Goal: Complete application form: Complete application form

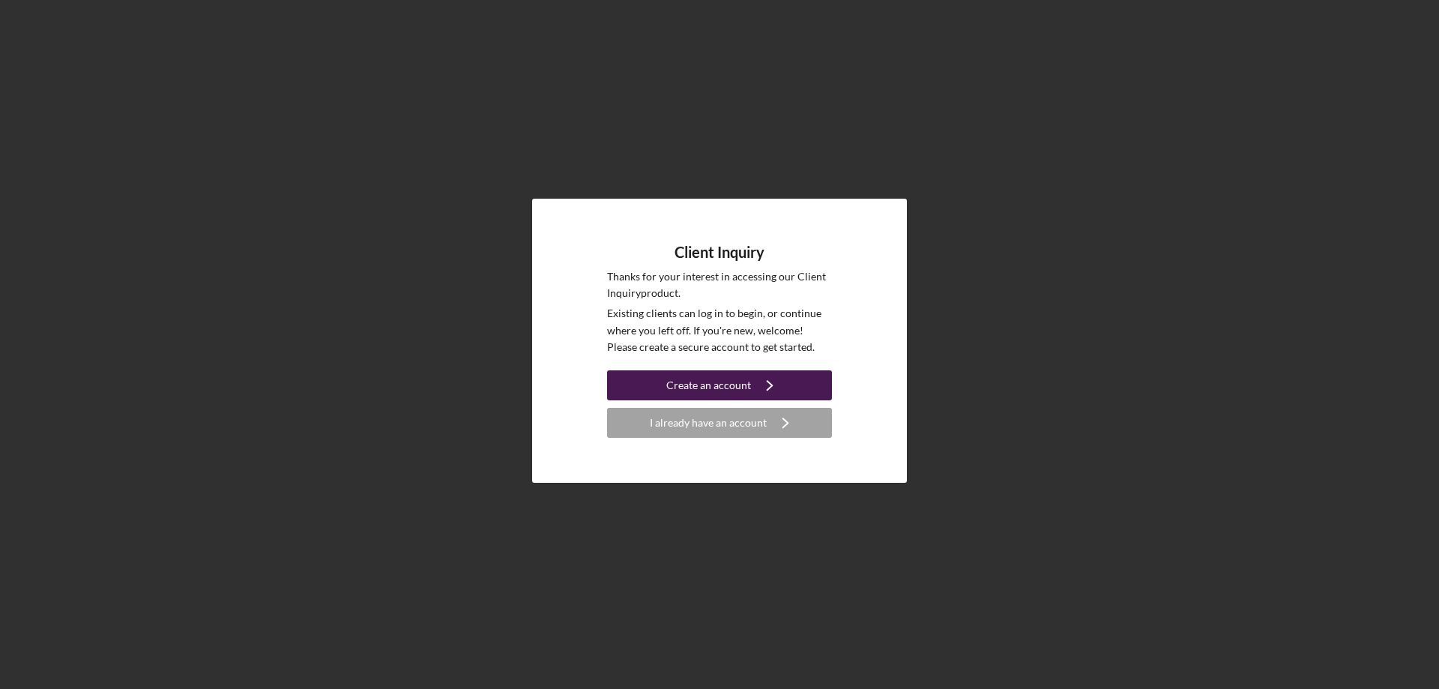
click at [756, 393] on icon "Icon/Navigate" at bounding box center [769, 384] width 37 height 37
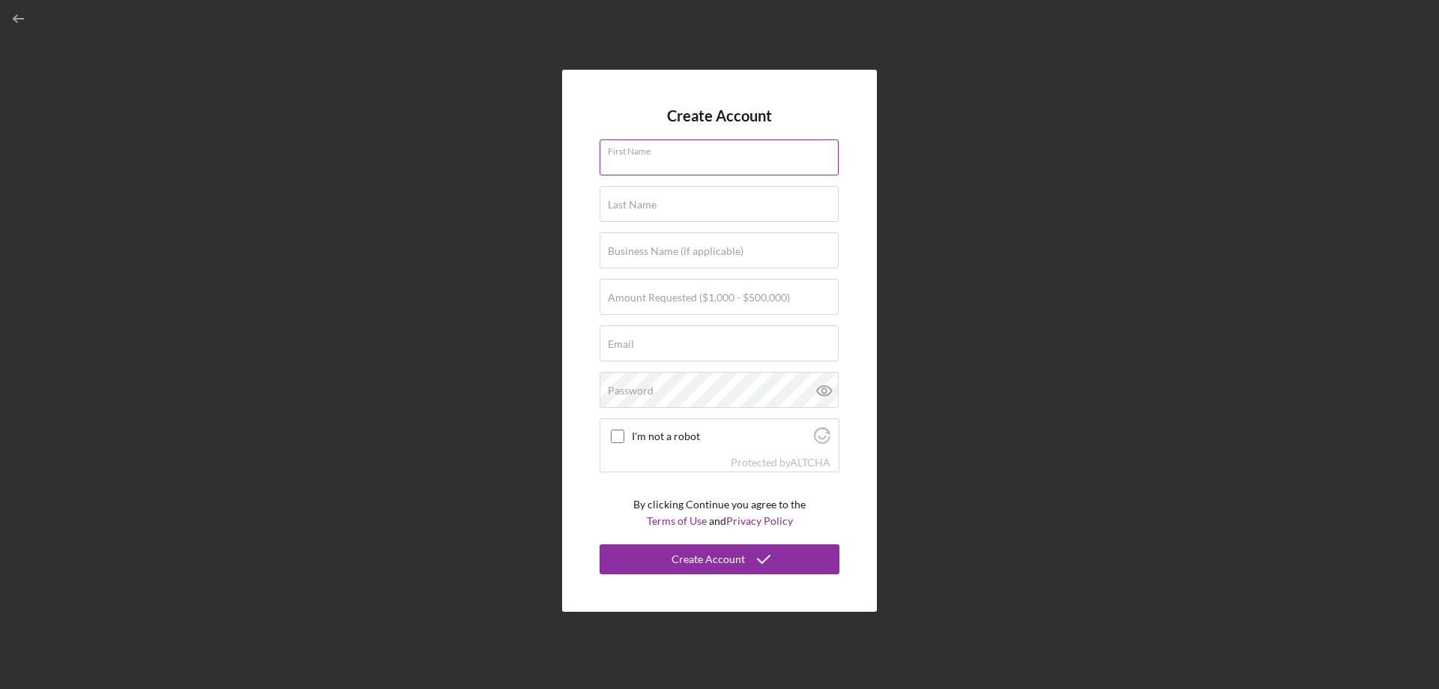
click at [698, 158] on div "First Name" at bounding box center [719, 157] width 240 height 37
type input "[PERSON_NAME]"
type input "[EMAIL_ADDRESS][DOMAIN_NAME]"
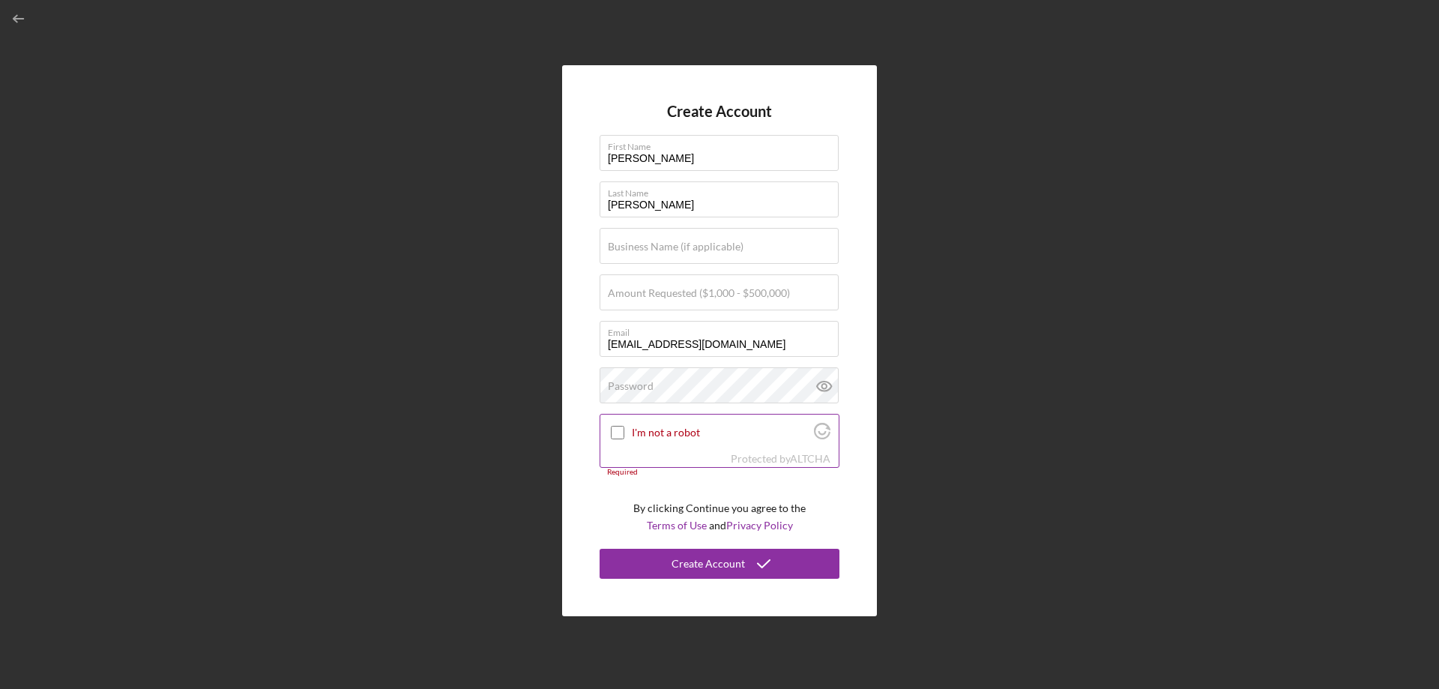
click at [614, 433] on input "I'm not a robot" at bounding box center [617, 432] width 13 height 13
checkbox input "true"
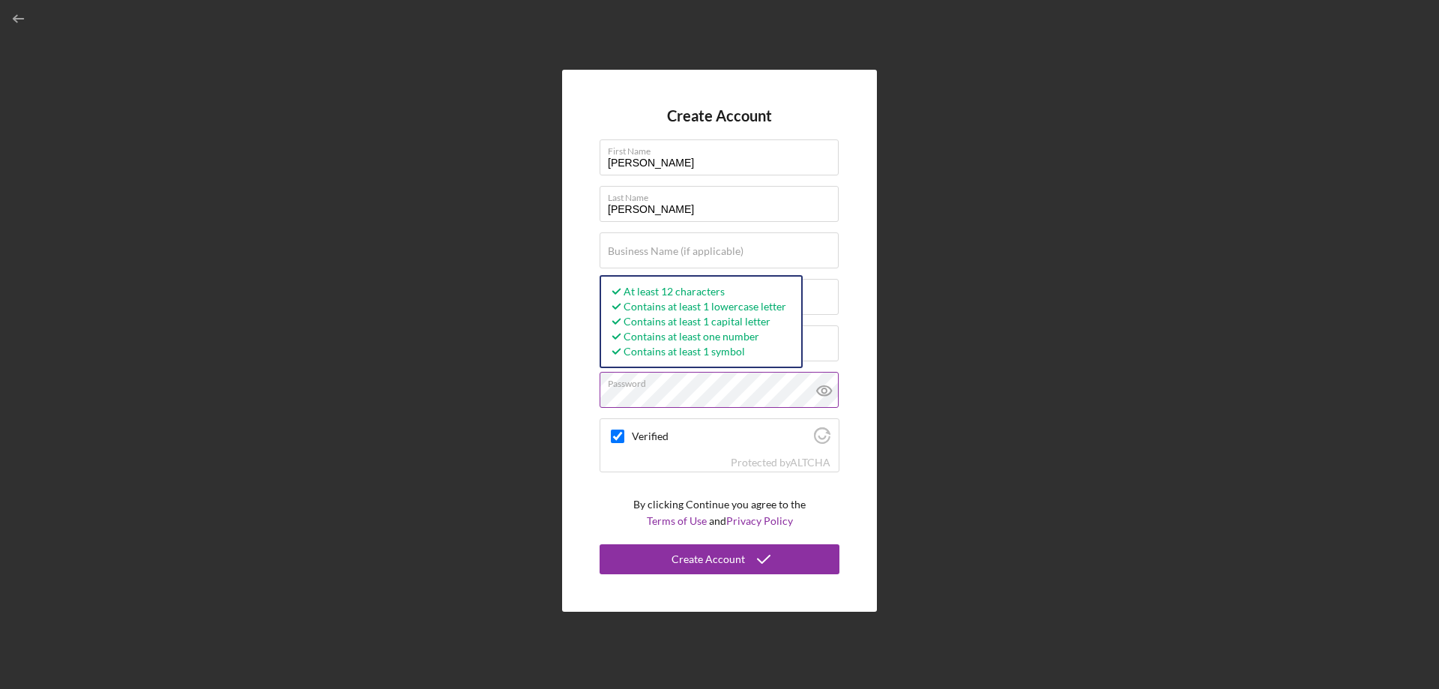
click at [823, 386] on icon at bounding box center [824, 391] width 14 height 10
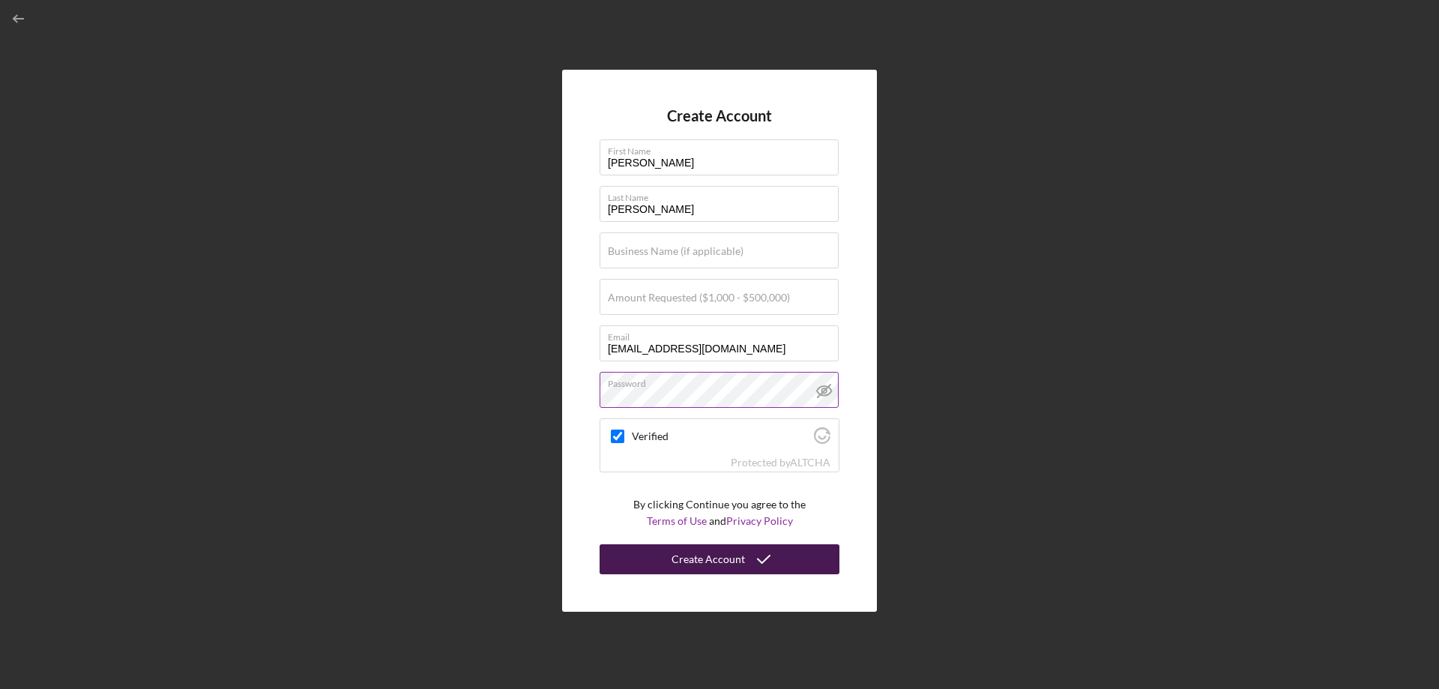
click at [722, 557] on div "Create Account" at bounding box center [707, 559] width 73 height 30
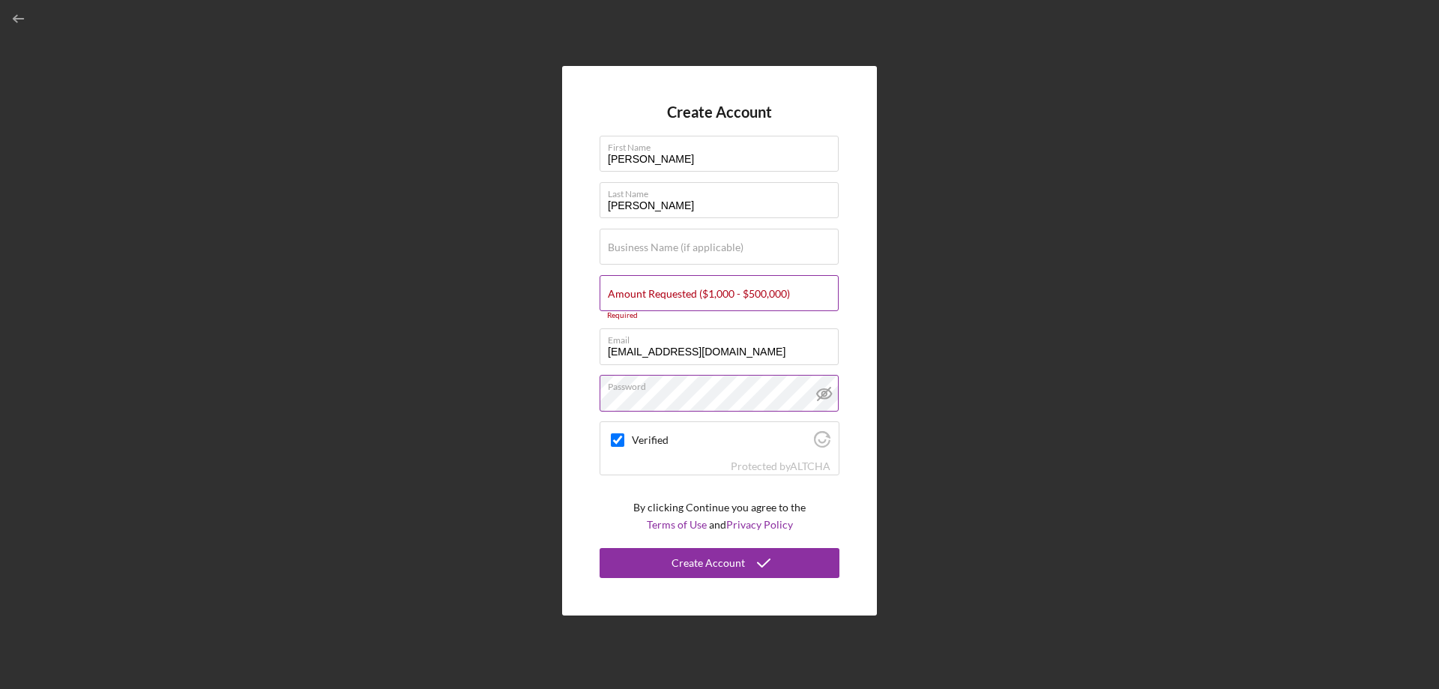
click at [691, 295] on label "Amount Requested ($1,000 - $500,000)" at bounding box center [699, 294] width 182 height 12
click at [691, 295] on input "Amount Requested ($1,000 - $500,000)" at bounding box center [718, 293] width 239 height 36
type input "$2"
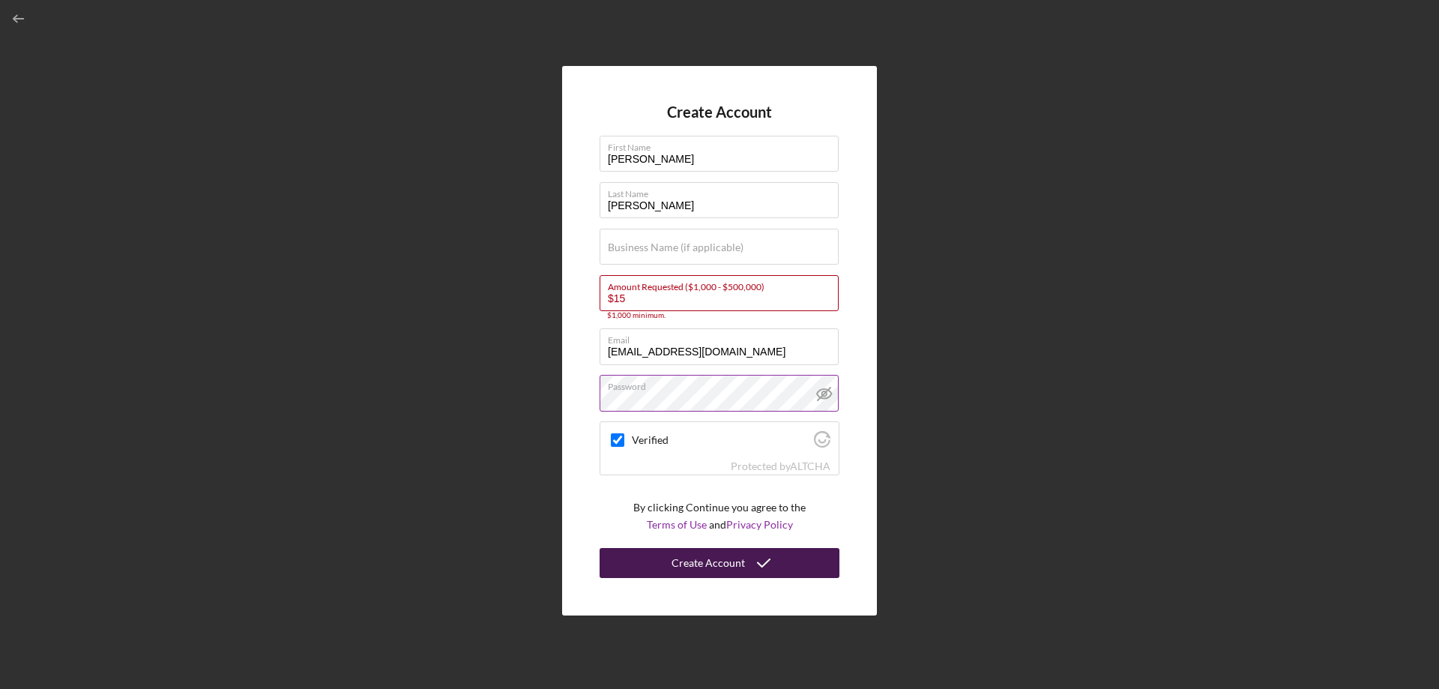
type input "$1"
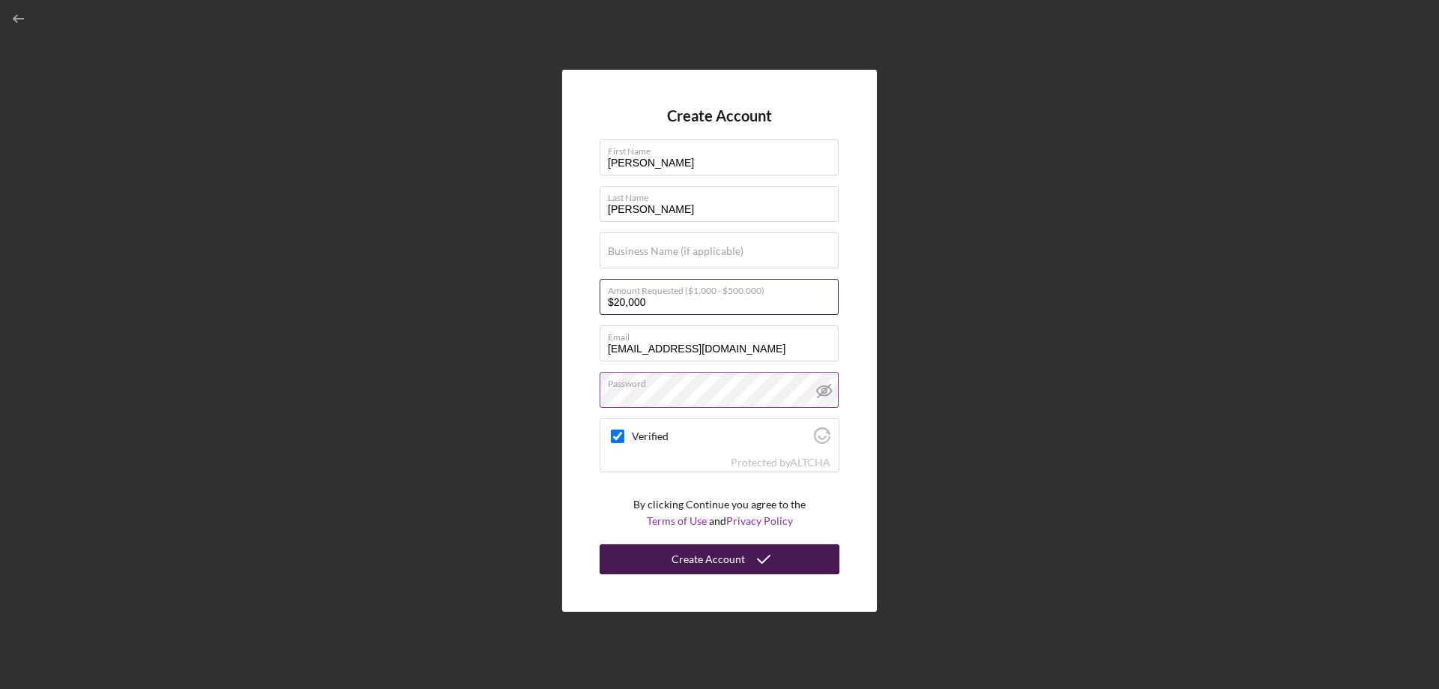
type input "$20,000"
click at [692, 561] on div "Create Account" at bounding box center [707, 559] width 73 height 30
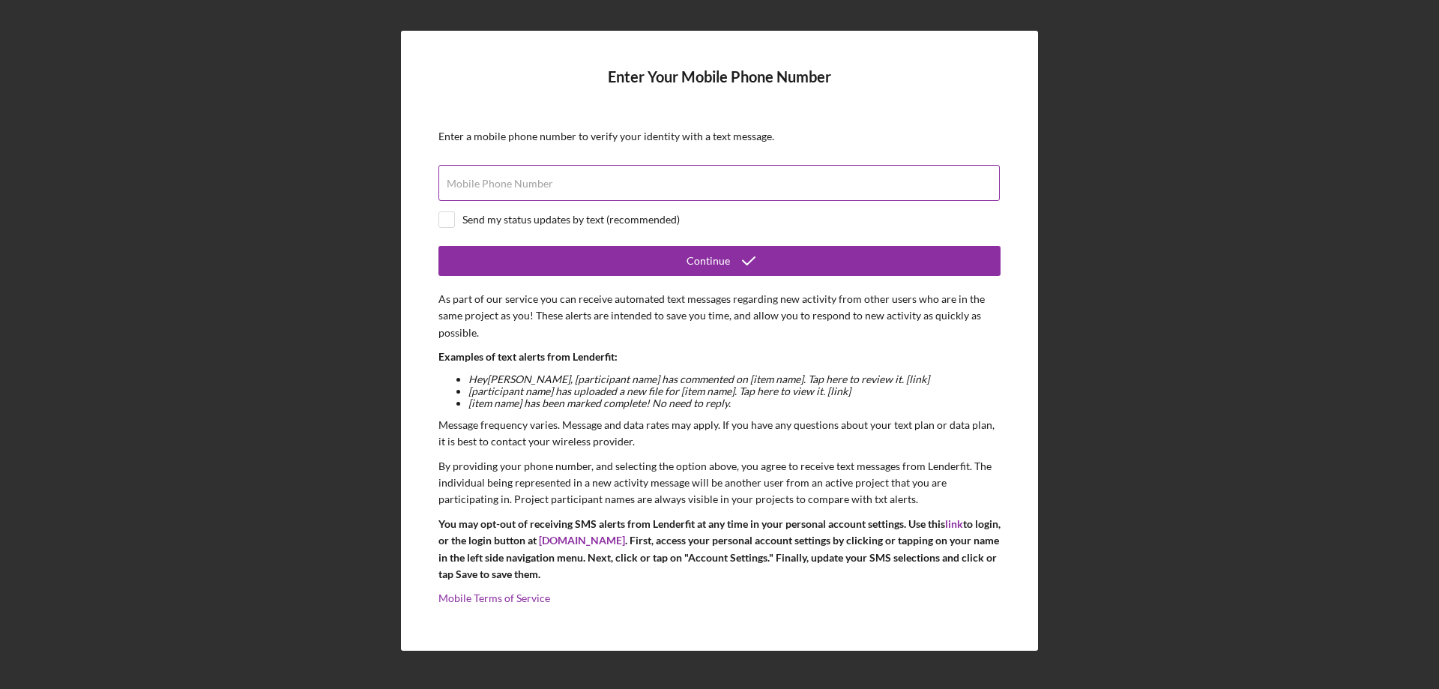
click at [481, 181] on label "Mobile Phone Number" at bounding box center [500, 184] width 106 height 12
click at [481, 181] on input "Mobile Phone Number" at bounding box center [718, 183] width 561 height 36
type input "[PHONE_NUMBER]"
click at [476, 224] on div "Send my status updates by text (recommended)" at bounding box center [570, 220] width 217 height 12
checkbox input "true"
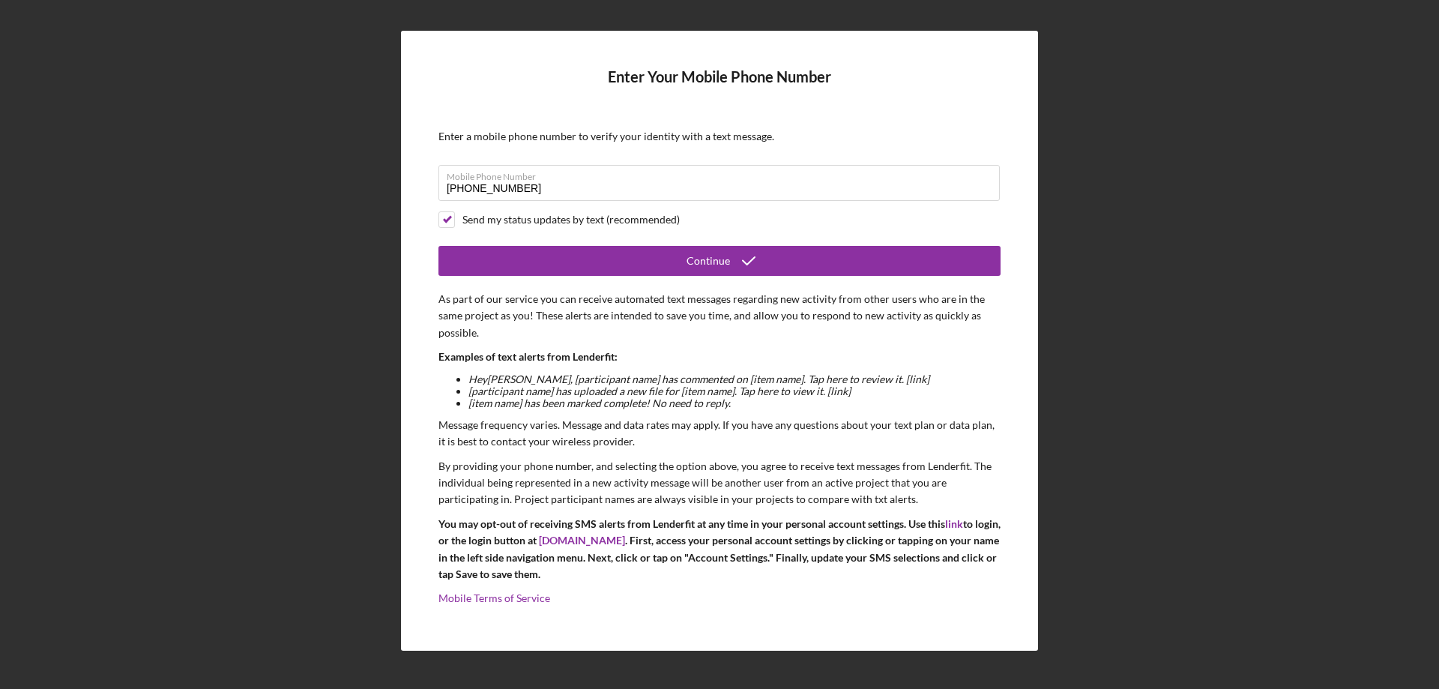
scroll to position [1, 0]
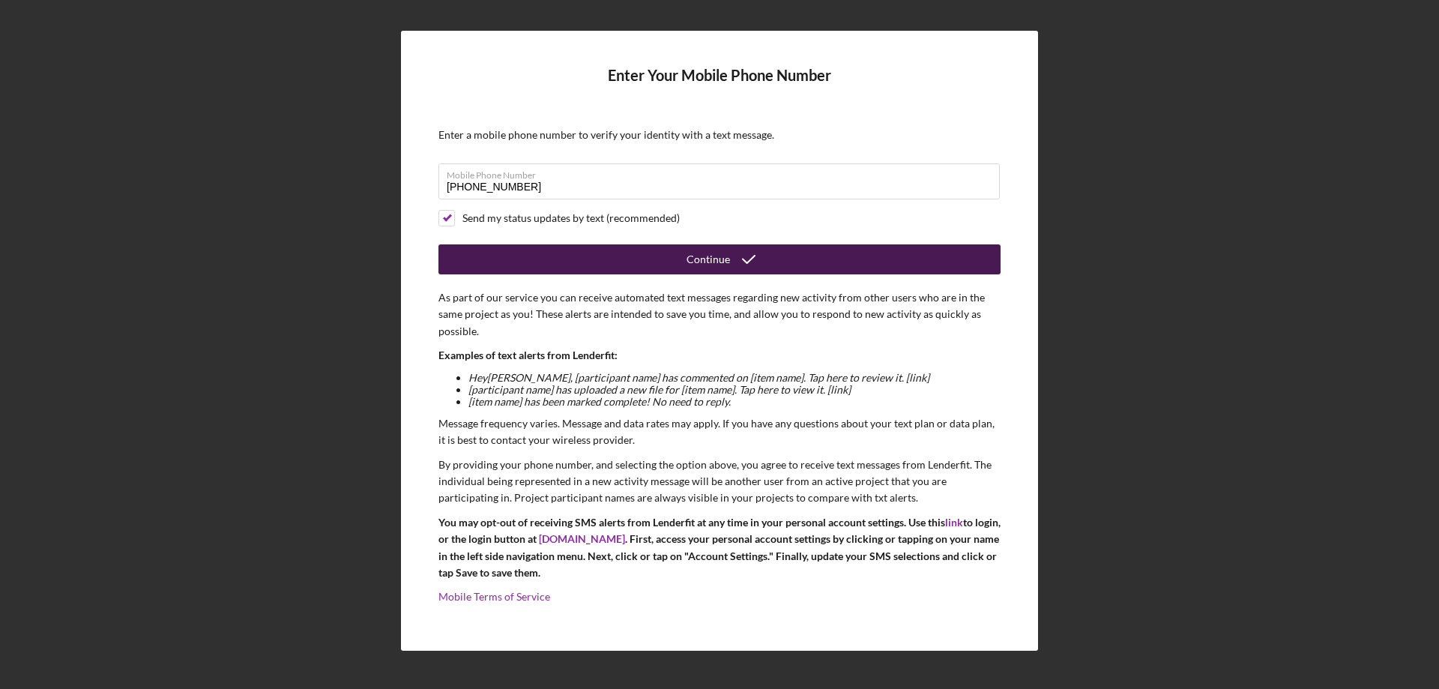
click at [710, 258] on div "Continue" at bounding box center [707, 259] width 43 height 30
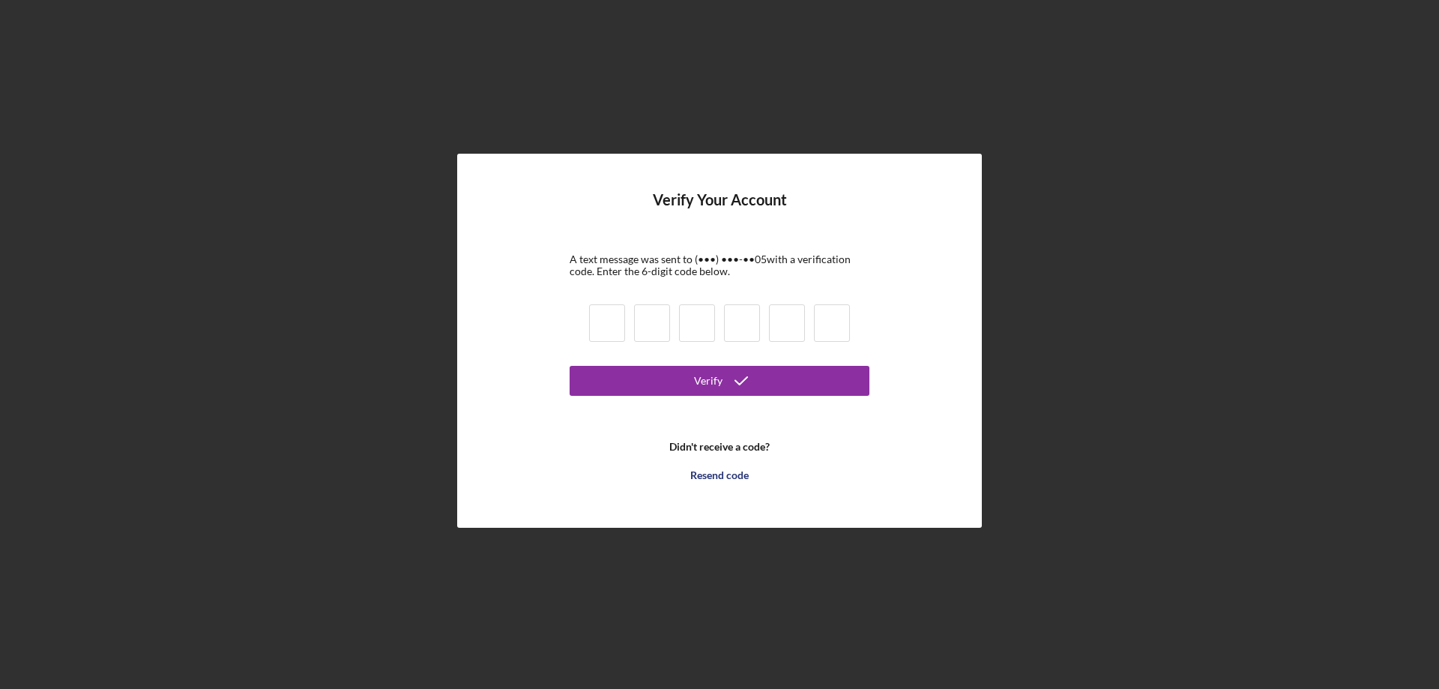
click at [599, 322] on input at bounding box center [607, 322] width 36 height 37
type input "6"
type input "0"
click at [686, 319] on input "2" at bounding box center [697, 322] width 36 height 37
type input "2"
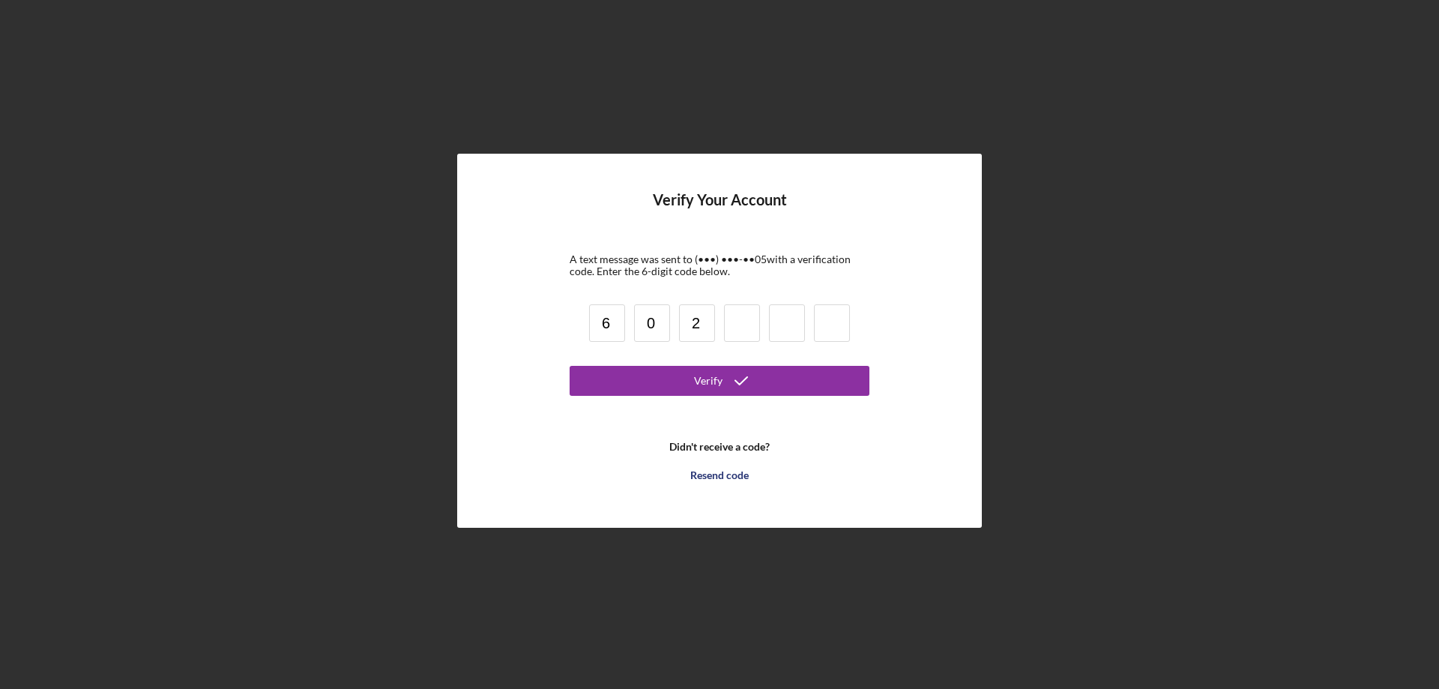
click at [650, 328] on input "0" at bounding box center [652, 322] width 36 height 37
type input "0"
type input "2"
click at [735, 473] on div "Resend code" at bounding box center [719, 475] width 58 height 30
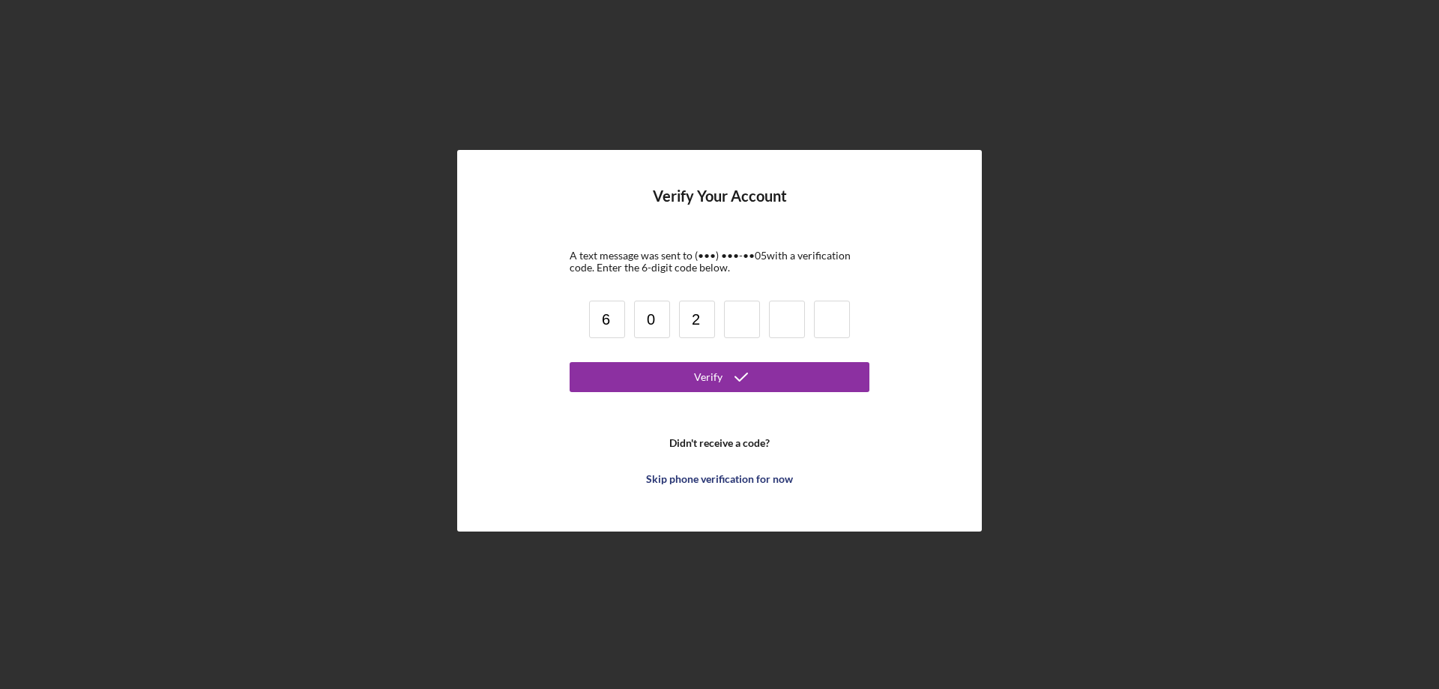
click at [605, 319] on input "6" at bounding box center [607, 318] width 36 height 37
type input "6"
type input "0"
type input "2"
type input "7"
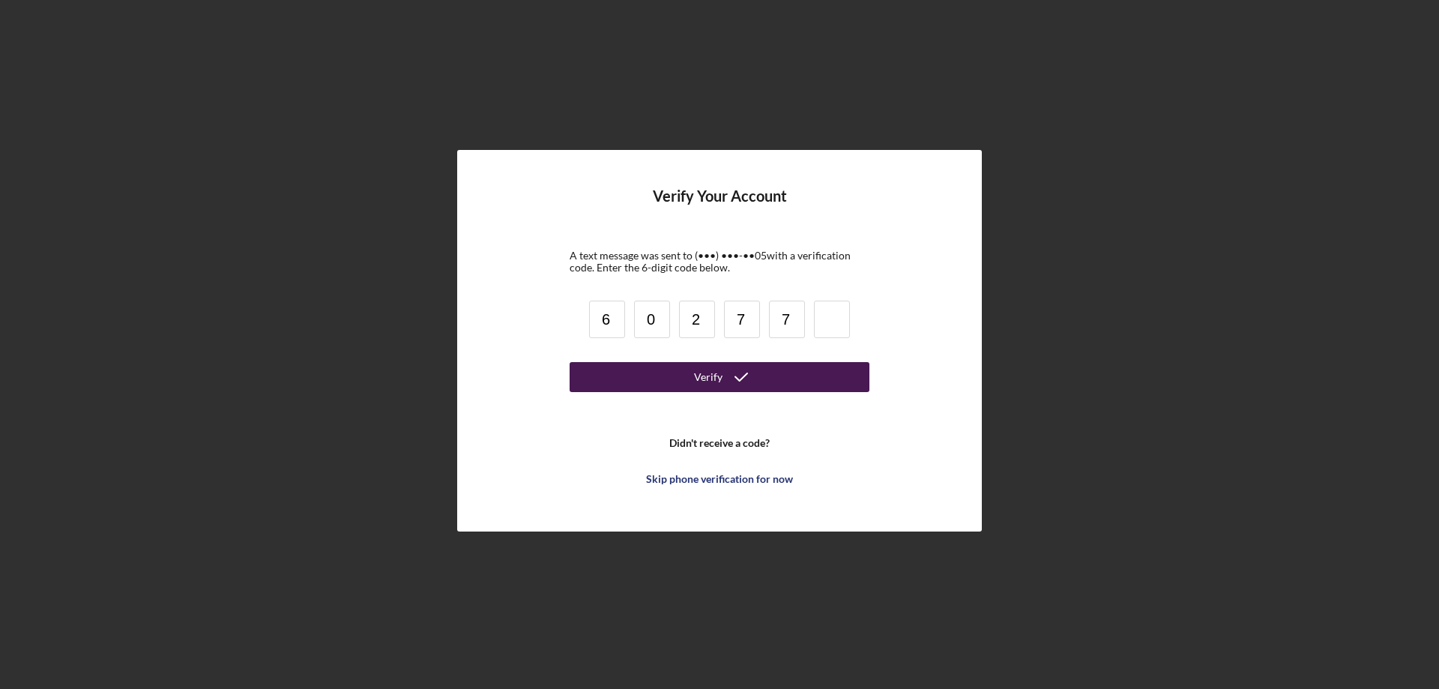
type input "7"
click at [655, 319] on input "0" at bounding box center [652, 318] width 36 height 37
type input "0"
click at [699, 314] on input "2" at bounding box center [697, 318] width 36 height 37
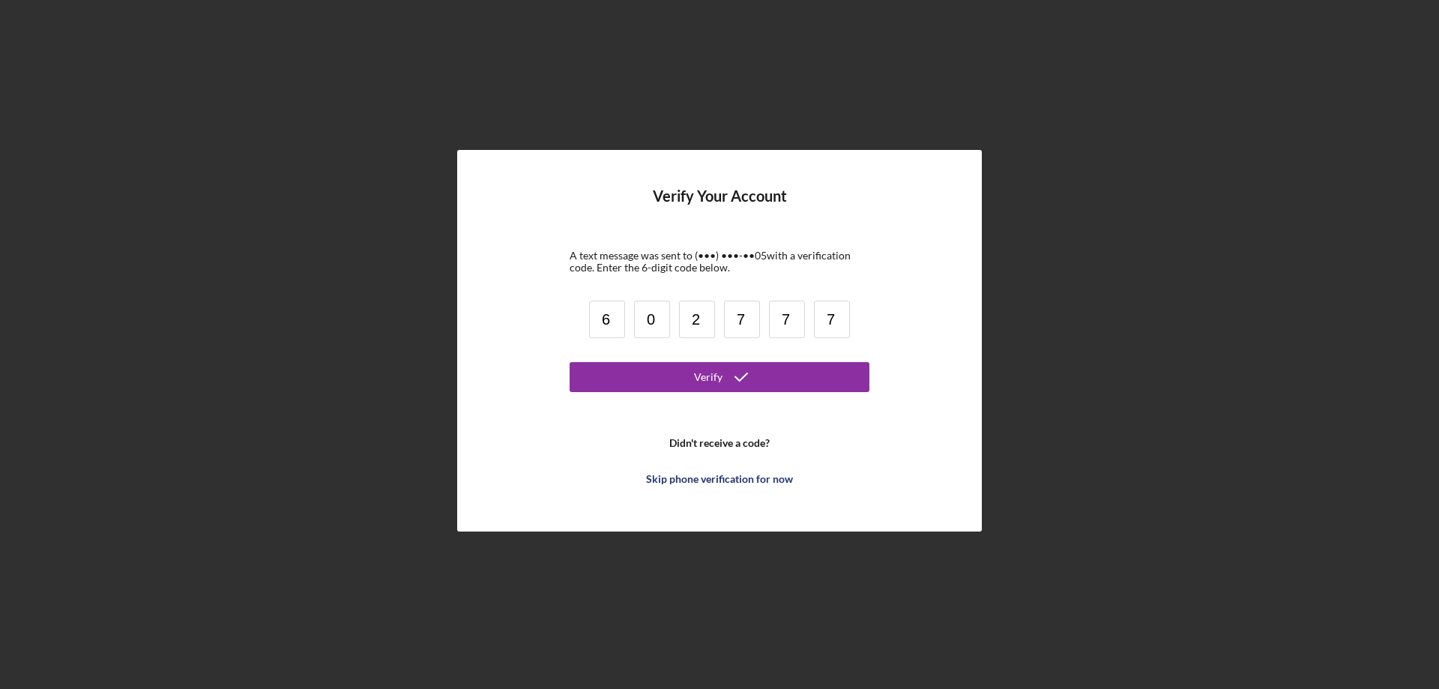
type input "2"
click at [650, 321] on input "0" at bounding box center [652, 318] width 36 height 37
type input "0"
type input "2"
click at [760, 479] on div "Skip phone verification for now" at bounding box center [719, 479] width 147 height 30
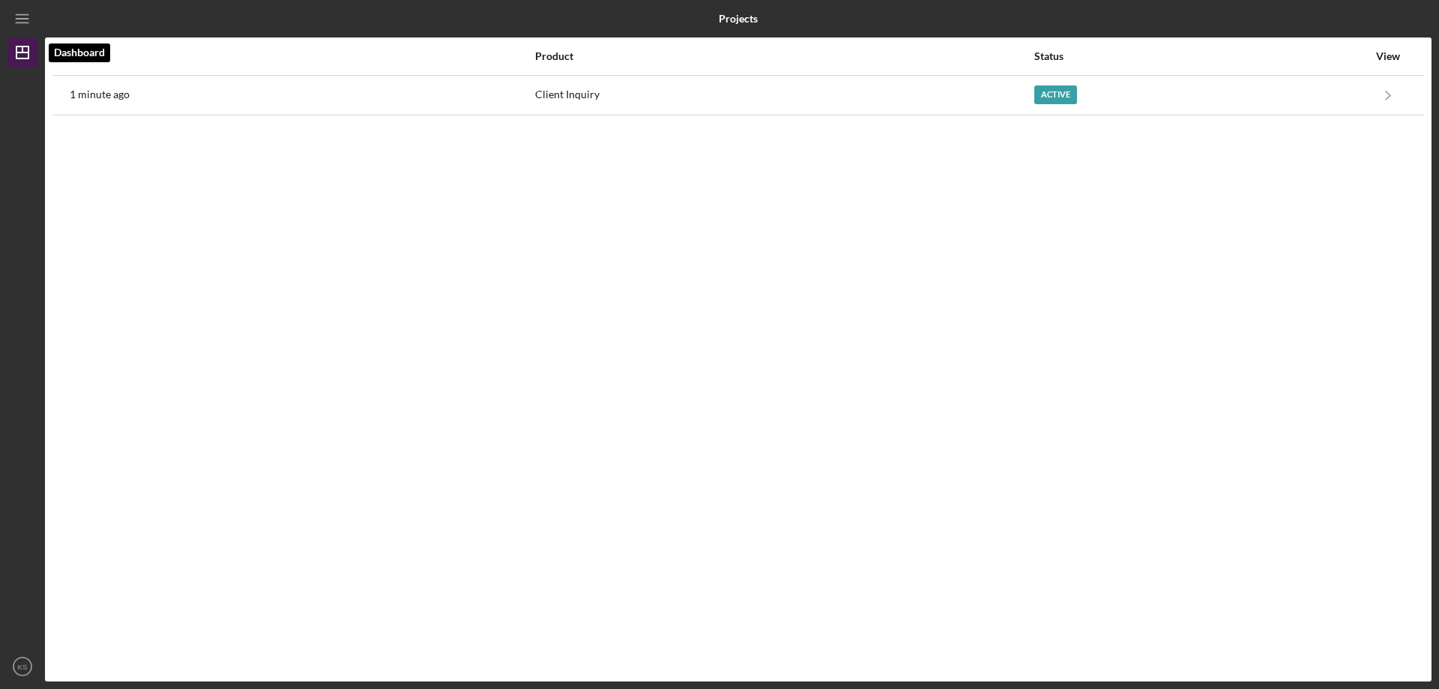
click at [16, 50] on polygon "button" at bounding box center [22, 52] width 12 height 12
click at [21, 51] on icon "Icon/Dashboard" at bounding box center [22, 52] width 37 height 37
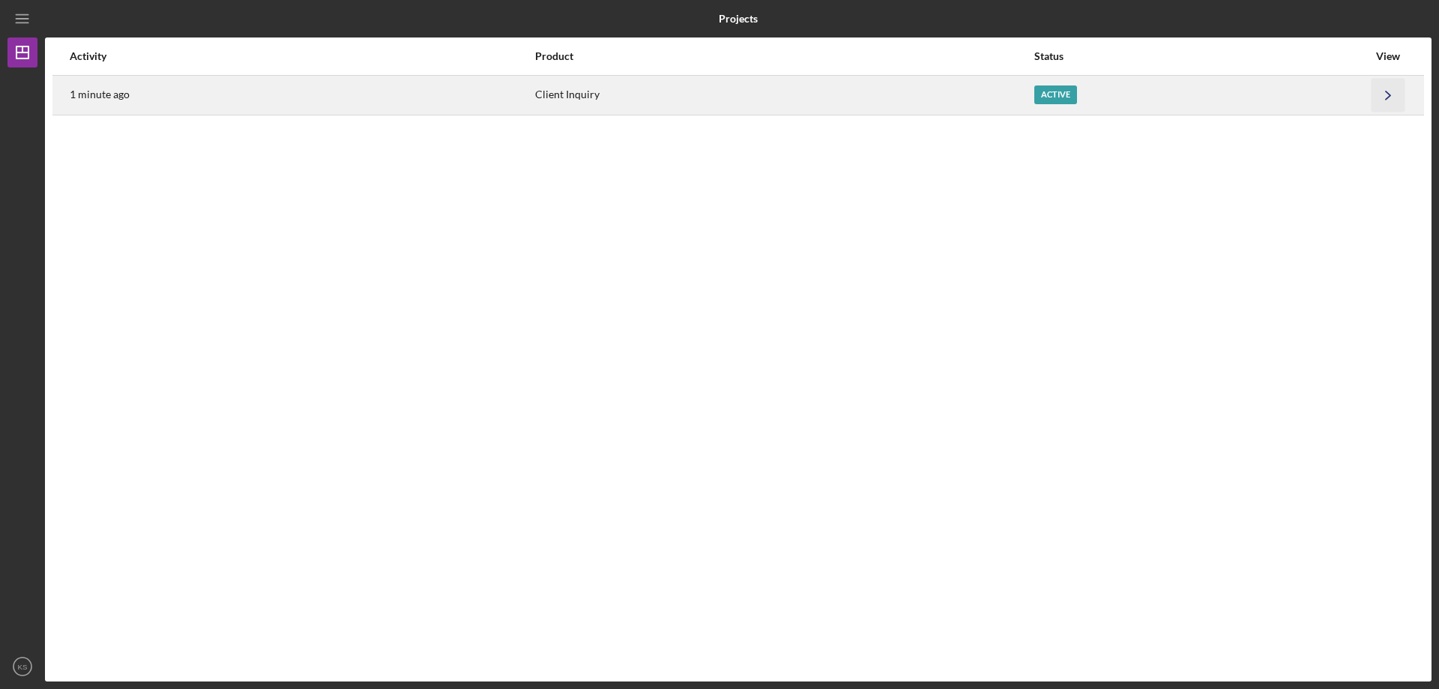
click at [1388, 89] on icon "Icon/Navigate" at bounding box center [1388, 95] width 34 height 34
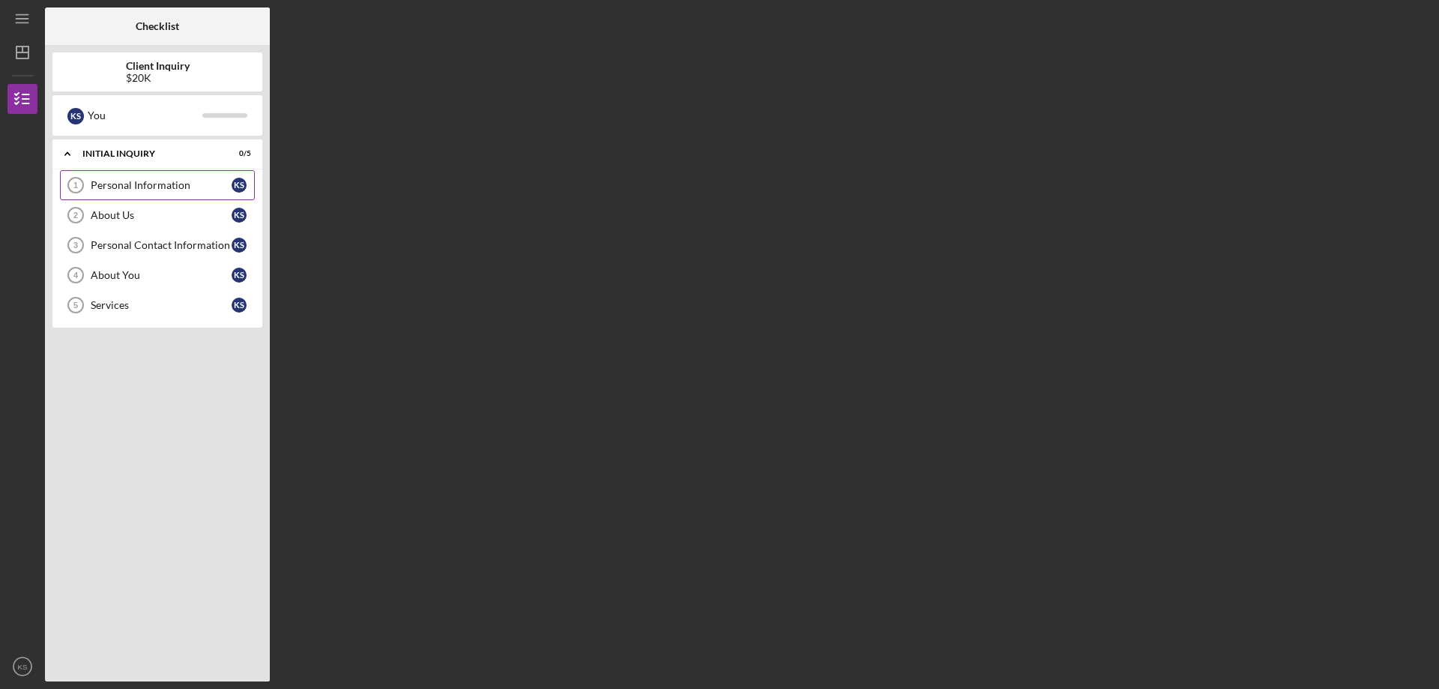
click at [127, 196] on link "Personal Information 1 Personal Information K S" at bounding box center [157, 185] width 195 height 30
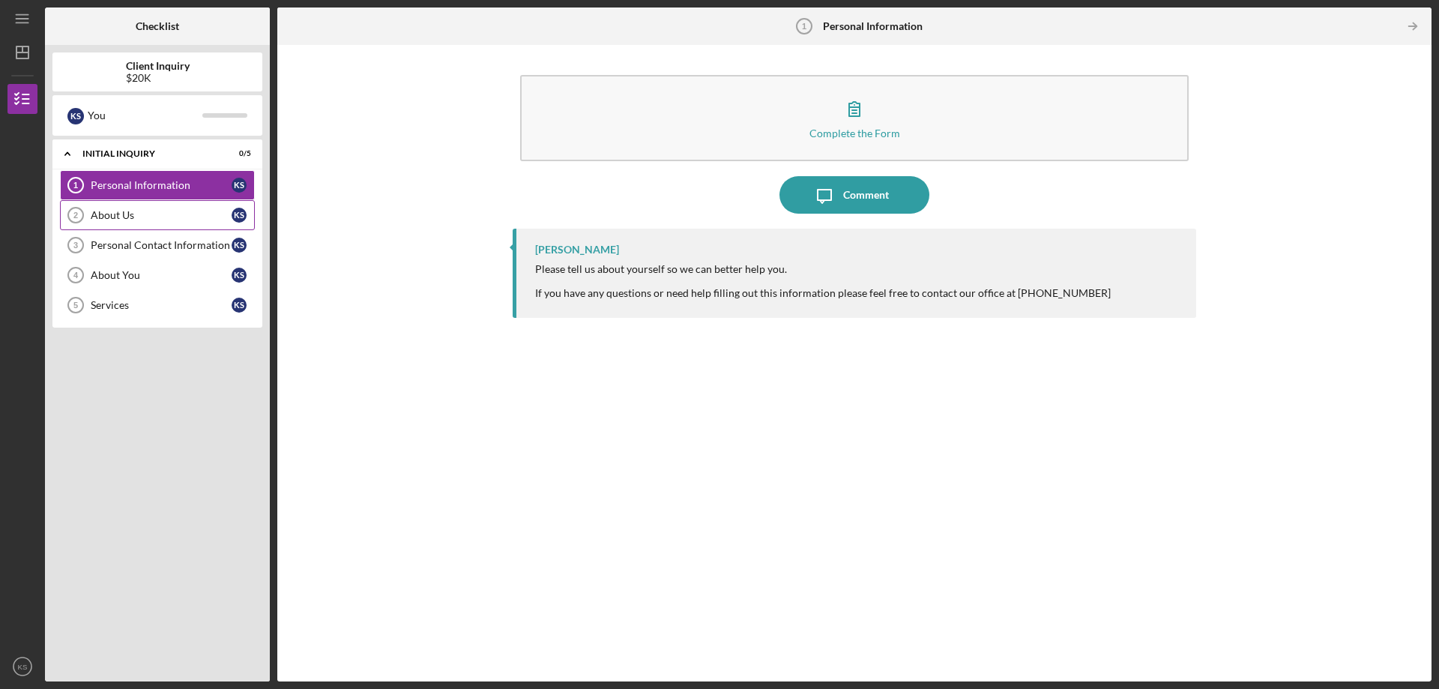
click at [139, 210] on div "About Us" at bounding box center [161, 215] width 141 height 12
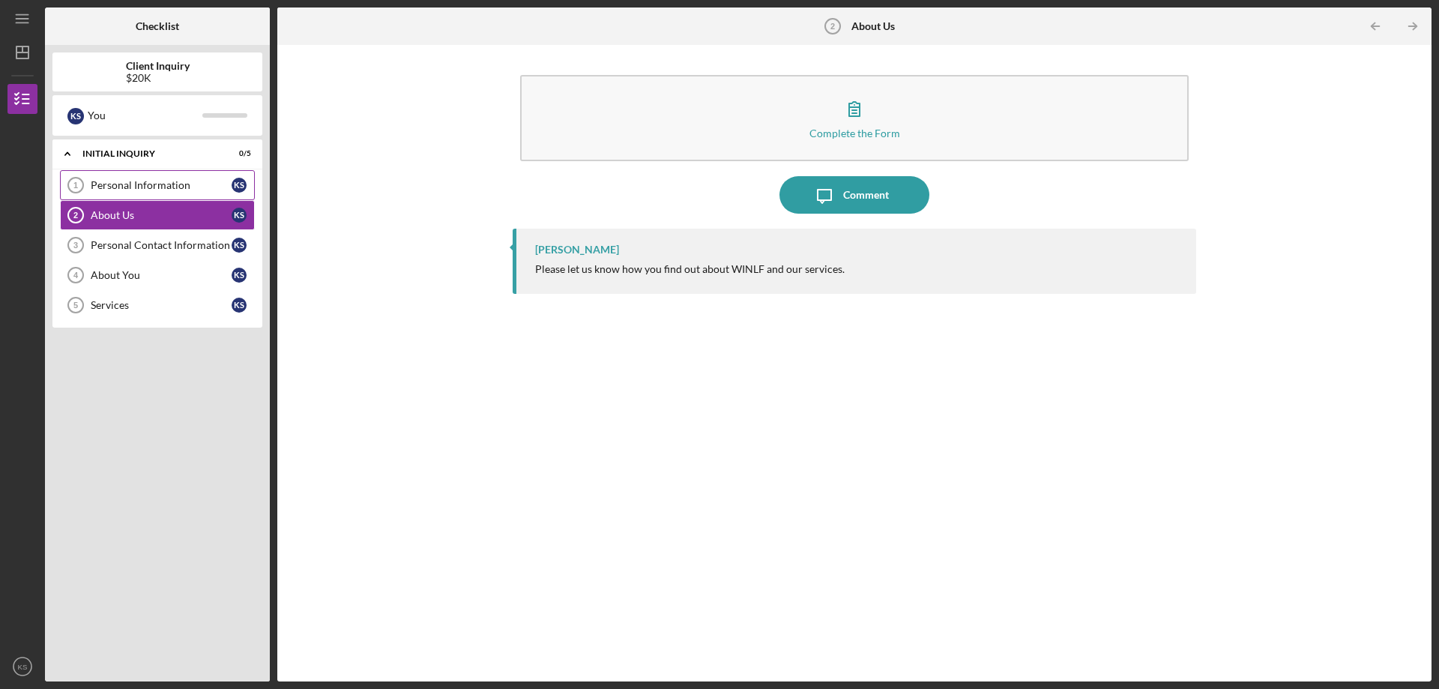
click at [140, 184] on div "Personal Information" at bounding box center [161, 185] width 141 height 12
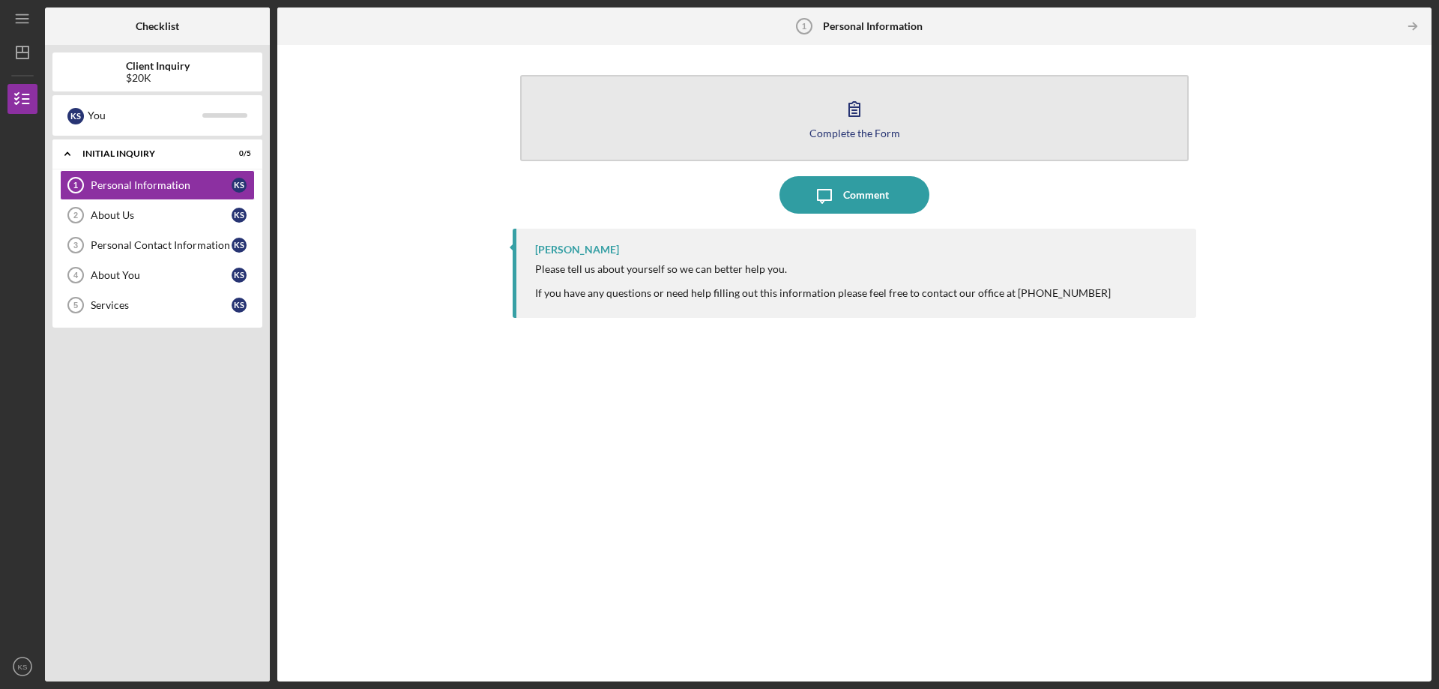
click at [895, 113] on button "Complete the Form Form" at bounding box center [854, 118] width 668 height 86
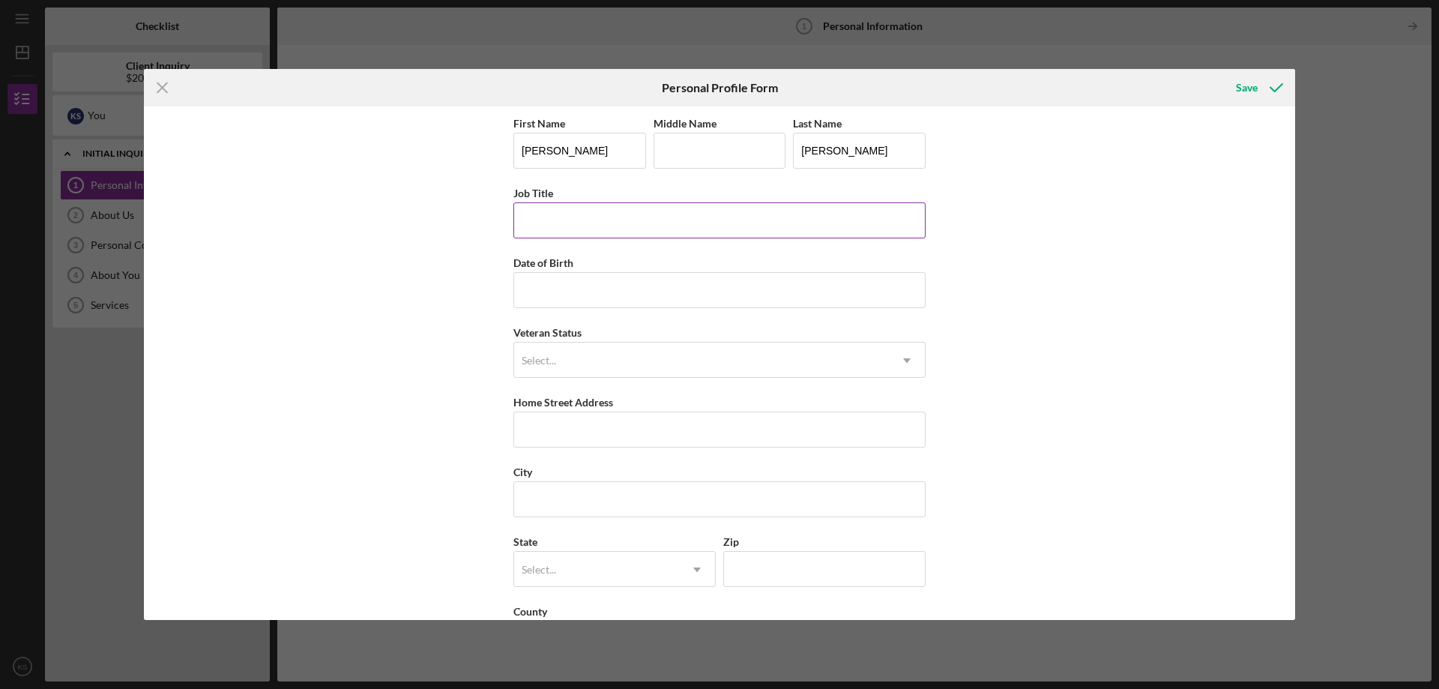
click at [534, 214] on input "Job Title" at bounding box center [719, 220] width 412 height 36
click at [537, 225] on input "Psuchotherapisy" at bounding box center [719, 220] width 412 height 36
click at [608, 218] on input "Psychotherapisy" at bounding box center [719, 220] width 412 height 36
type input "Psychotherapist"
click at [598, 299] on input "Date of Birth" at bounding box center [719, 290] width 412 height 36
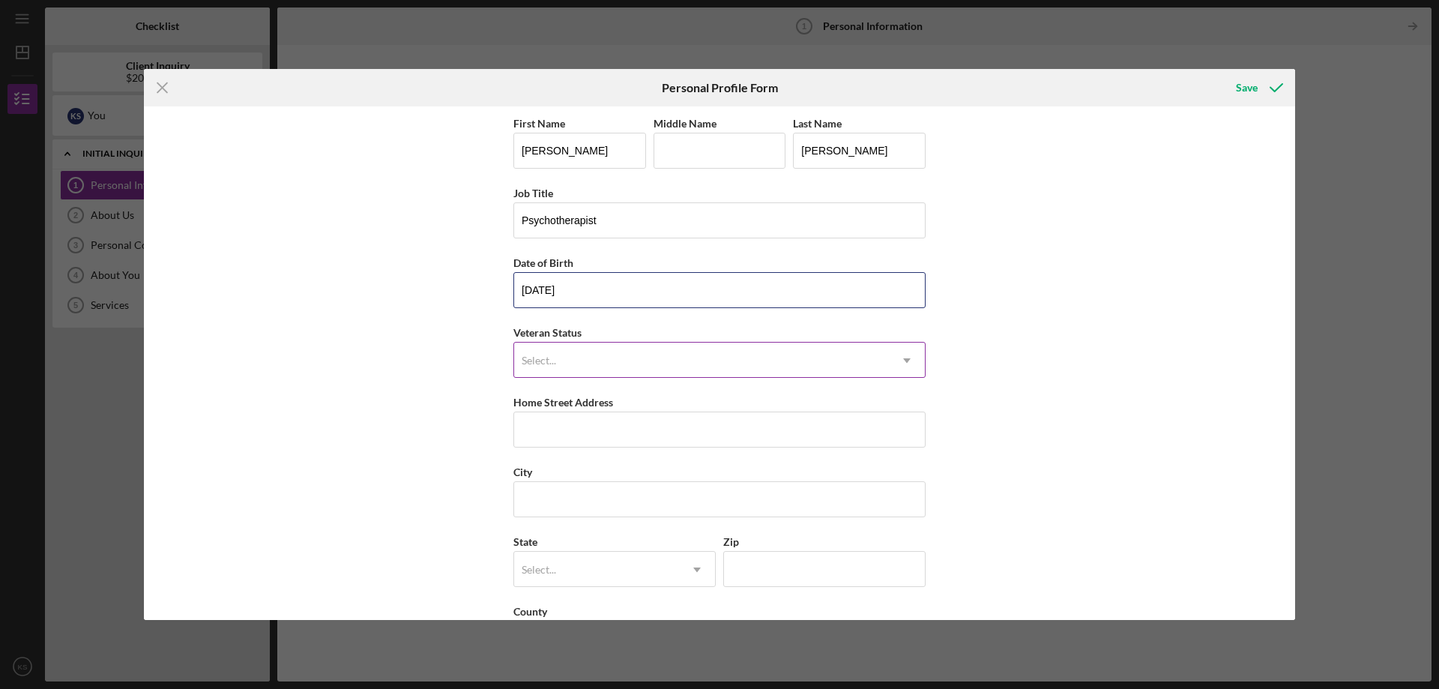
type input "[DATE]"
click at [594, 362] on div "Select..." at bounding box center [701, 360] width 375 height 34
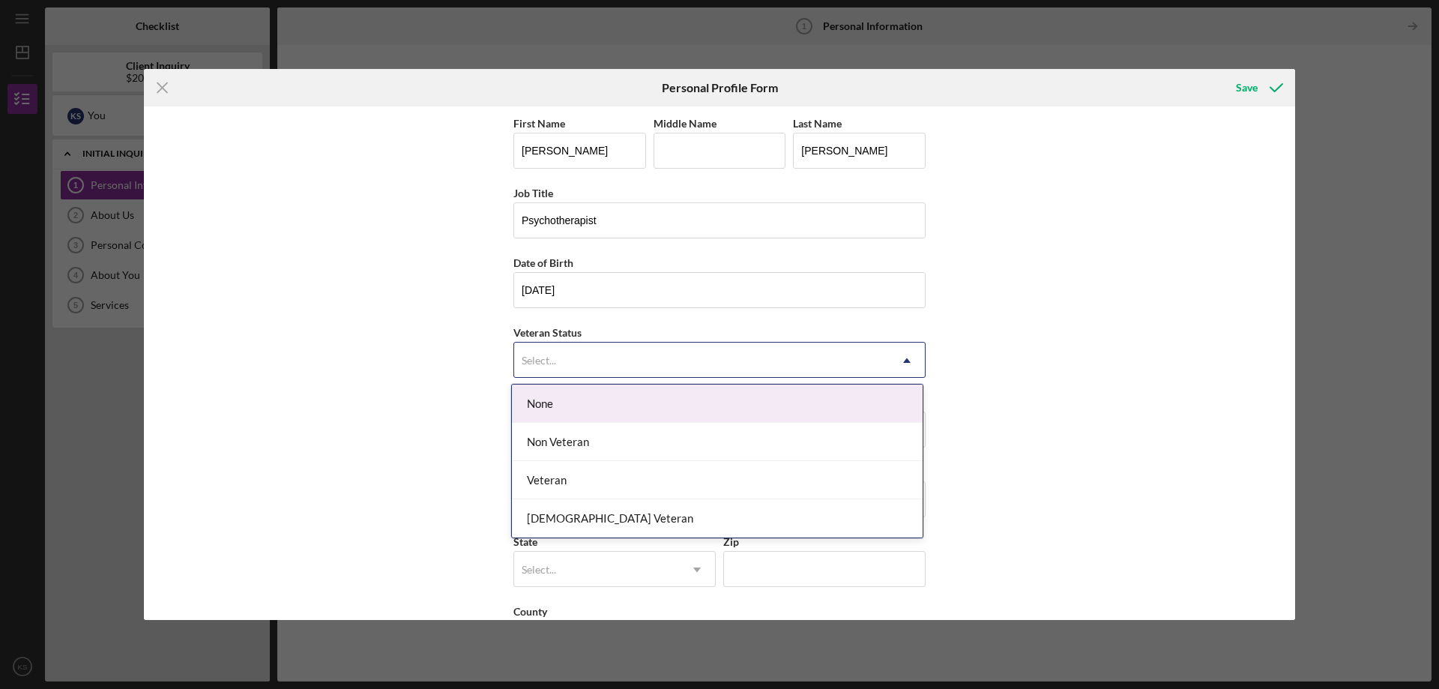
drag, startPoint x: 580, startPoint y: 400, endPoint x: 649, endPoint y: 420, distance: 71.8
click at [579, 400] on div "None" at bounding box center [717, 403] width 411 height 38
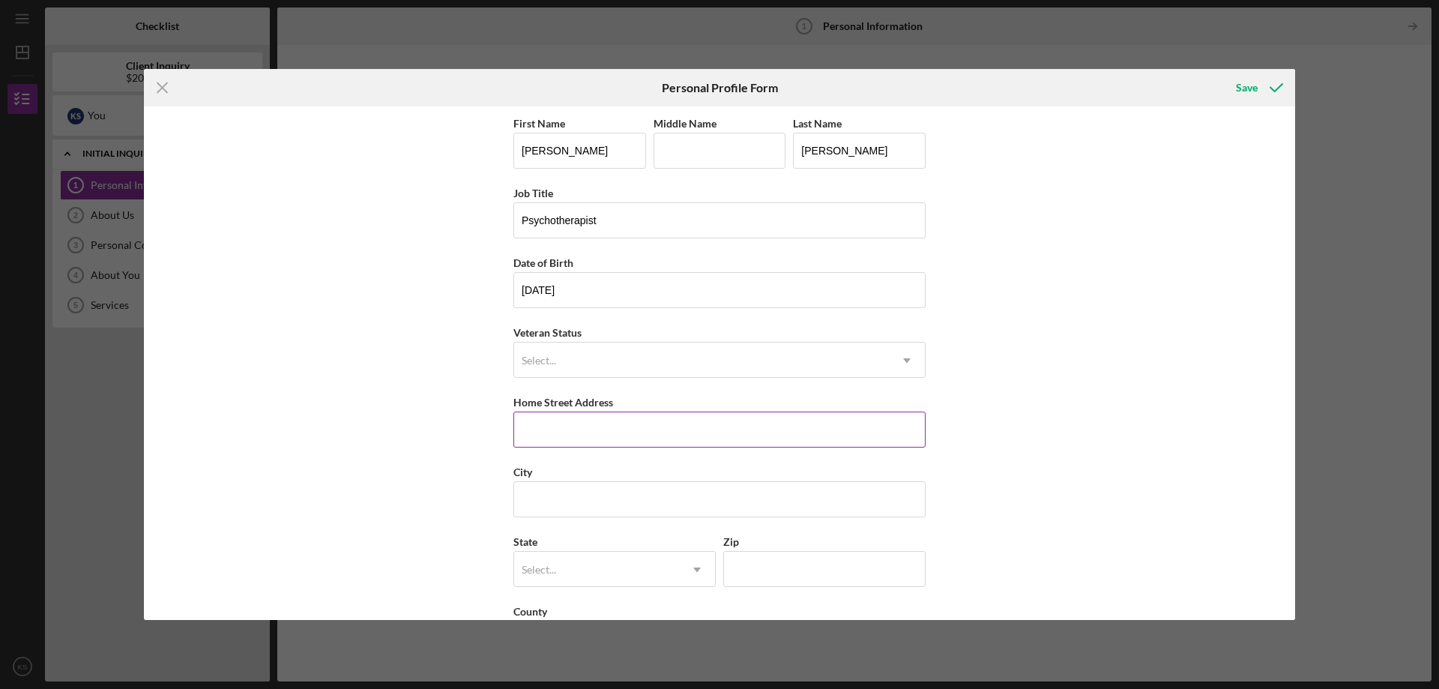
click at [595, 436] on input "Home Street Address" at bounding box center [719, 429] width 412 height 36
type input "W1622 Cty Vv"
type input "Keshena"
type input "WI"
type input "54135"
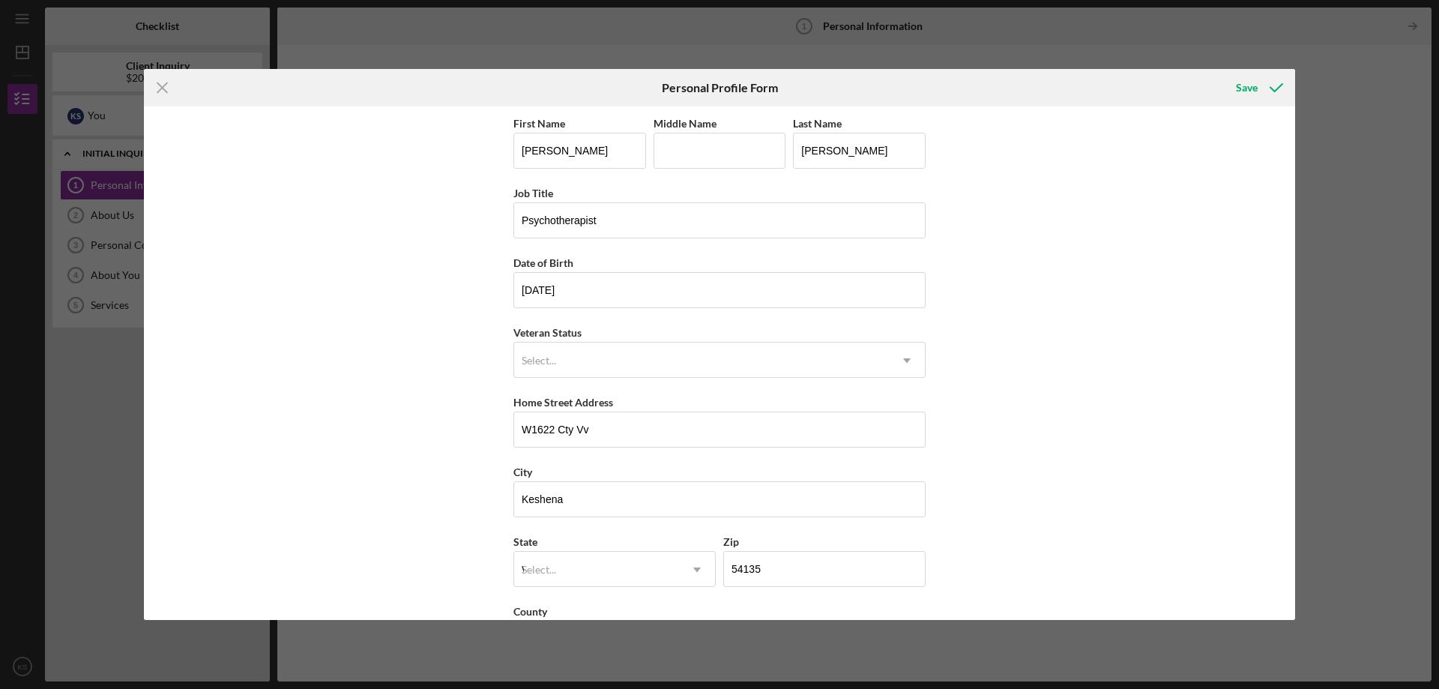
type input "[GEOGRAPHIC_DATA]"
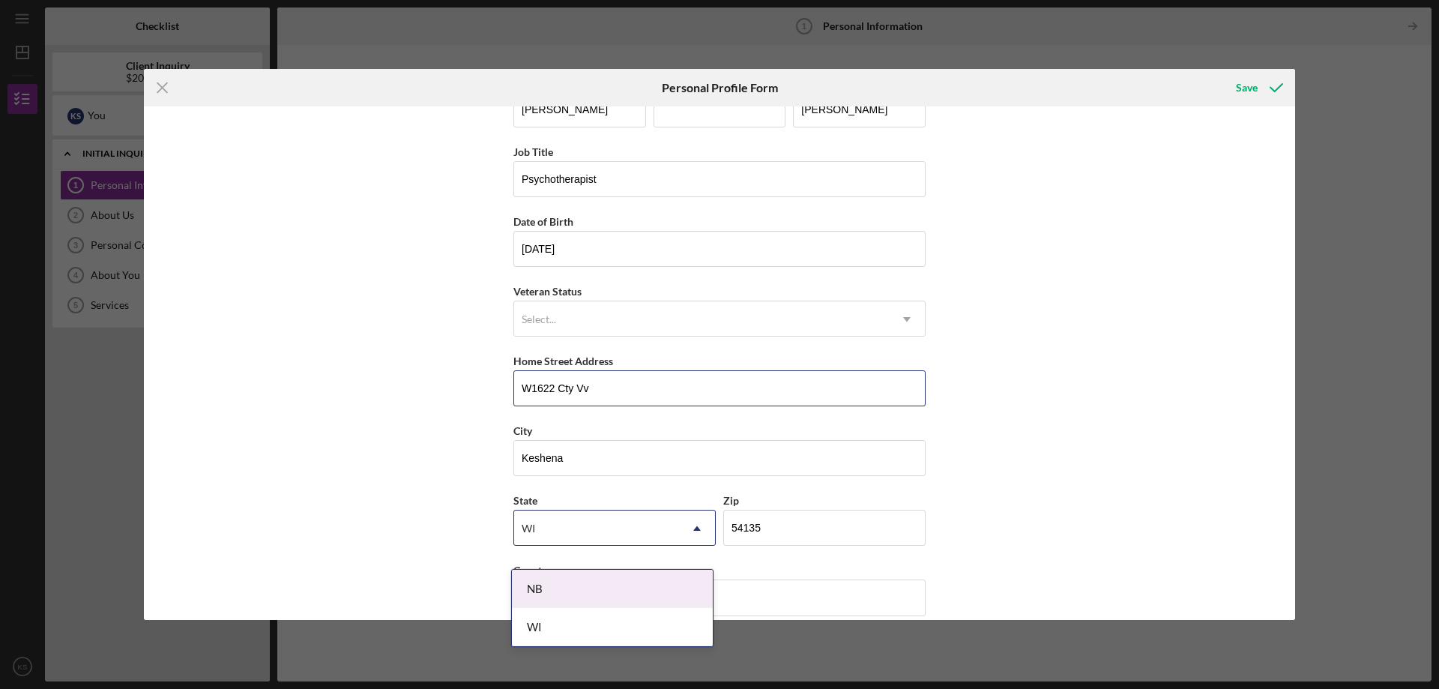
scroll to position [60, 0]
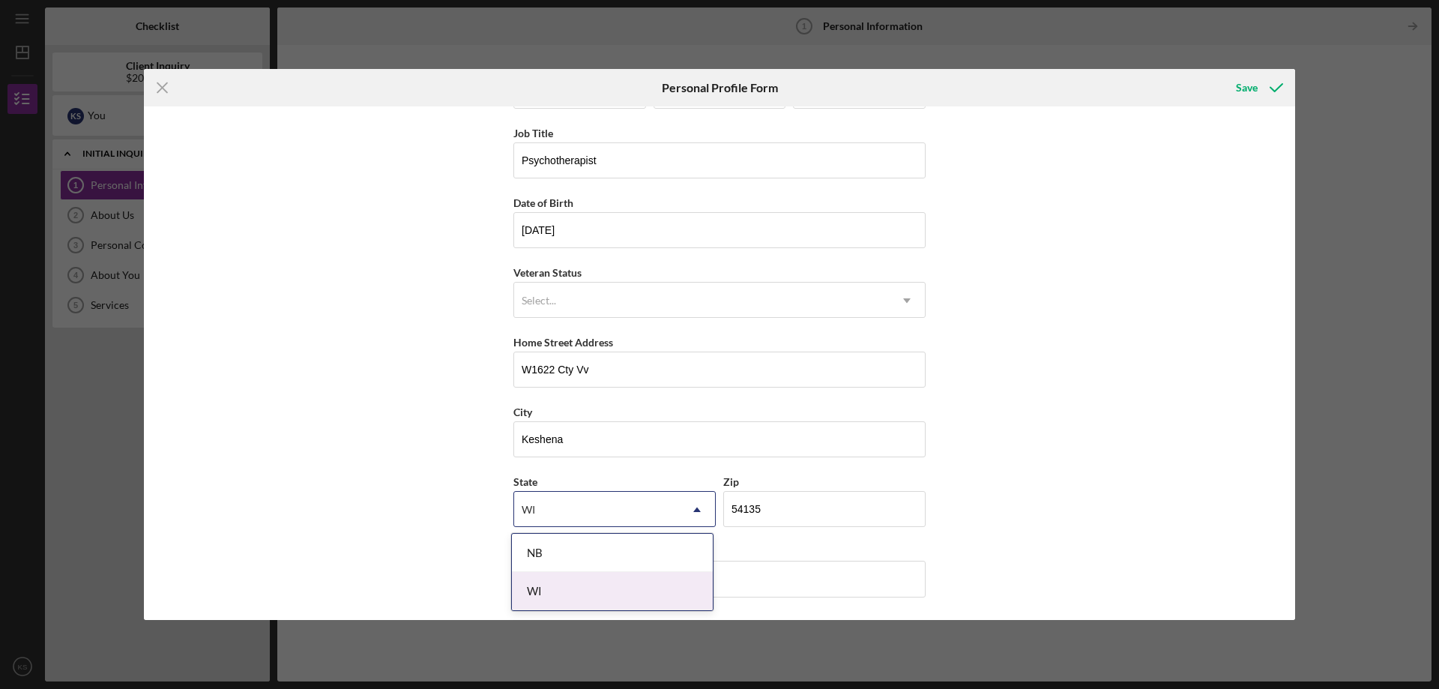
click at [588, 590] on div "WI" at bounding box center [612, 591] width 201 height 38
click at [1254, 87] on div "Save" at bounding box center [1247, 88] width 22 height 30
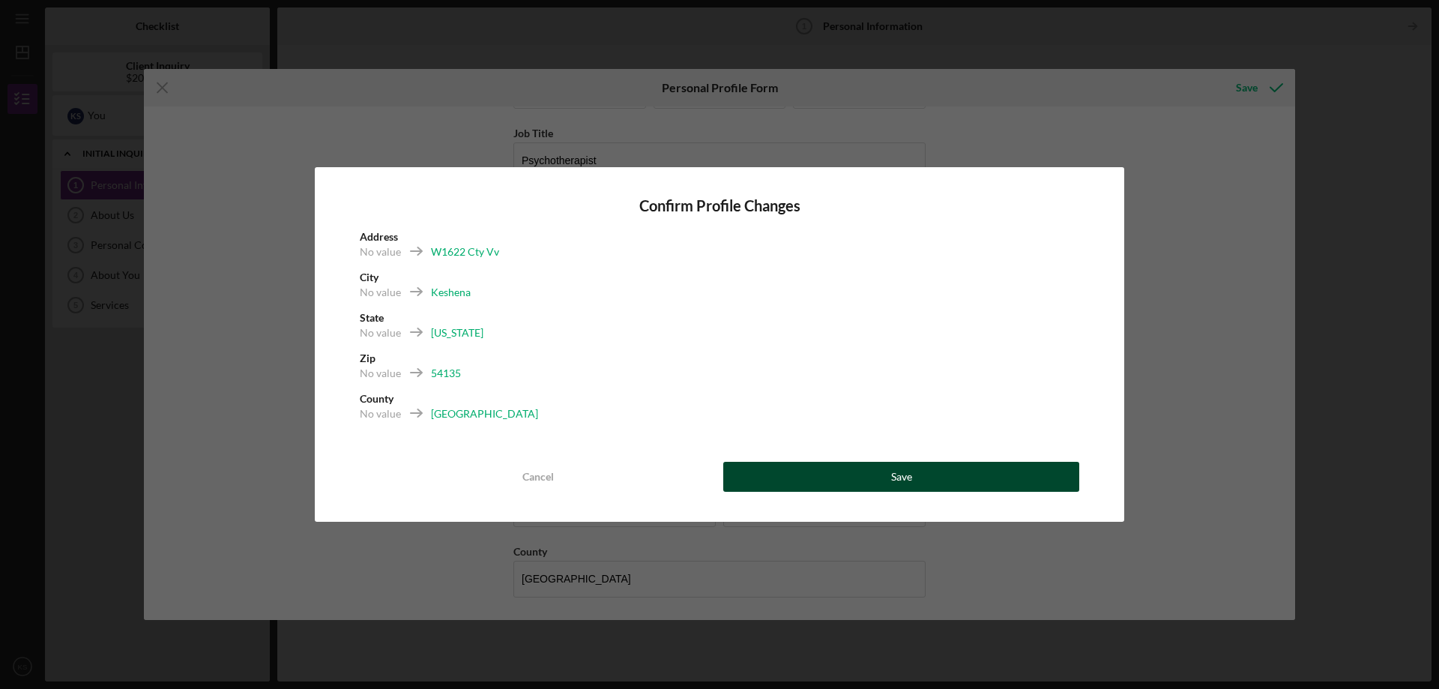
click at [914, 477] on button "Save" at bounding box center [901, 477] width 356 height 30
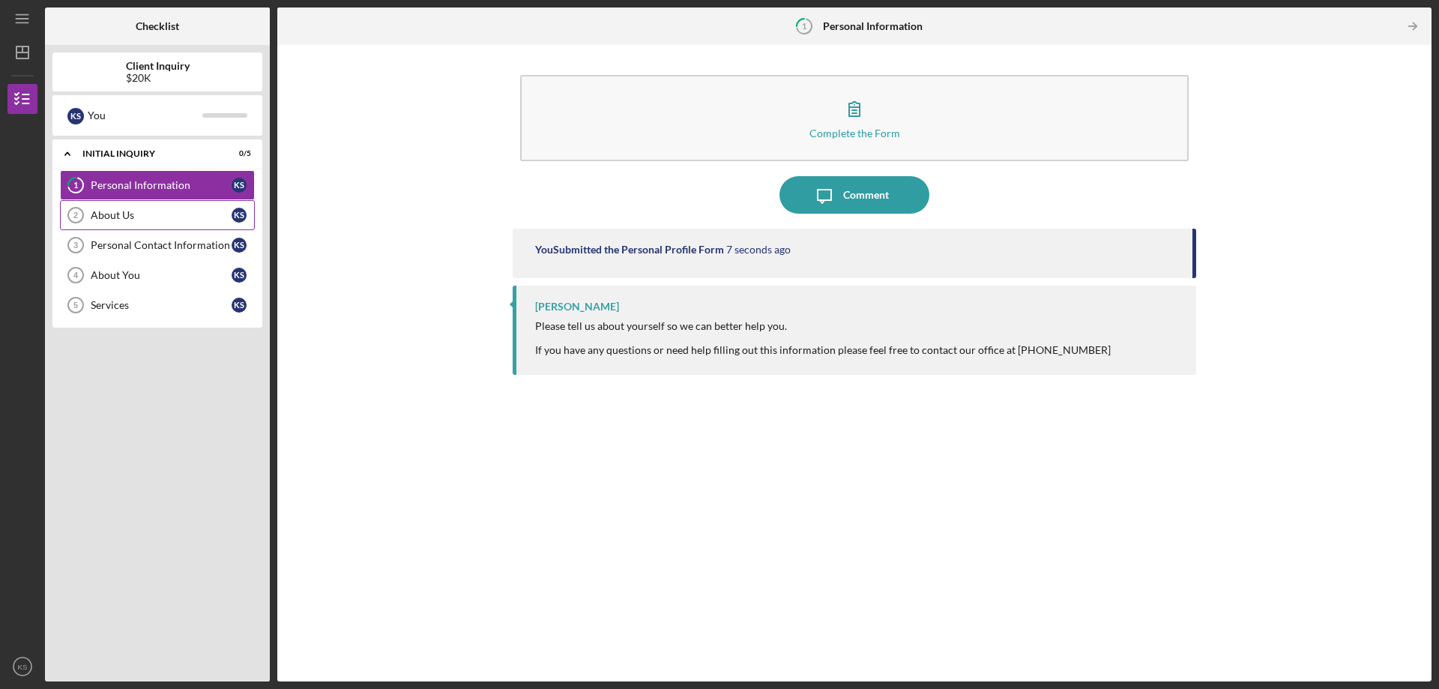
click at [137, 208] on link "About Us 2 About Us K S" at bounding box center [157, 215] width 195 height 30
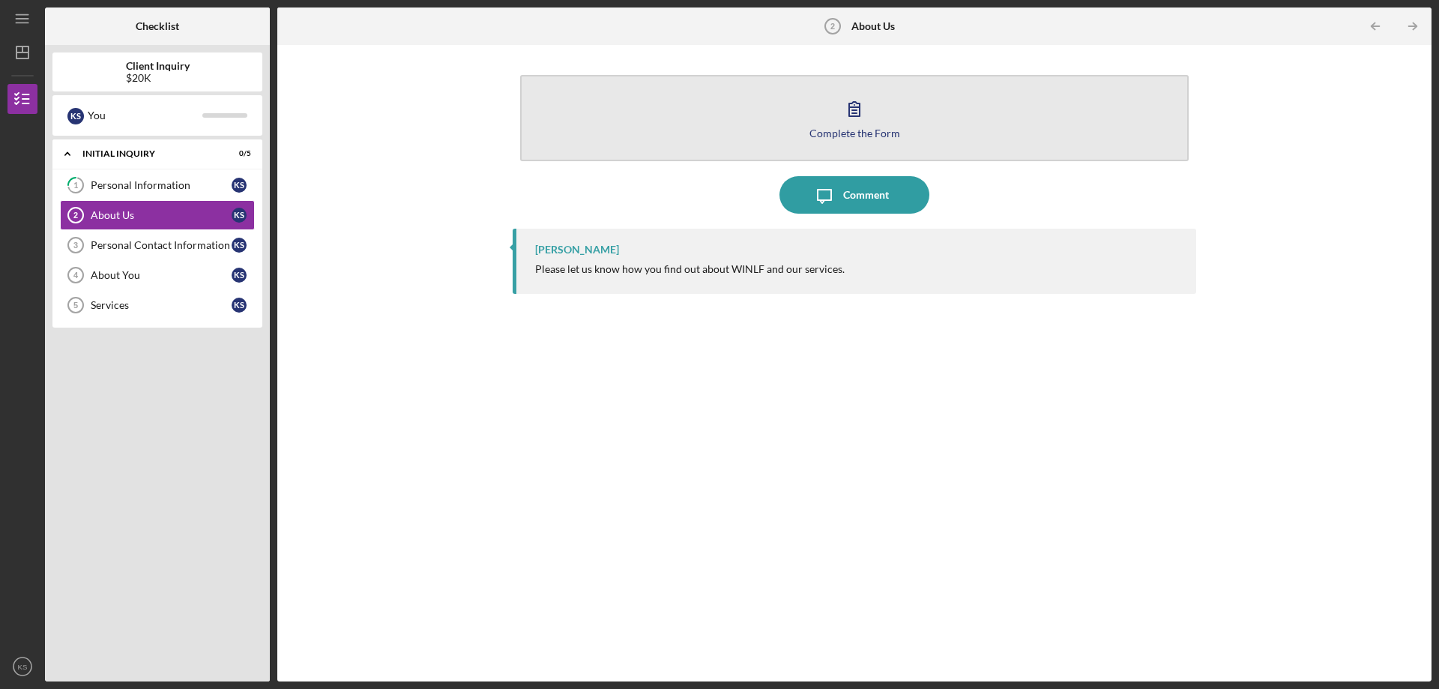
click at [865, 114] on icon "button" at bounding box center [853, 108] width 37 height 37
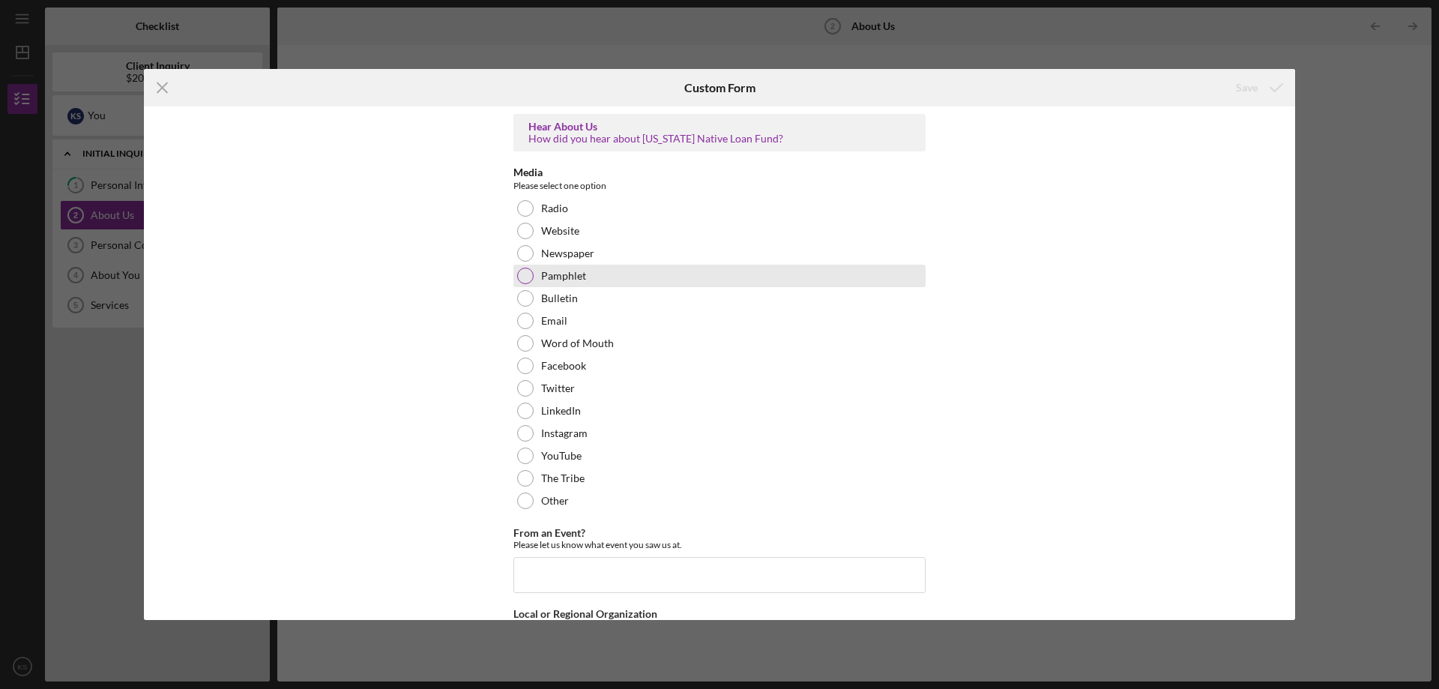
click at [564, 270] on label "Pamphlet" at bounding box center [563, 276] width 45 height 12
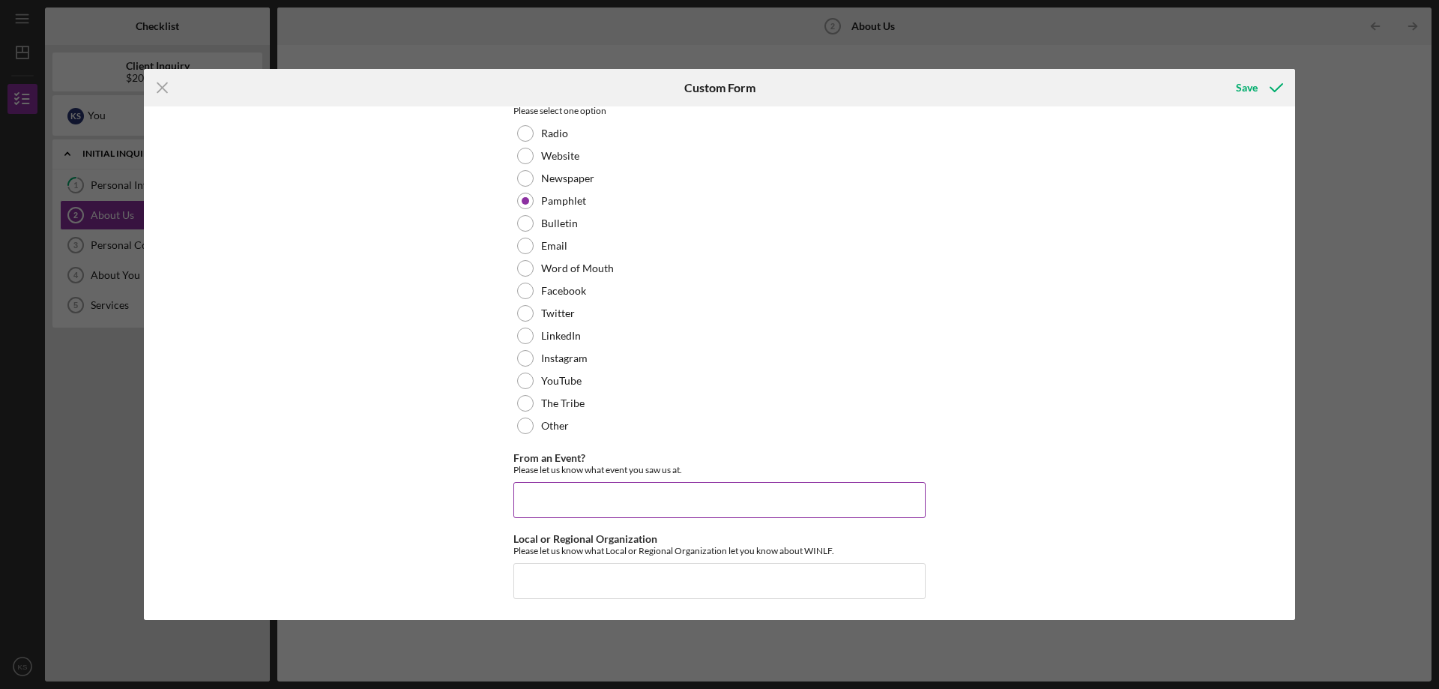
scroll to position [76, 0]
click at [621, 500] on input "From an Event?" at bounding box center [719, 498] width 412 height 36
type input "Oneida -"
click at [589, 584] on input "Local or Regional Organization" at bounding box center [719, 579] width 412 height 36
type input "Oneida"
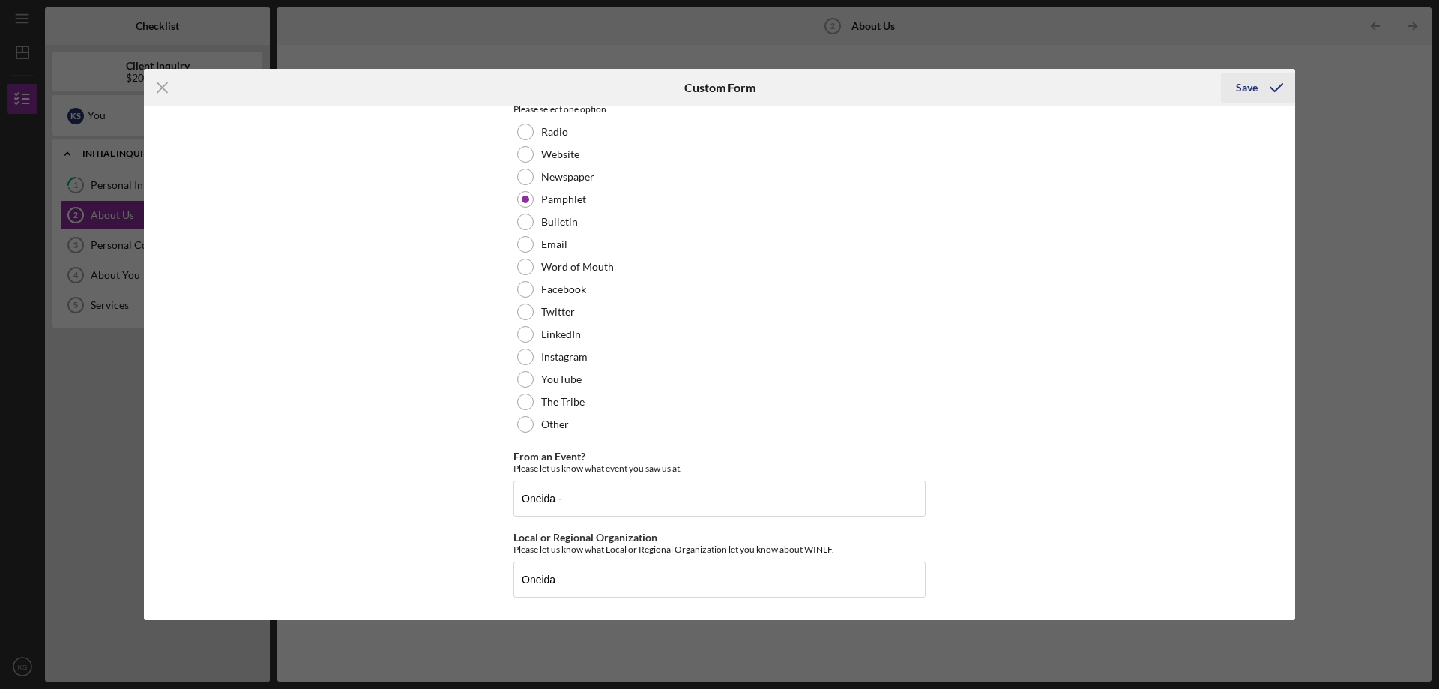
click at [1240, 88] on div "Save" at bounding box center [1247, 88] width 22 height 30
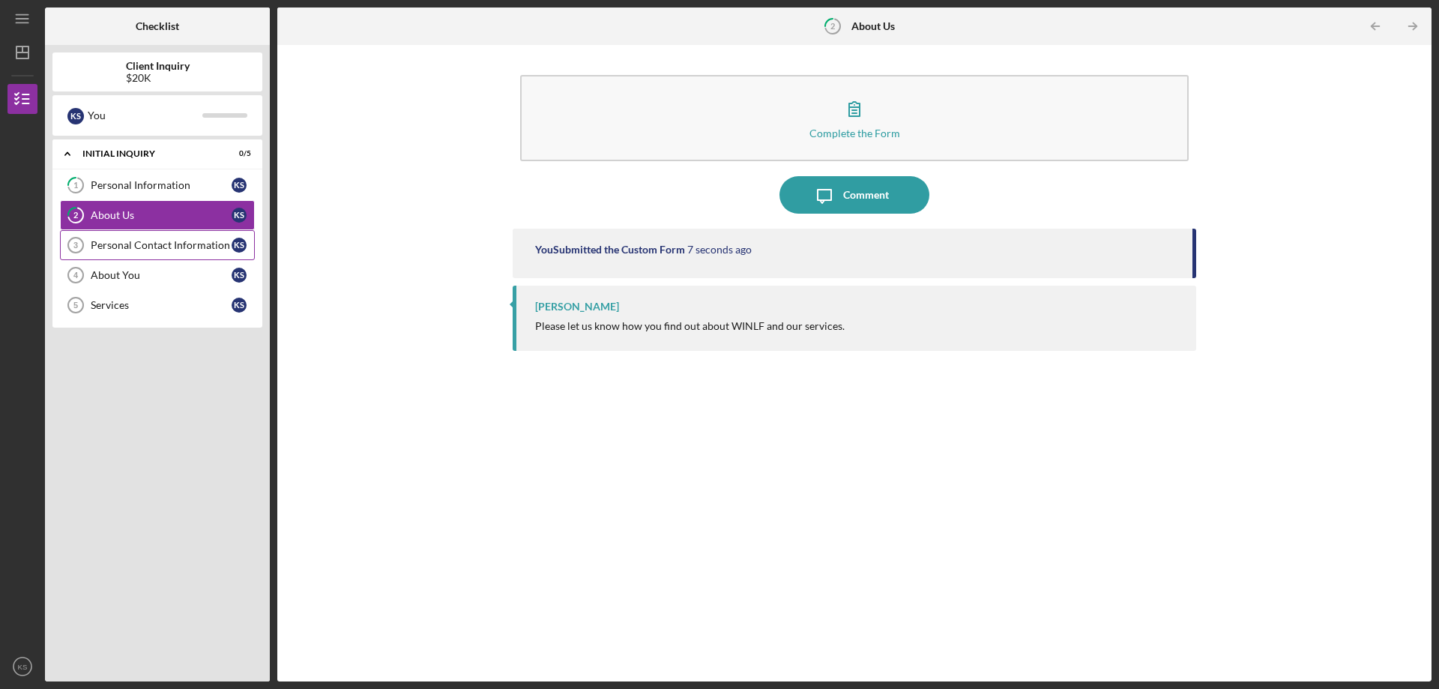
click at [136, 244] on div "Personal Contact Information" at bounding box center [161, 245] width 141 height 12
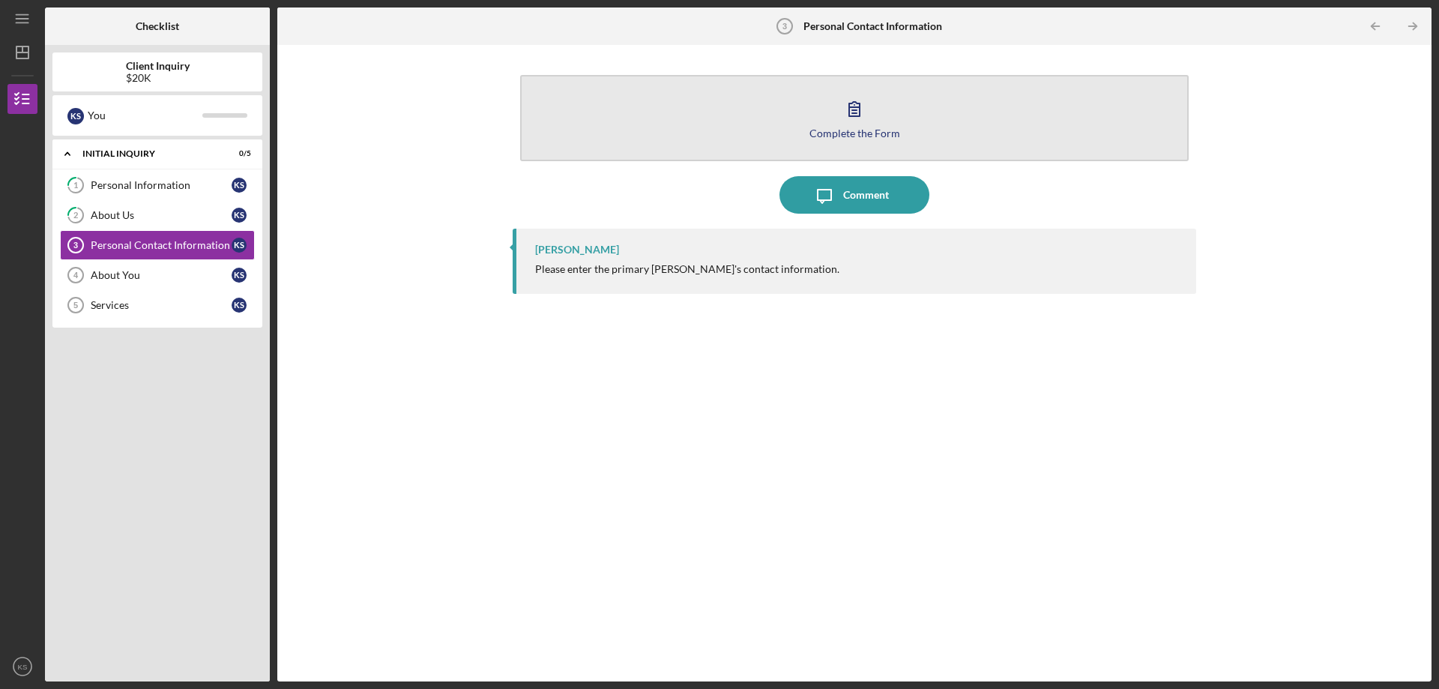
click at [850, 118] on icon "button" at bounding box center [853, 108] width 37 height 37
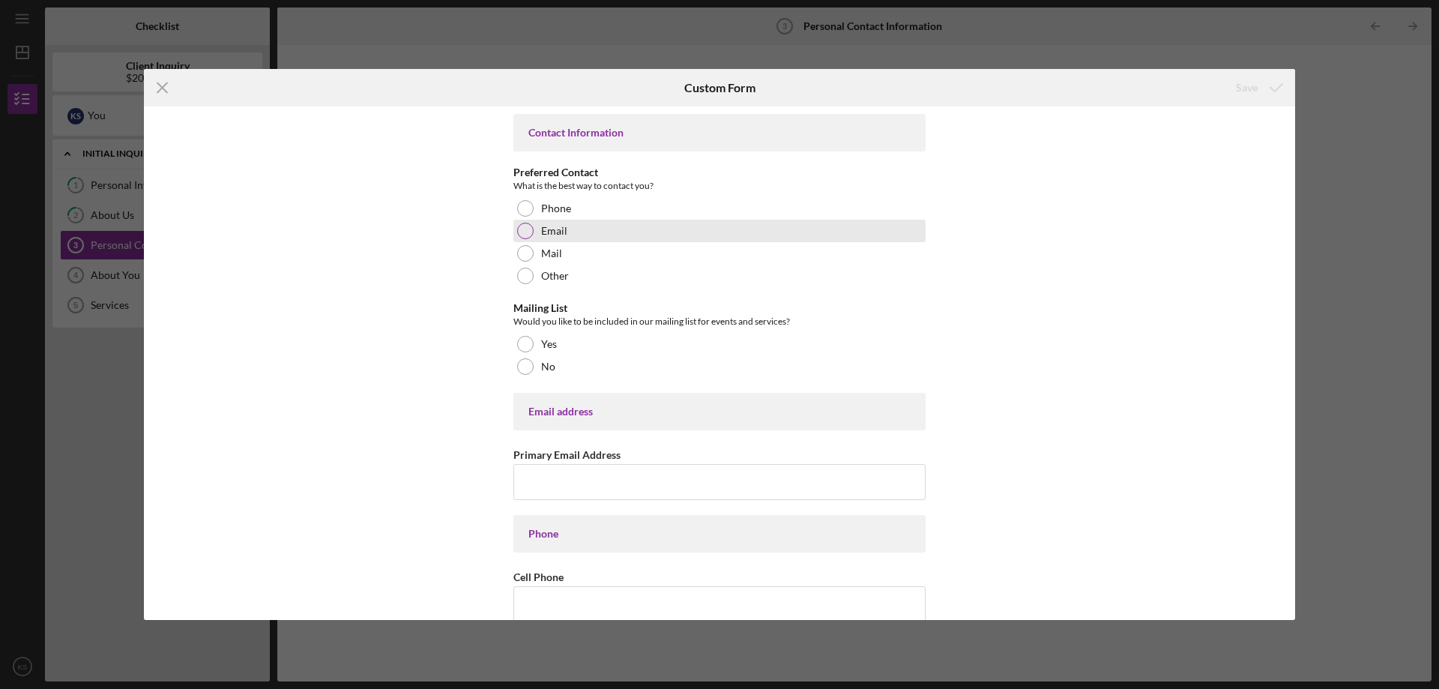
click at [565, 225] on div "Email" at bounding box center [719, 231] width 412 height 22
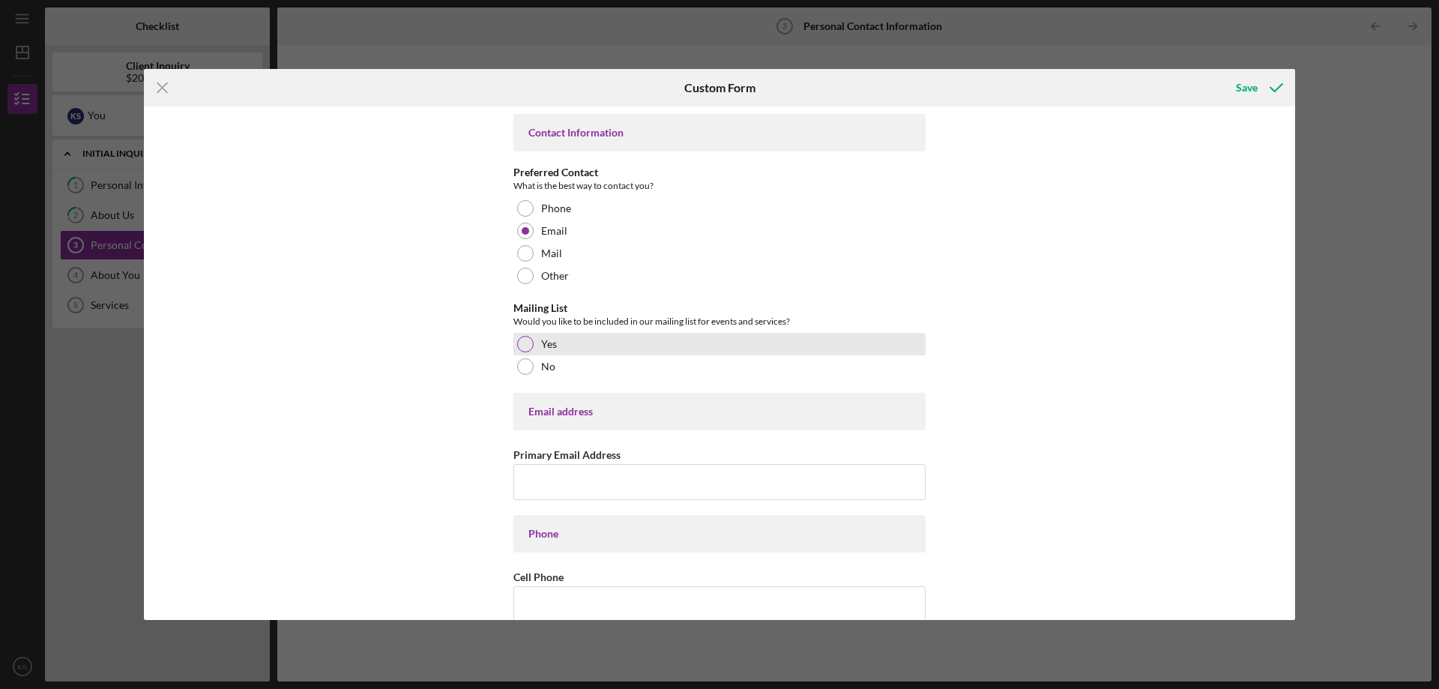
click at [545, 348] on label "Yes" at bounding box center [549, 344] width 16 height 12
click at [557, 481] on input "Primary Email Address" at bounding box center [719, 482] width 412 height 36
type input "[EMAIL_ADDRESS][DOMAIN_NAME]"
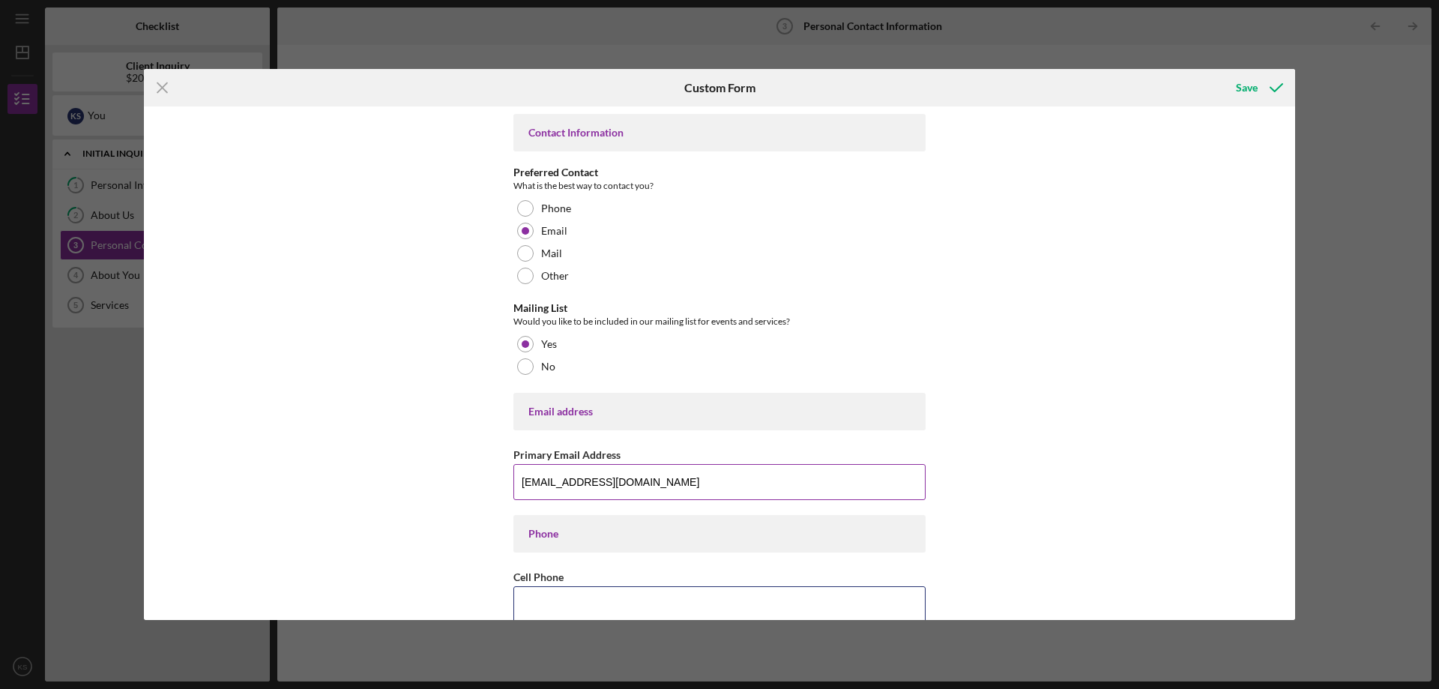
type input "[PHONE_NUMBER]"
type input "[STREET_ADDRESS][PERSON_NAME]"
type input "Shawano"
type input "54,166"
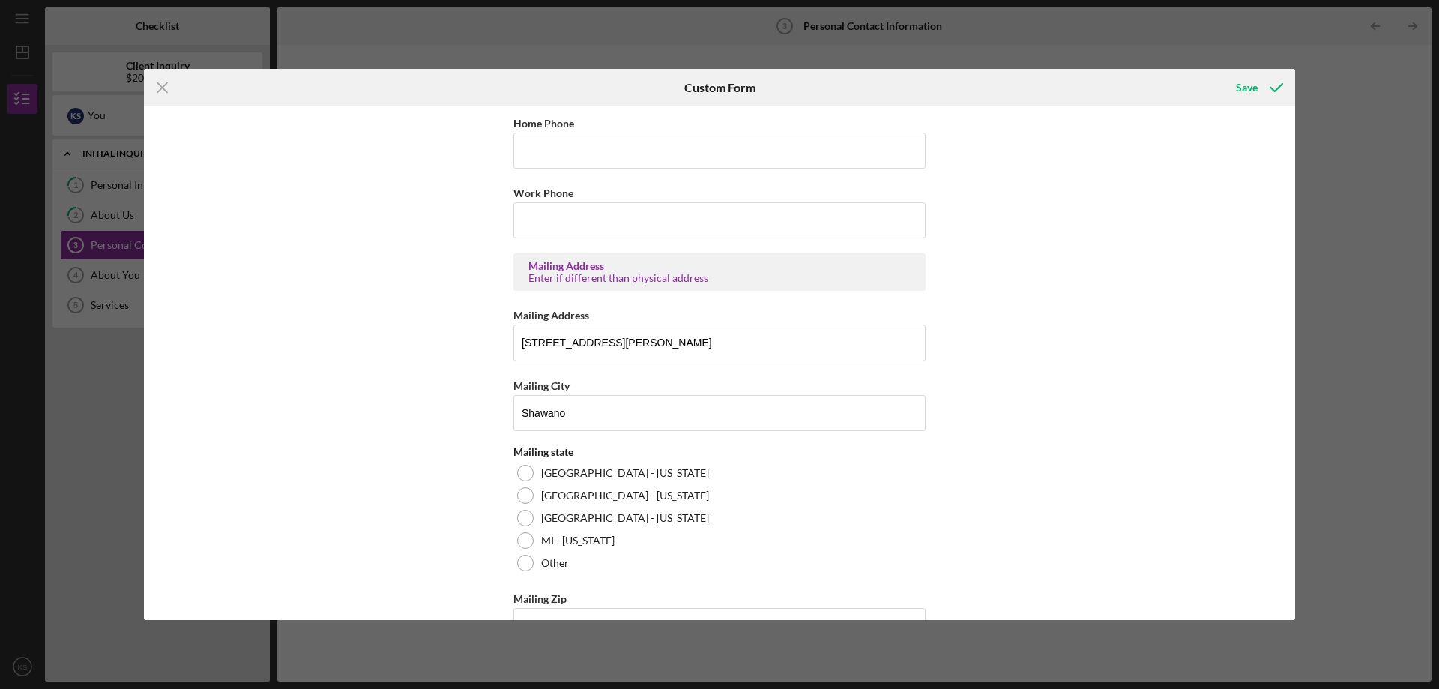
scroll to position [524, 0]
drag, startPoint x: 662, startPoint y: 342, endPoint x: 400, endPoint y: 338, distance: 262.3
click at [400, 338] on div "Contact Information Preferred Contact What is the best way to contact you? Phon…" at bounding box center [719, 362] width 1151 height 513
type input "W1622 Cty Vv"
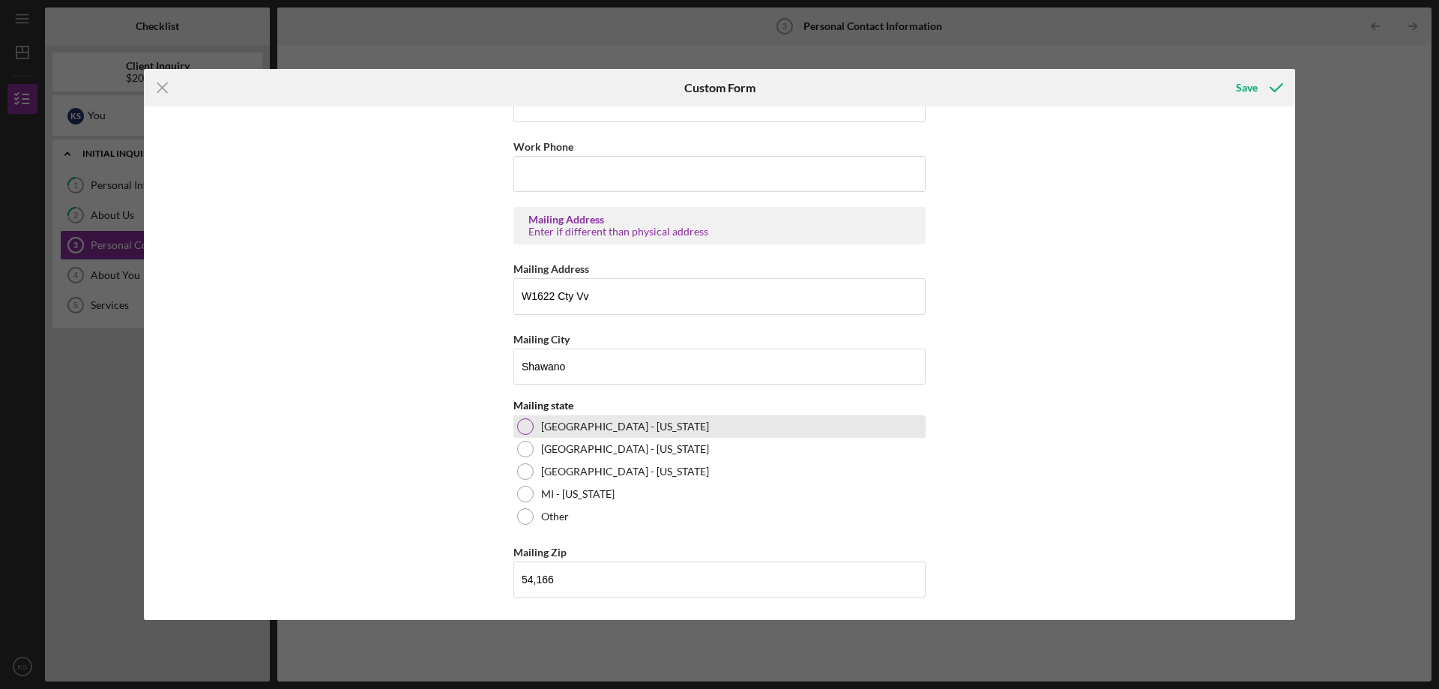
click at [590, 432] on label "[GEOGRAPHIC_DATA] - [US_STATE]" at bounding box center [625, 426] width 168 height 12
drag, startPoint x: 584, startPoint y: 577, endPoint x: 465, endPoint y: 575, distance: 119.1
click at [465, 575] on div "Contact Information Preferred Contact What is the best way to contact you? Phon…" at bounding box center [719, 362] width 1151 height 513
type input "54,135"
drag, startPoint x: 626, startPoint y: 366, endPoint x: 393, endPoint y: 372, distance: 233.1
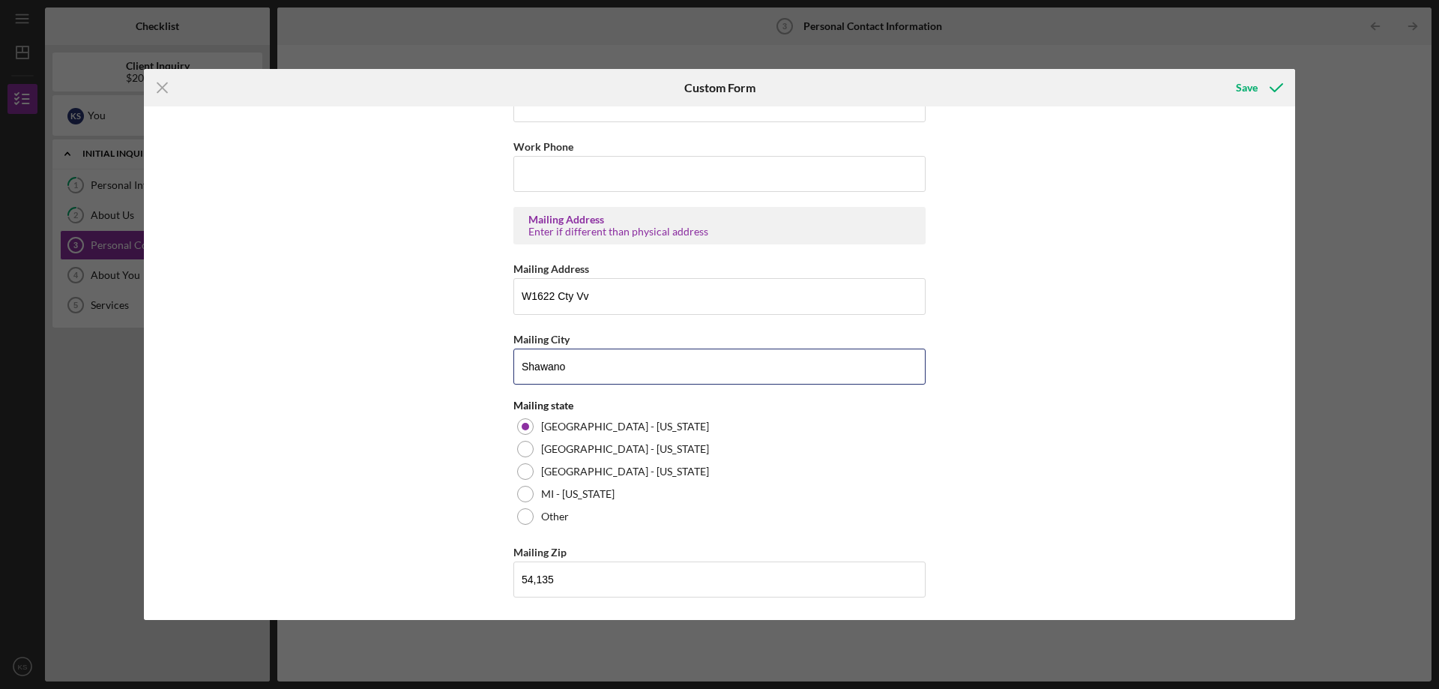
click at [393, 372] on div "Contact Information Preferred Contact What is the best way to contact you? Phon…" at bounding box center [719, 362] width 1151 height 513
type input "Keshena"
click at [1098, 319] on div "Contact Information Preferred Contact What is the best way to contact you? Phon…" at bounding box center [719, 362] width 1151 height 513
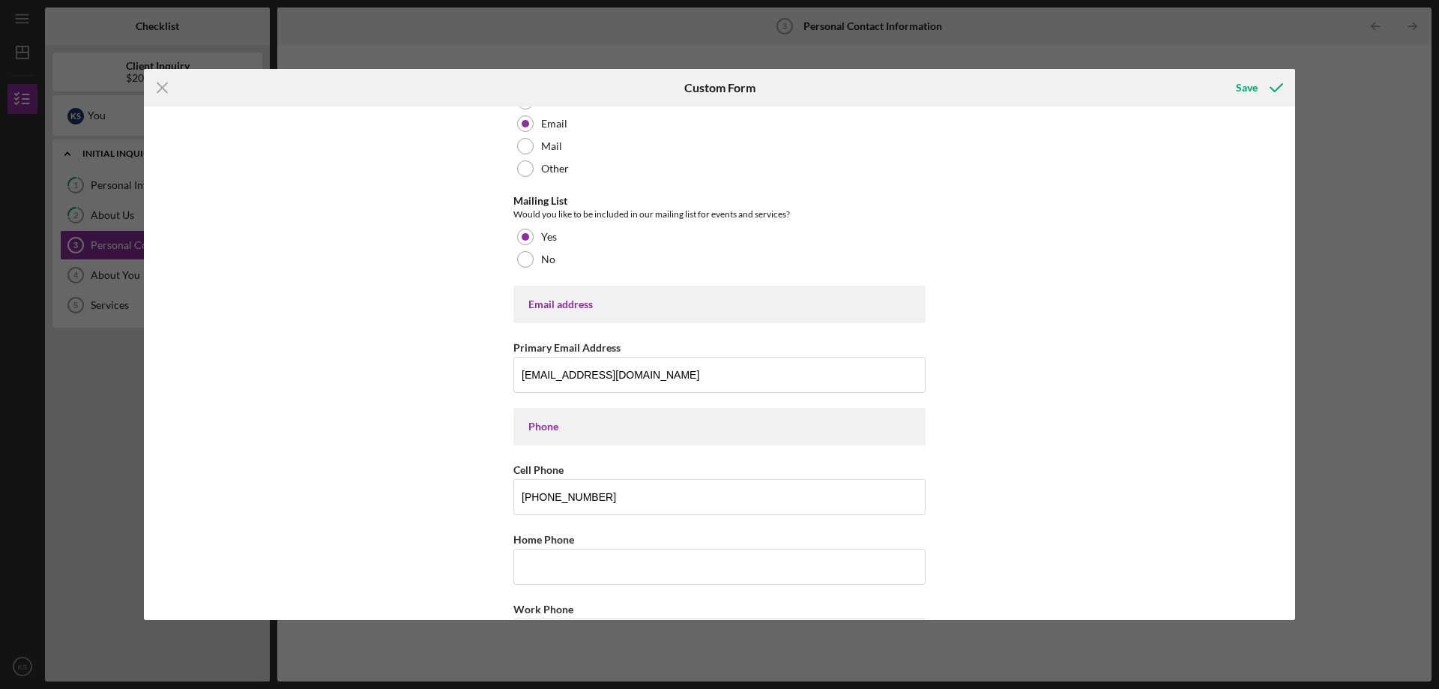
scroll to position [0, 0]
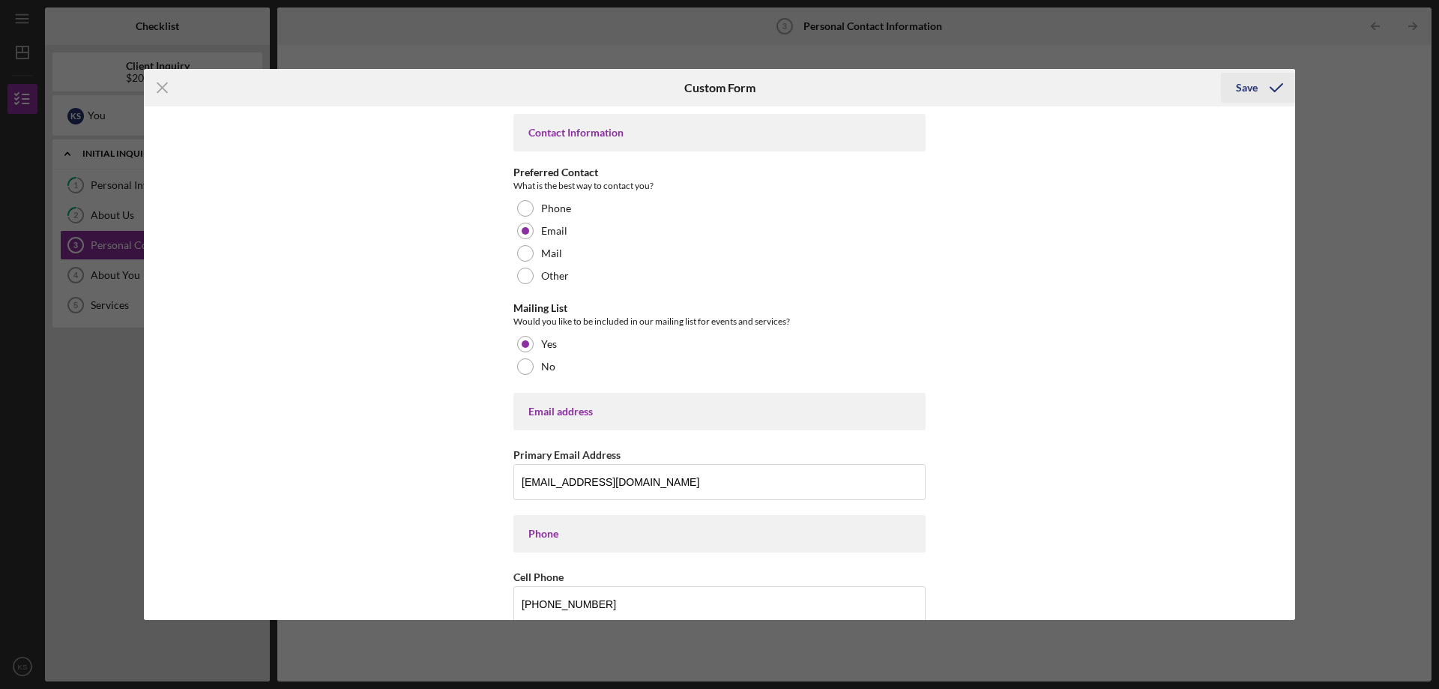
click at [1247, 87] on div "Save" at bounding box center [1247, 88] width 22 height 30
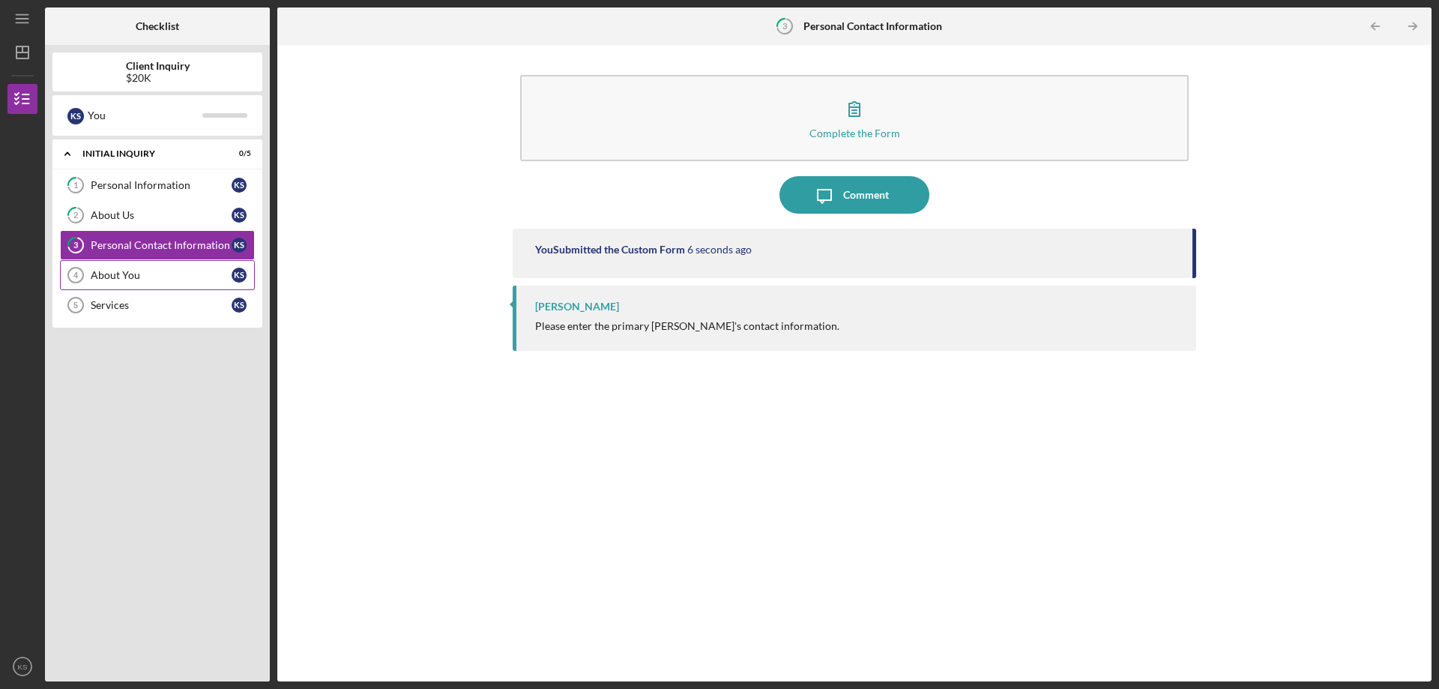
click at [129, 275] on div "About You" at bounding box center [161, 275] width 141 height 12
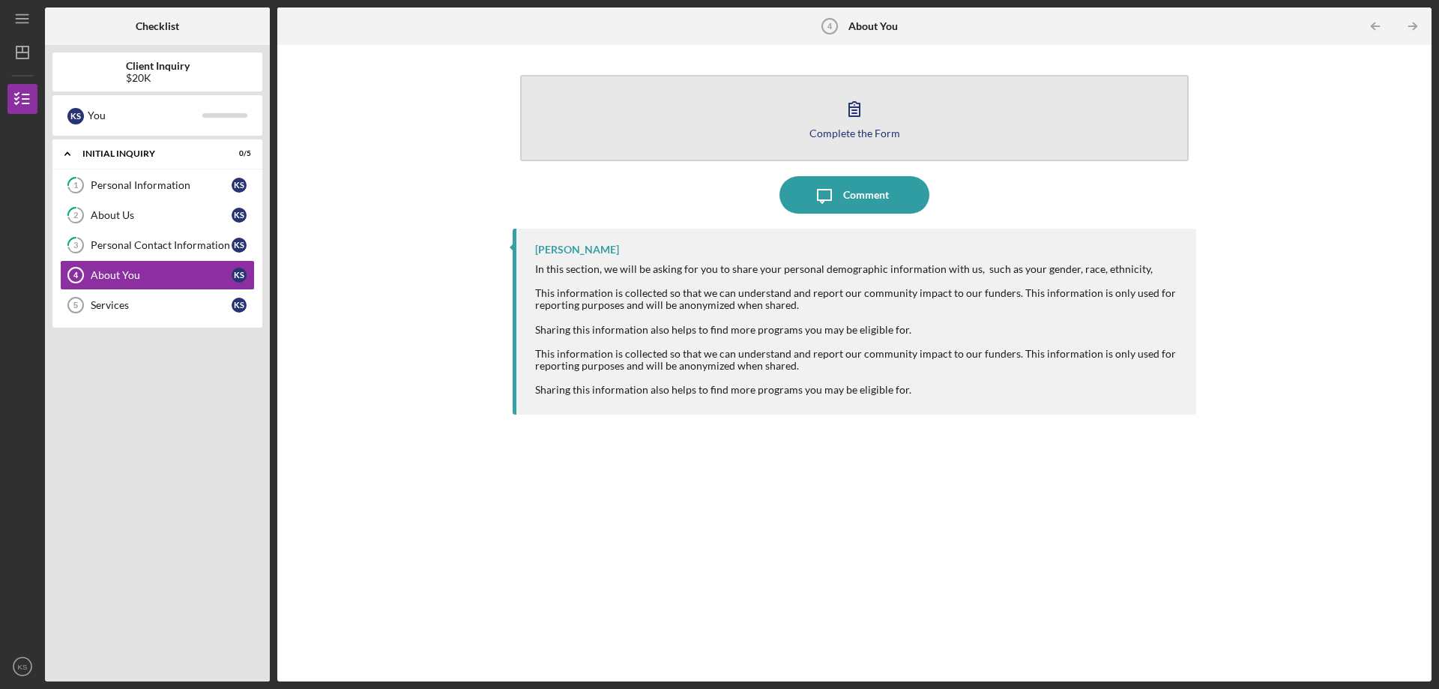
click at [864, 118] on icon "button" at bounding box center [853, 108] width 37 height 37
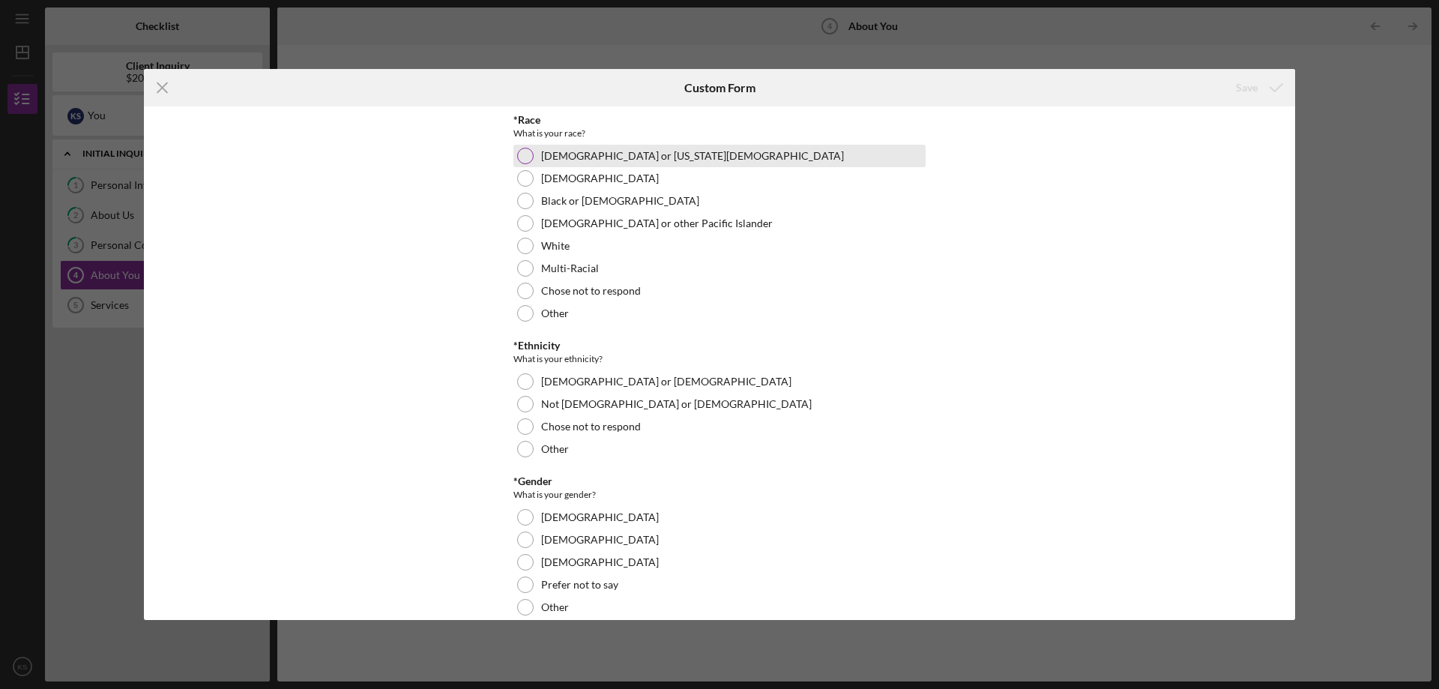
click at [594, 154] on label "[DEMOGRAPHIC_DATA] or [US_STATE][DEMOGRAPHIC_DATA]" at bounding box center [692, 156] width 303 height 12
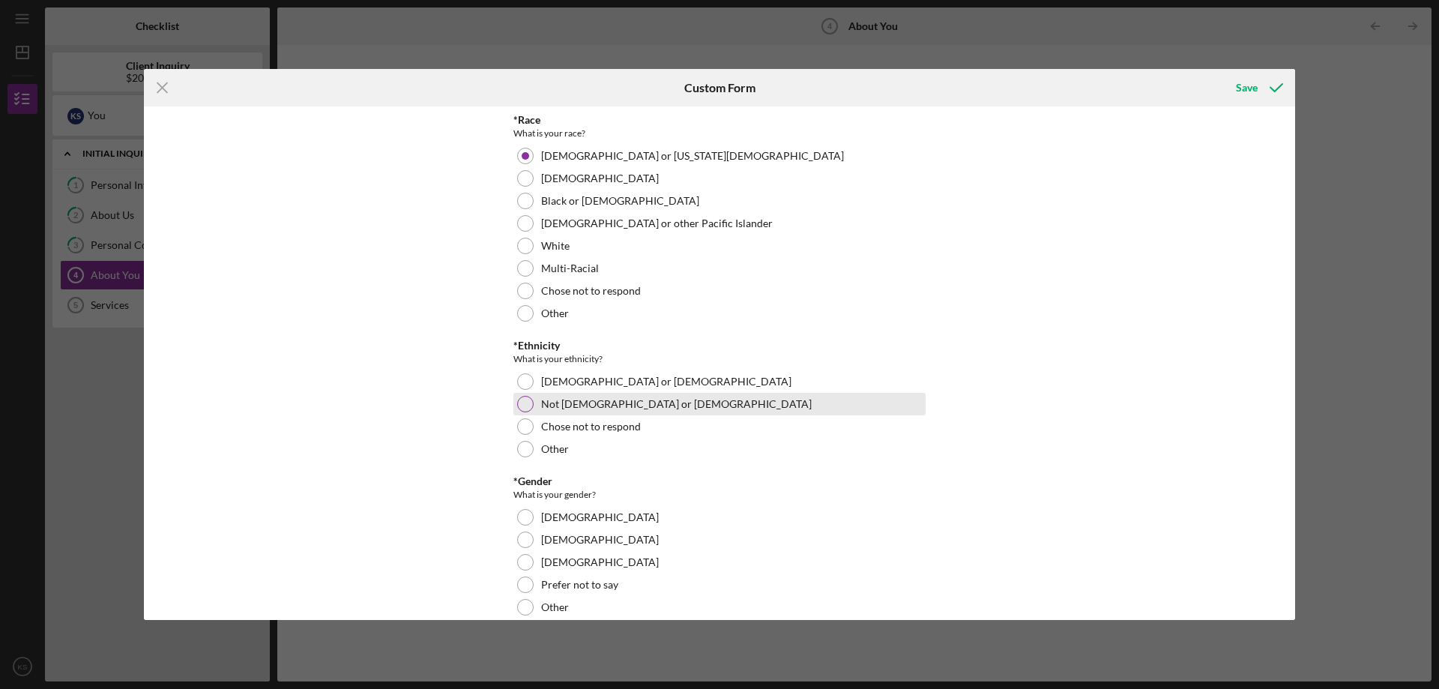
click at [584, 408] on label "Not [DEMOGRAPHIC_DATA] or [DEMOGRAPHIC_DATA]" at bounding box center [676, 404] width 270 height 12
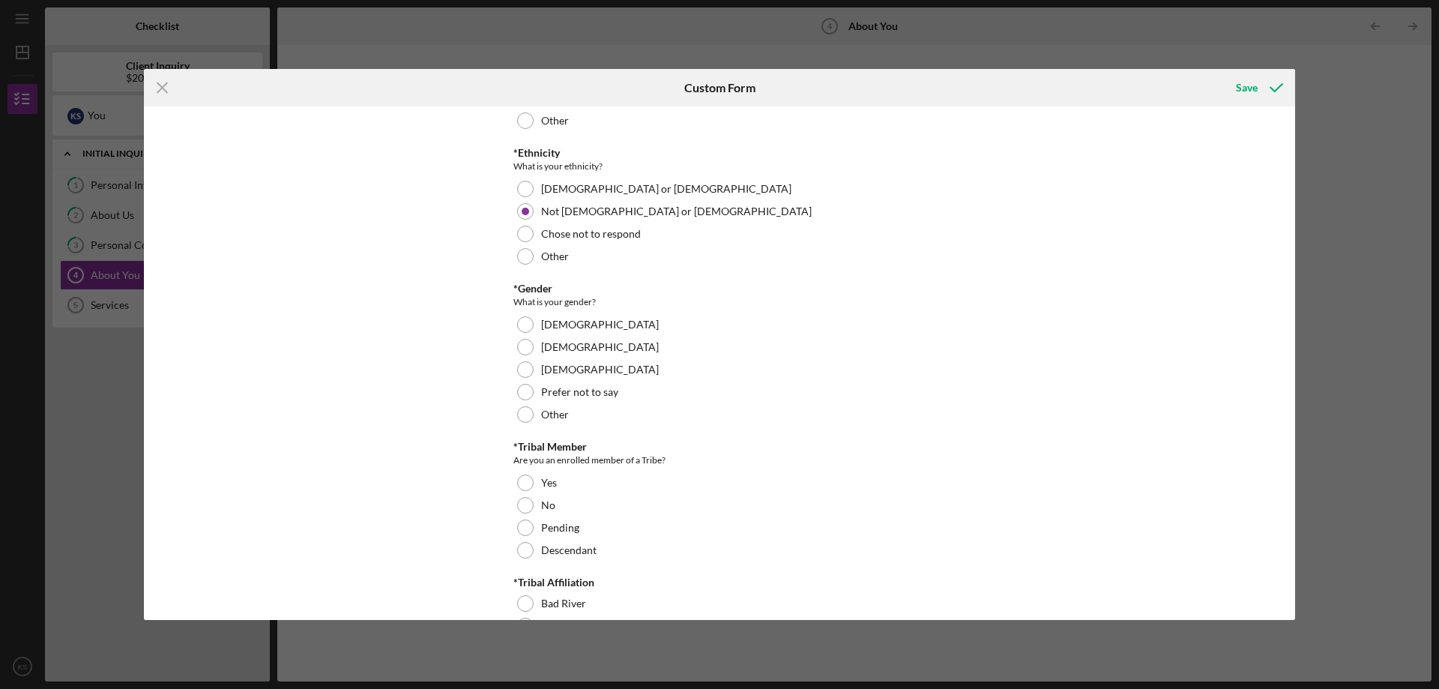
scroll to position [225, 0]
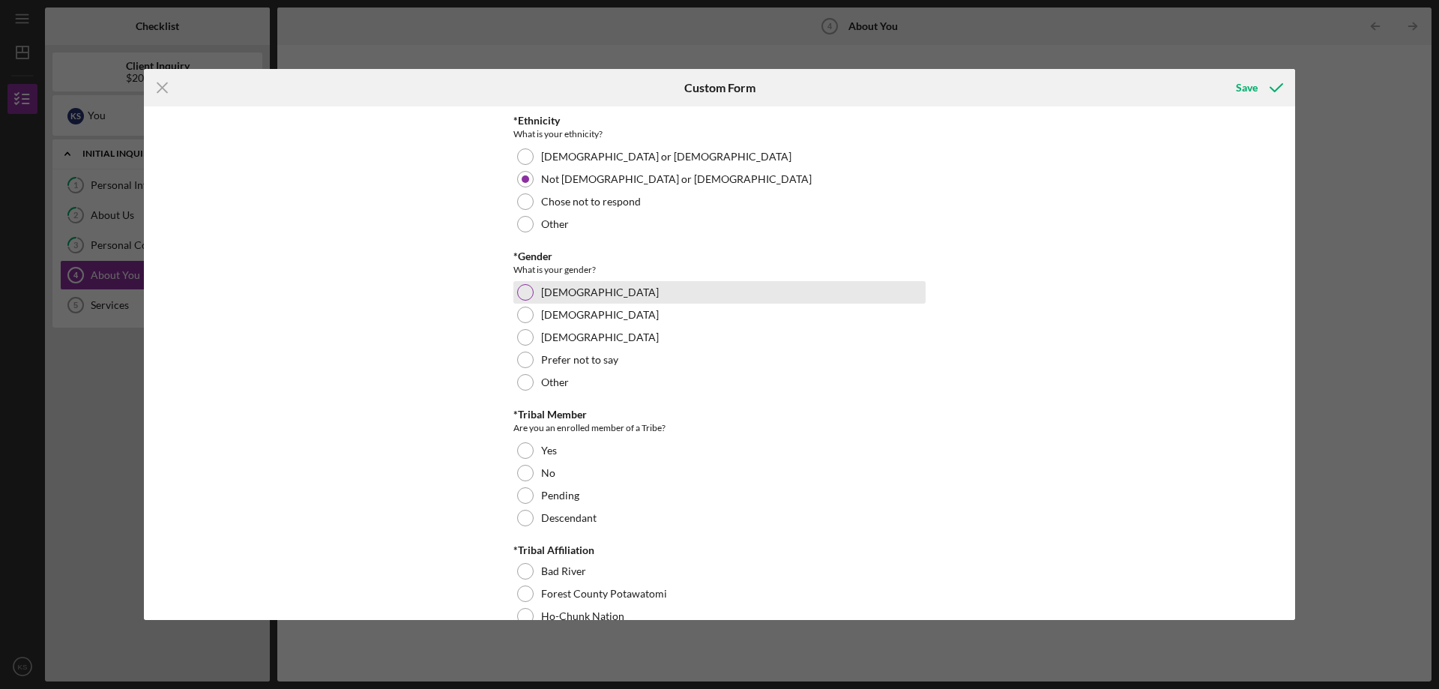
click at [562, 291] on label "[DEMOGRAPHIC_DATA]" at bounding box center [600, 292] width 118 height 12
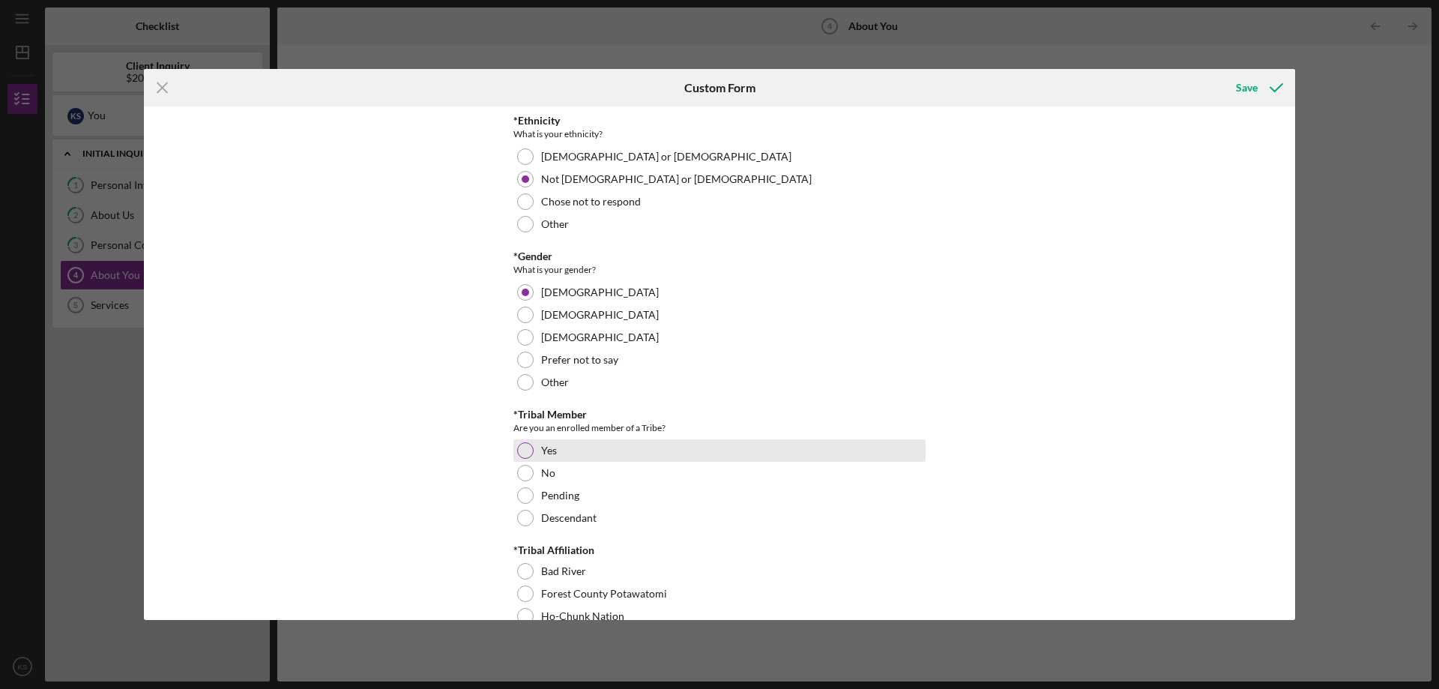
click at [573, 449] on div "Yes" at bounding box center [719, 450] width 412 height 22
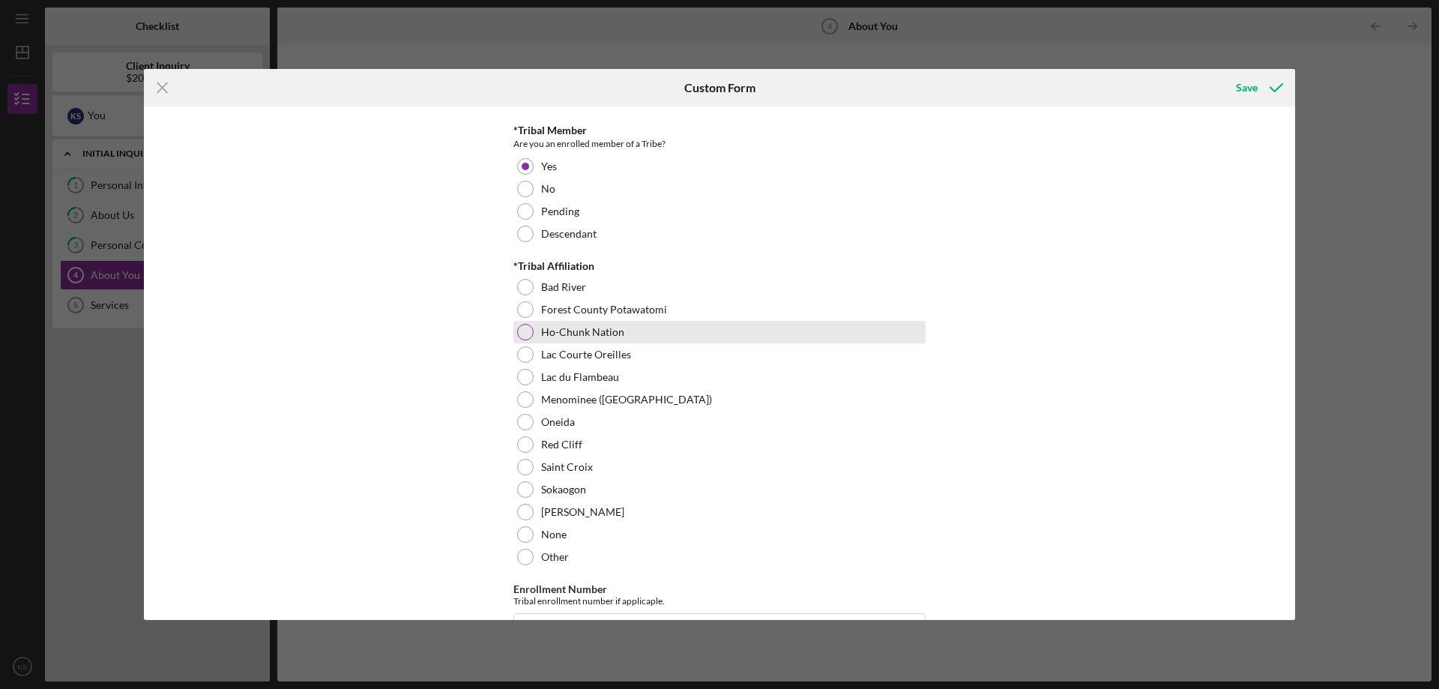
scroll to position [599, 0]
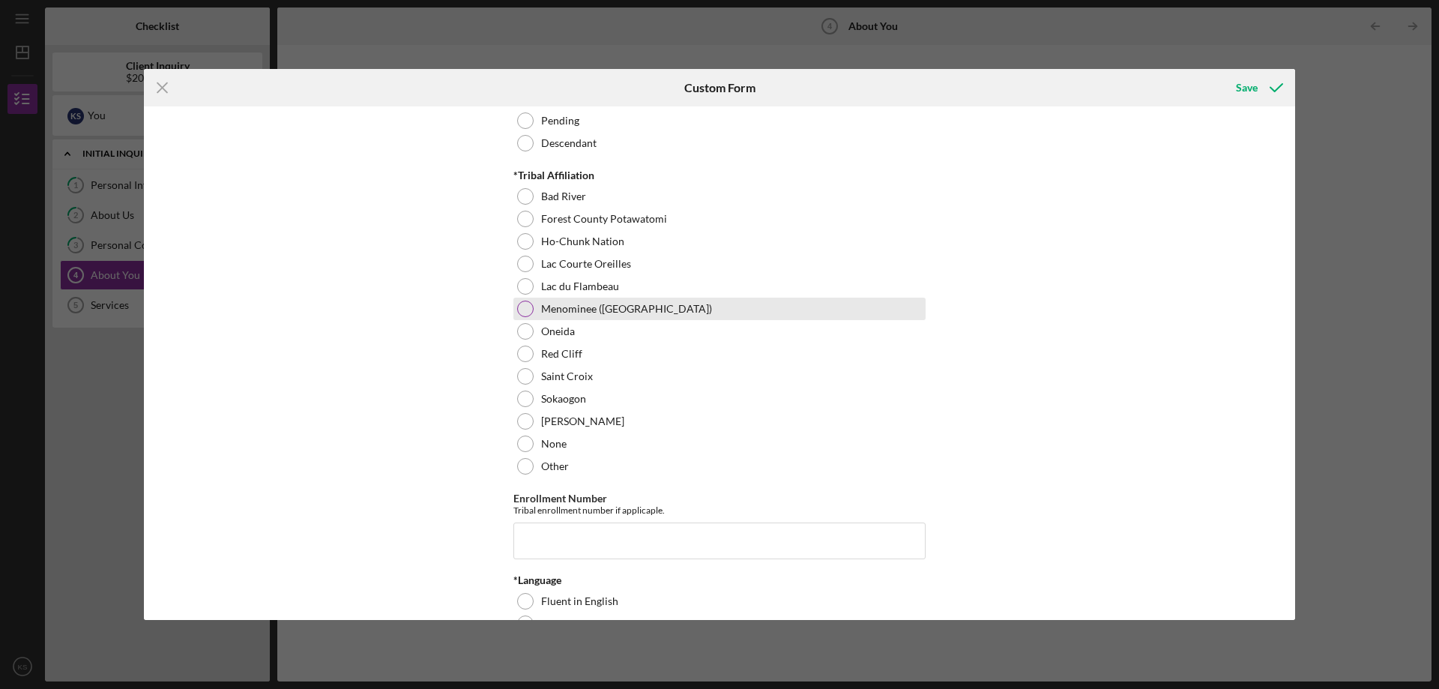
click at [583, 313] on label "Menominee ([GEOGRAPHIC_DATA])" at bounding box center [626, 309] width 171 height 12
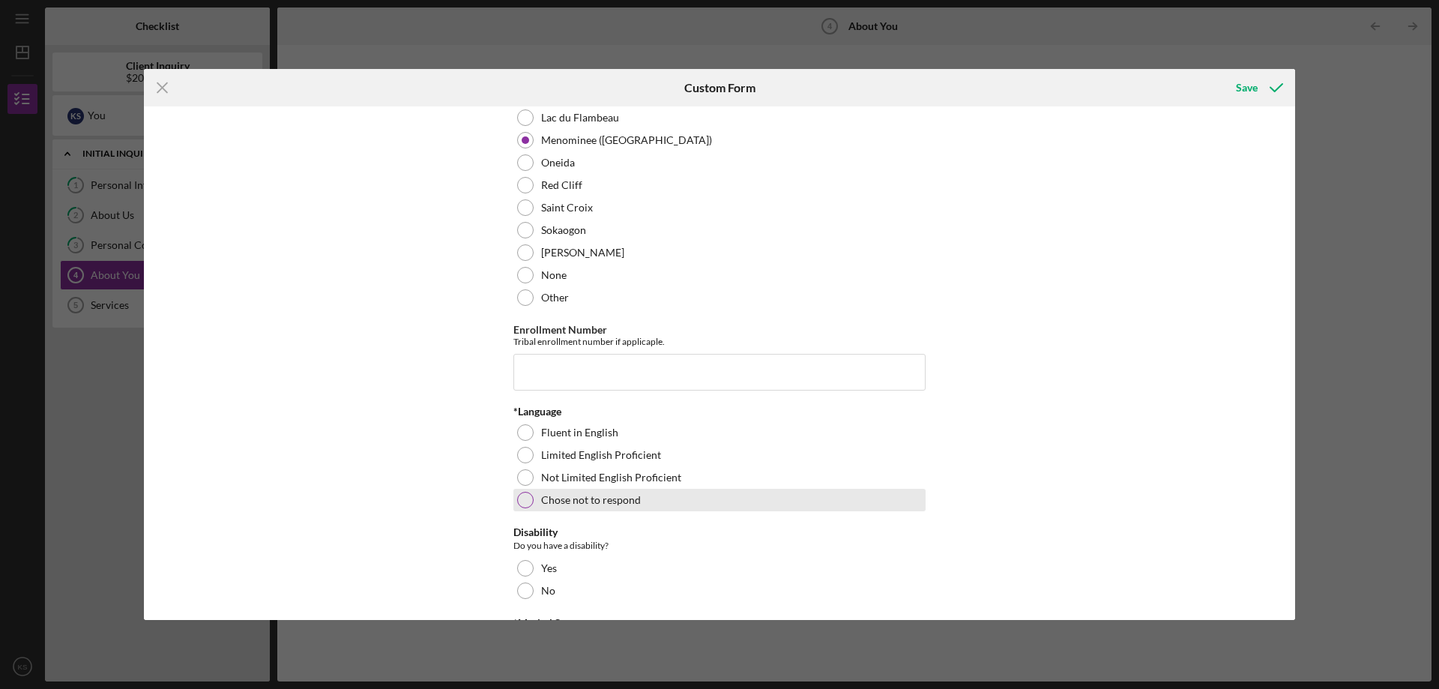
scroll to position [824, 0]
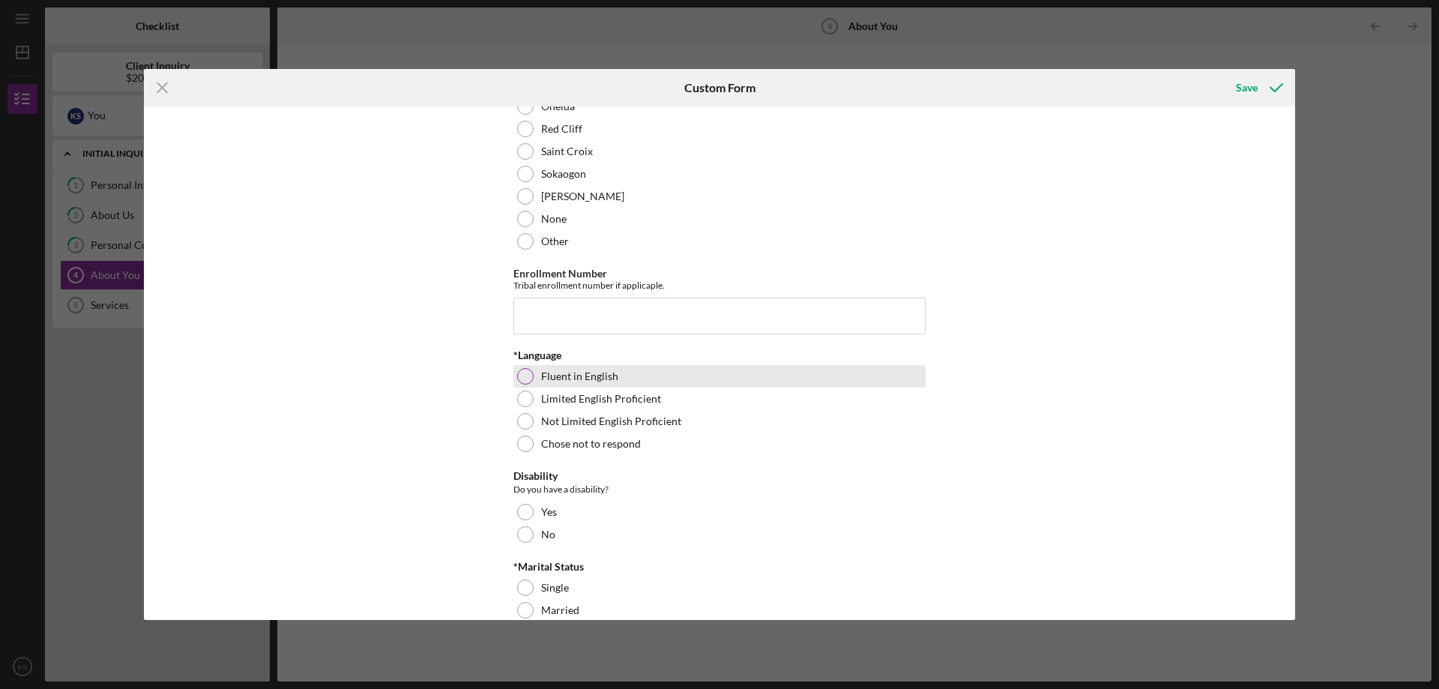
click at [604, 374] on label "Fluent in English" at bounding box center [579, 376] width 77 height 12
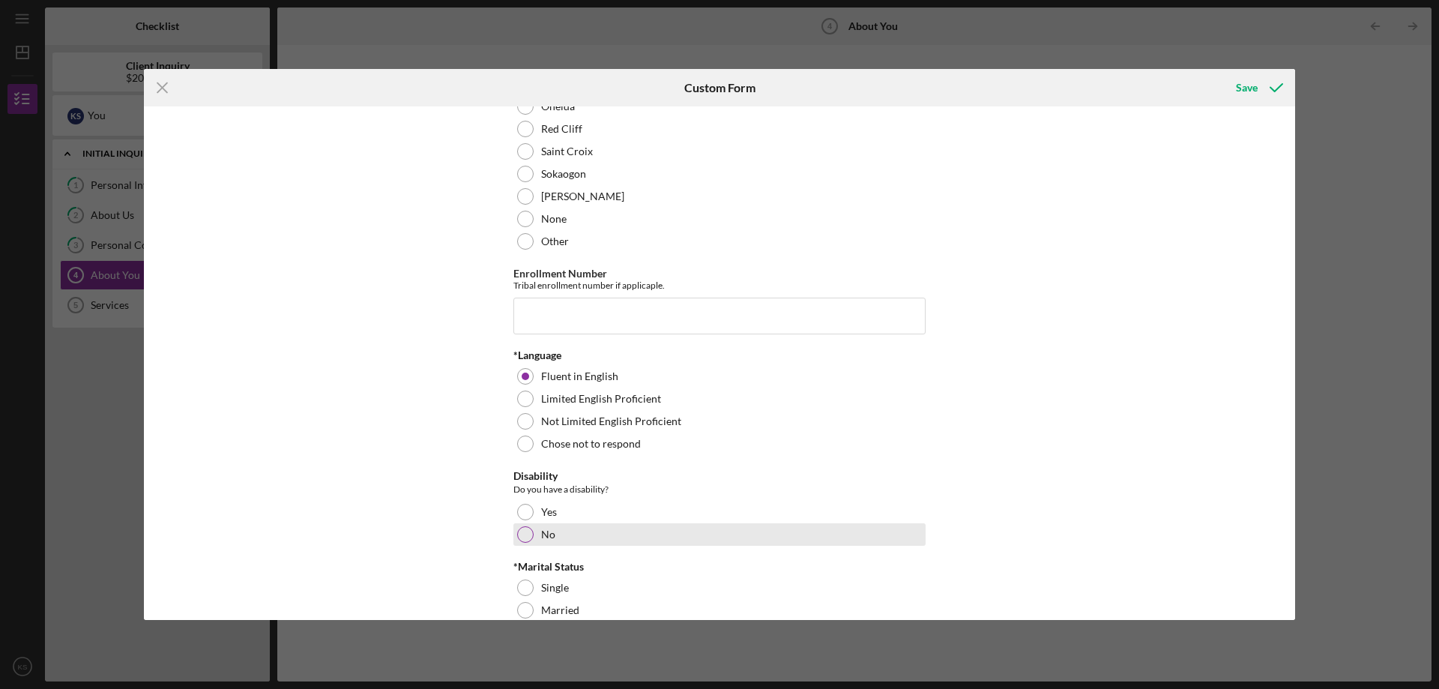
click at [549, 529] on label "No" at bounding box center [548, 534] width 14 height 12
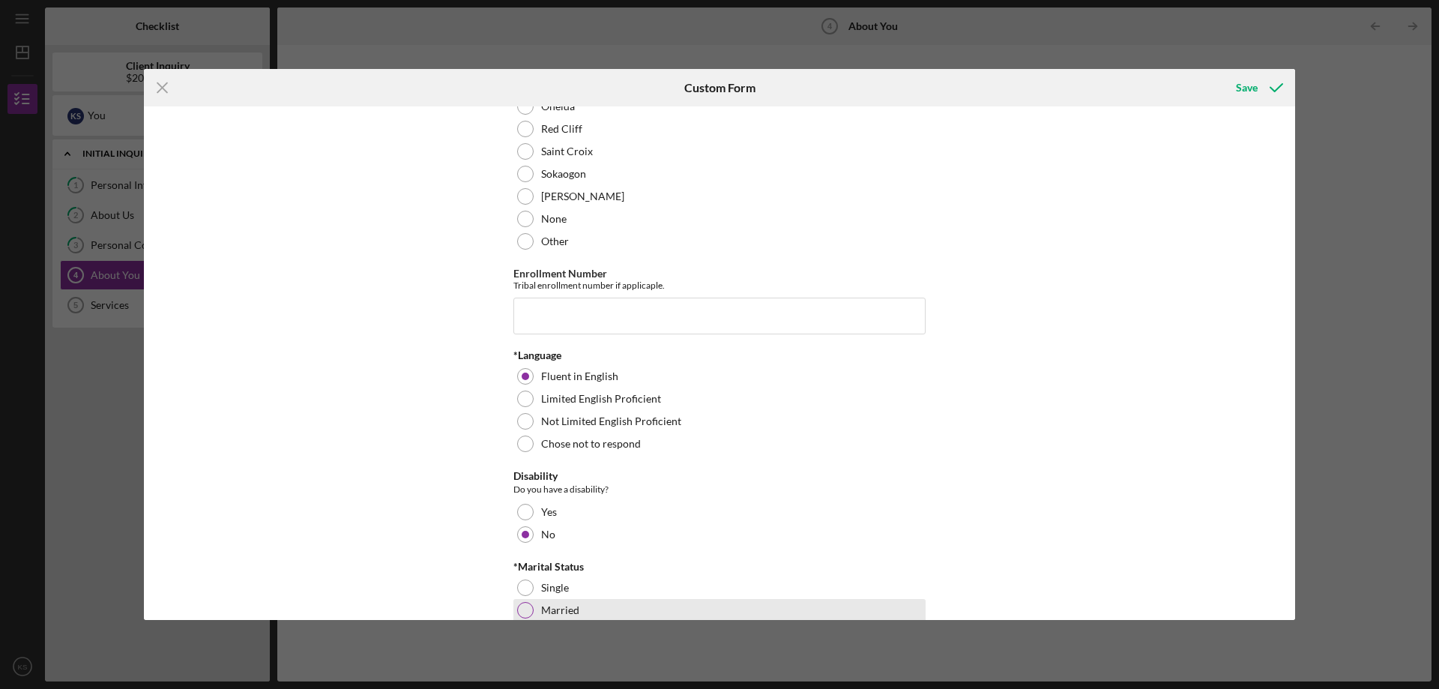
scroll to position [1049, 0]
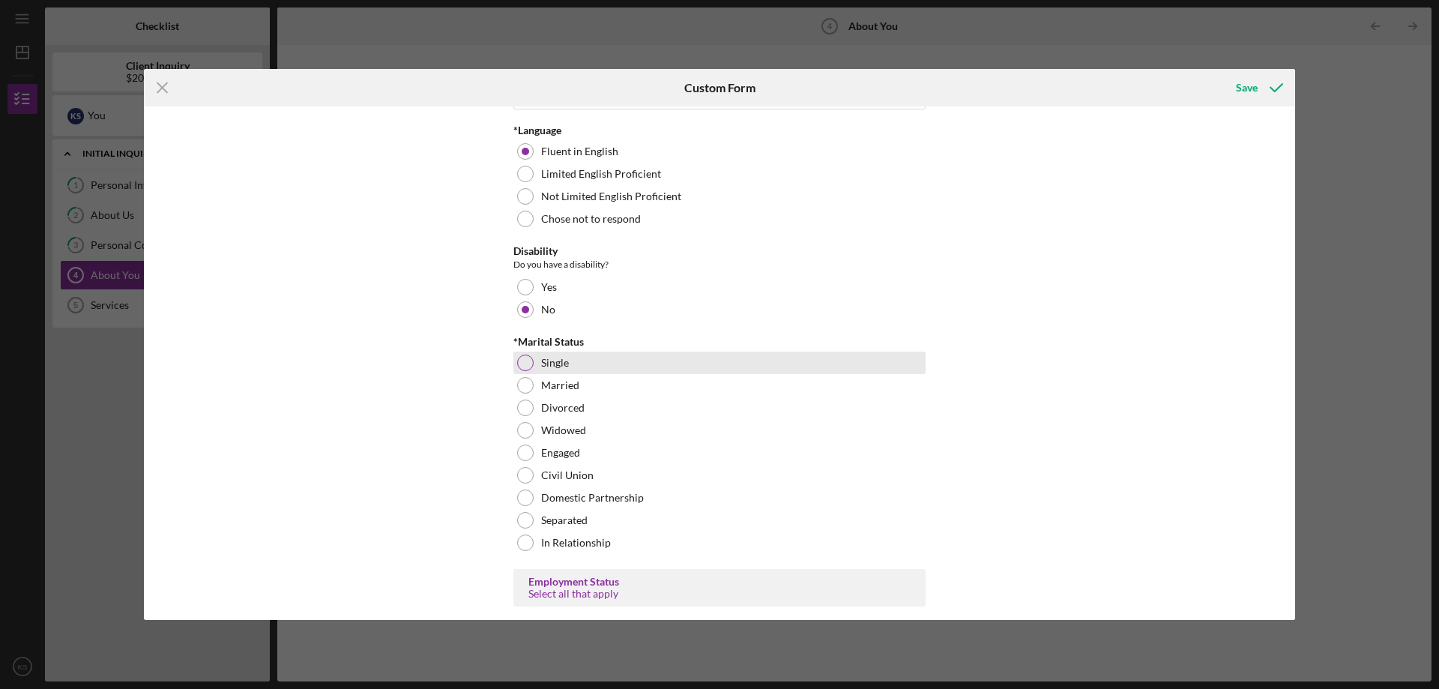
click at [571, 360] on div "Single" at bounding box center [719, 362] width 412 height 22
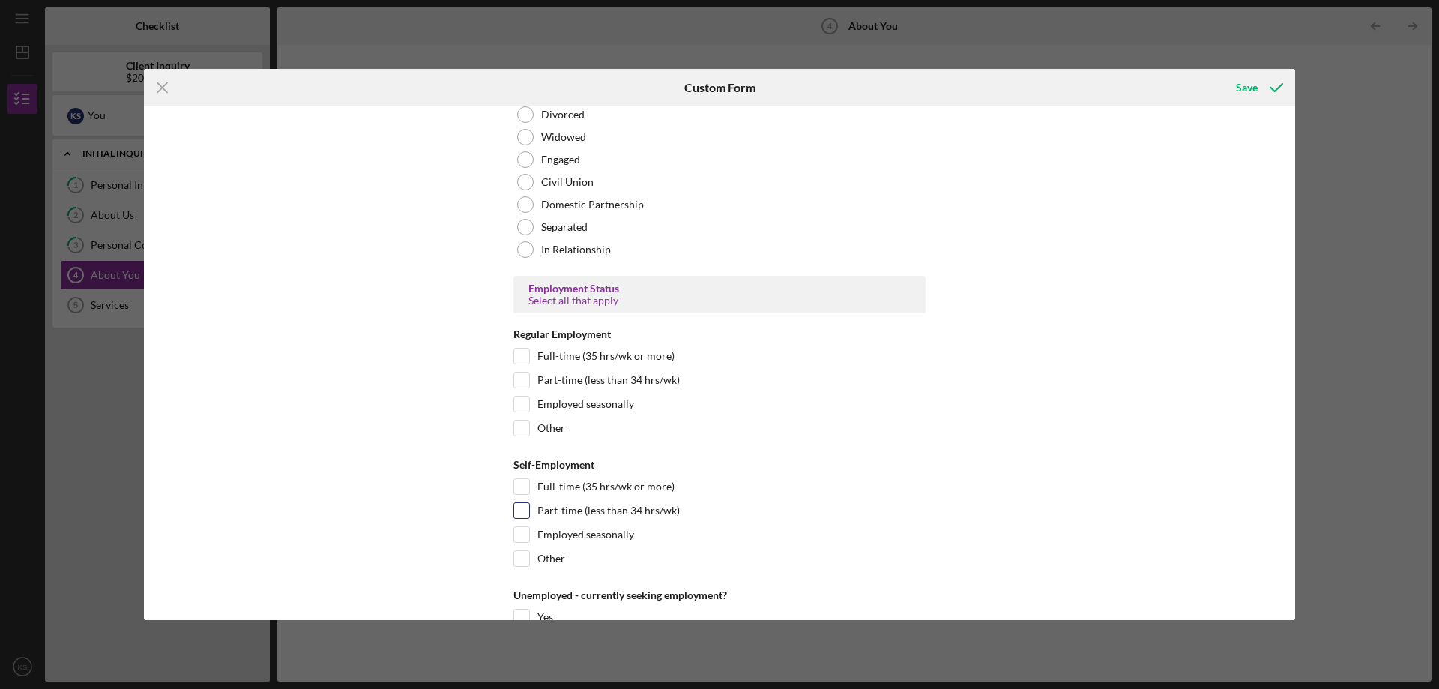
scroll to position [1349, 0]
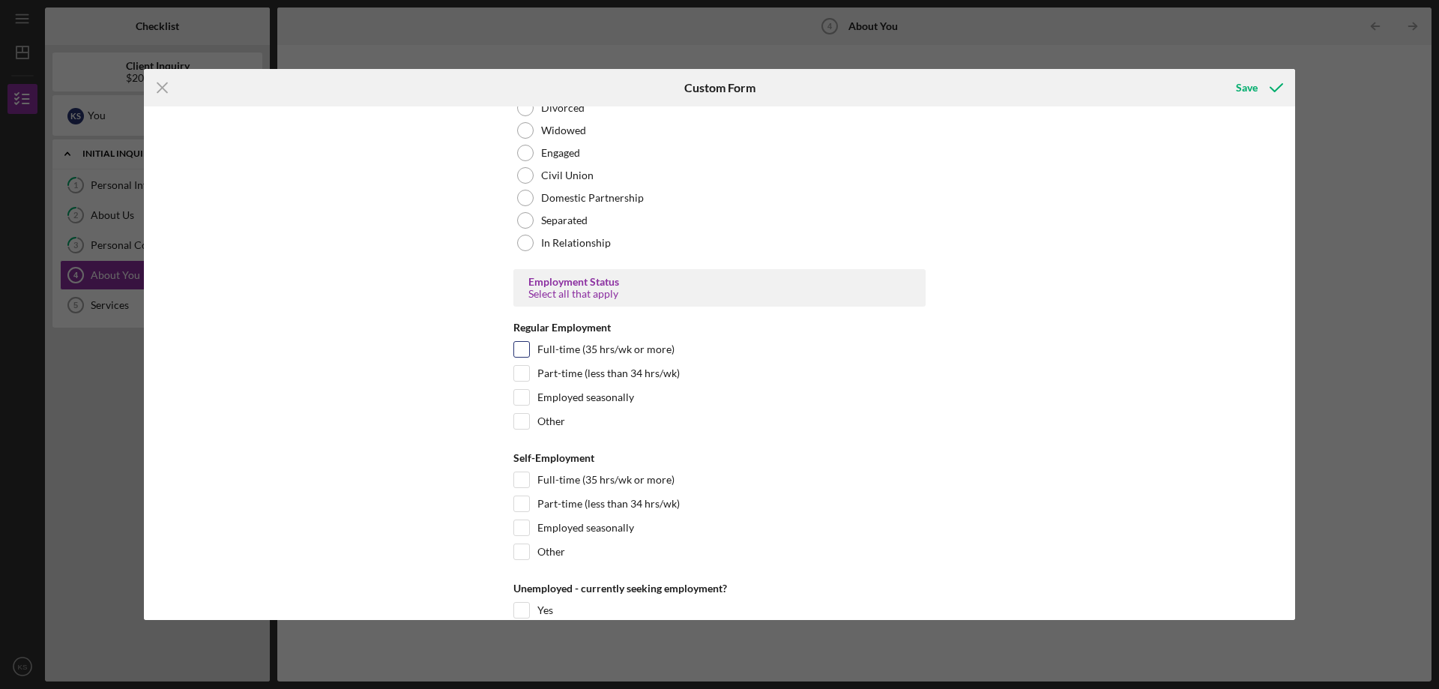
click at [627, 349] on label "Full-time (35 hrs/wk or more)" at bounding box center [605, 349] width 137 height 15
click at [529, 349] on input "Full-time (35 hrs/wk or more)" at bounding box center [521, 349] width 15 height 15
checkbox input "true"
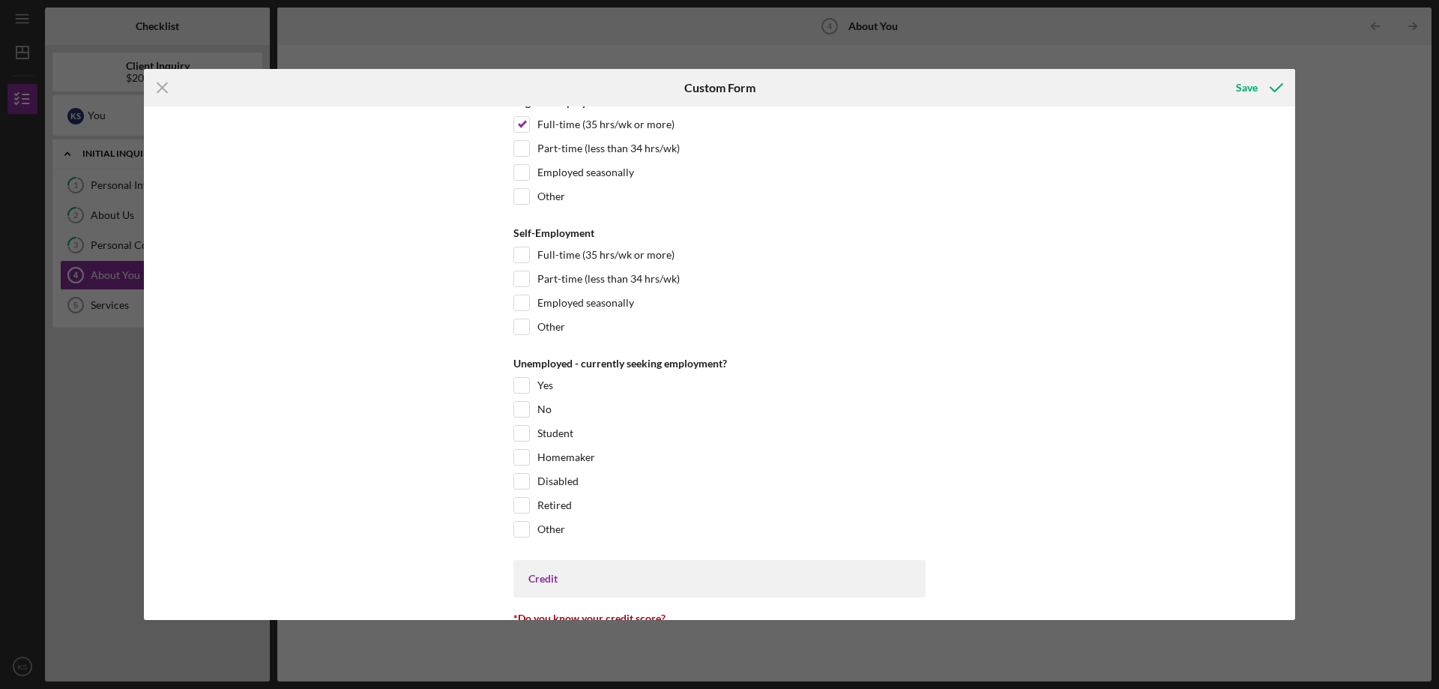
scroll to position [1798, 0]
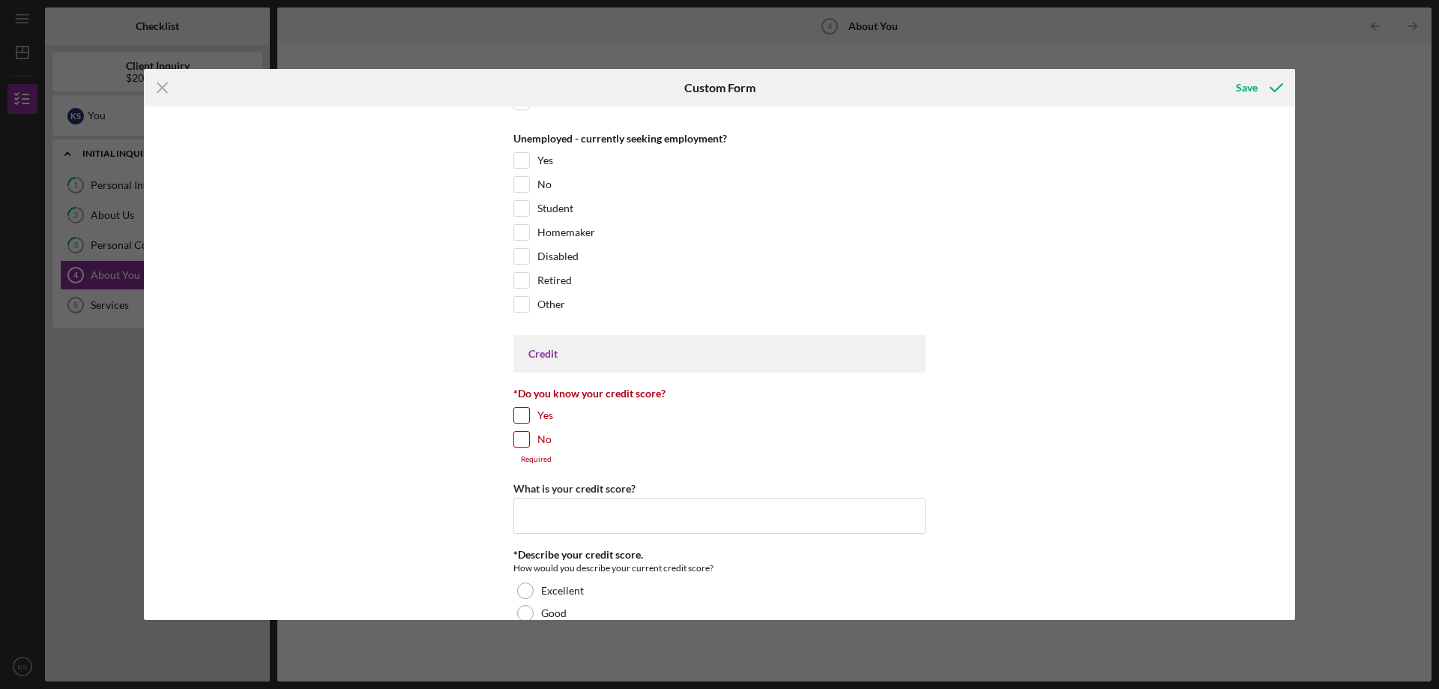
click at [524, 418] on input "Yes" at bounding box center [521, 415] width 15 height 15
checkbox input "true"
click at [551, 502] on input "What is your credit score?" at bounding box center [719, 507] width 412 height 36
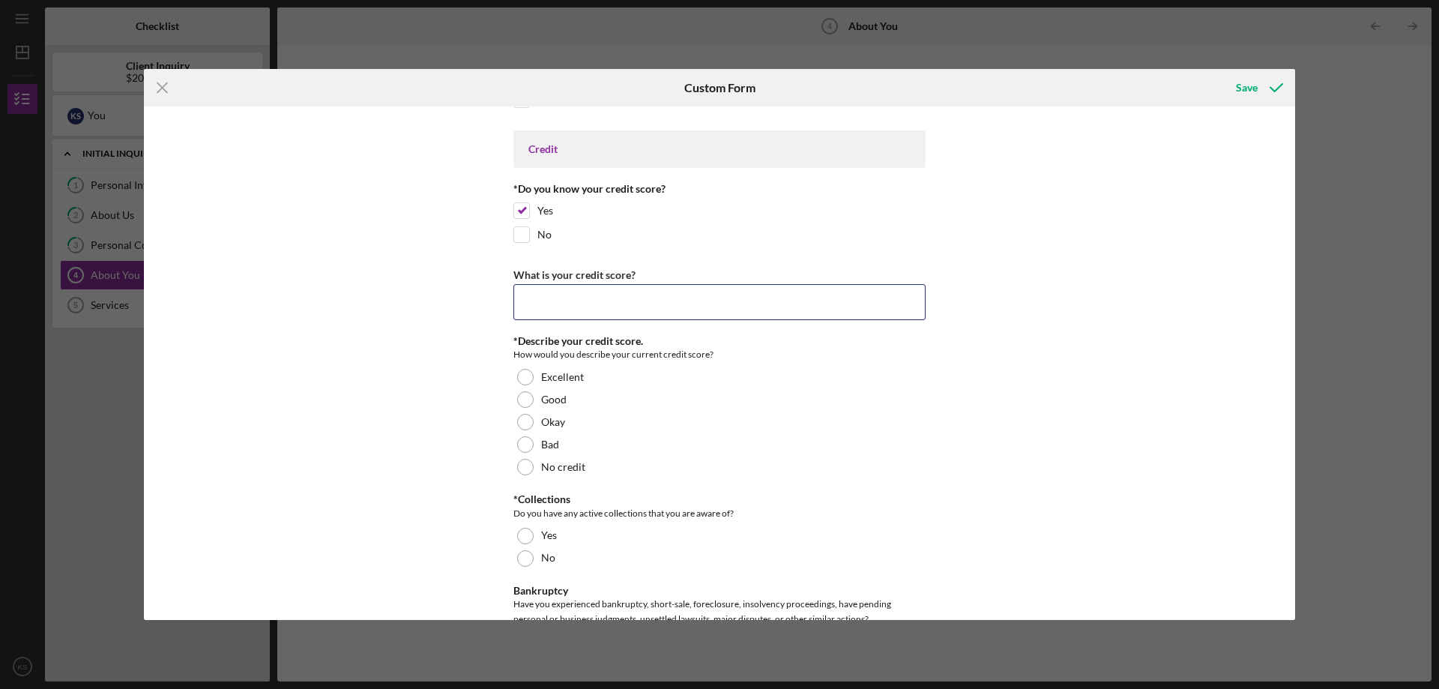
scroll to position [2023, 0]
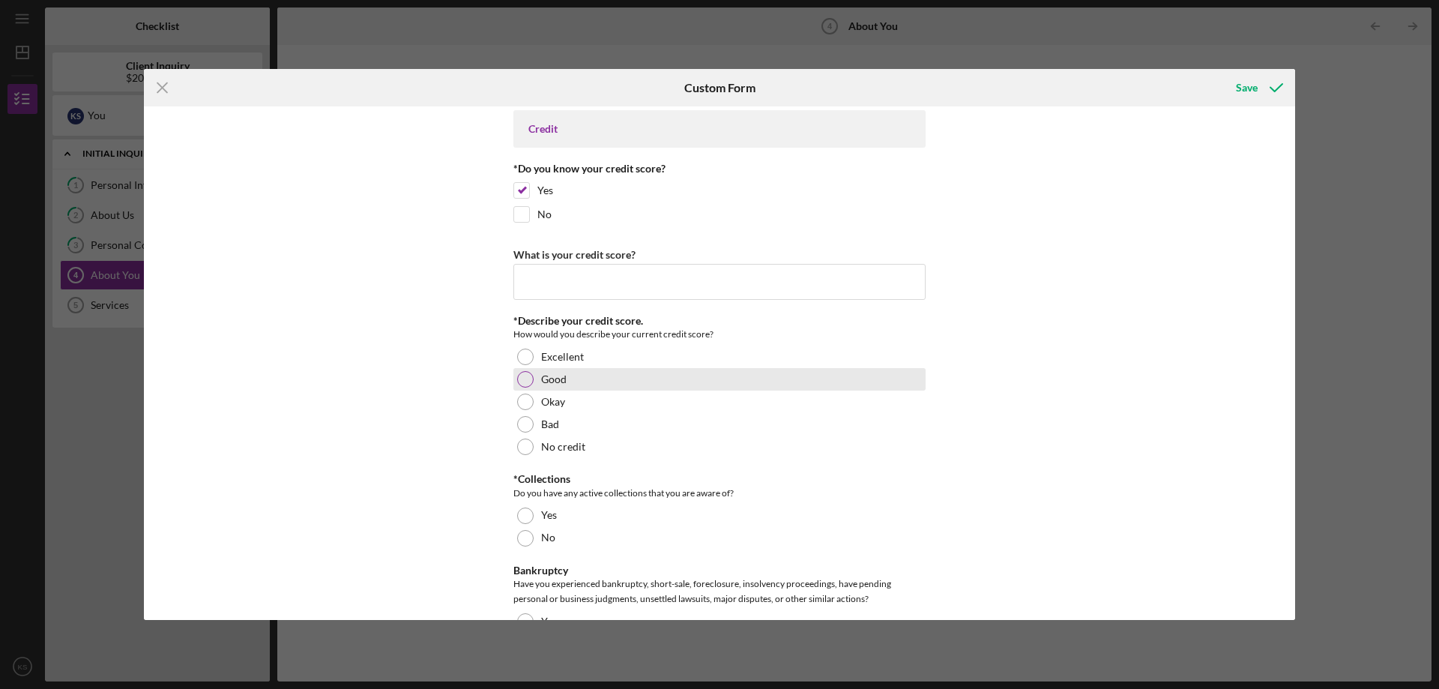
click at [573, 381] on div "Good" at bounding box center [719, 379] width 412 height 22
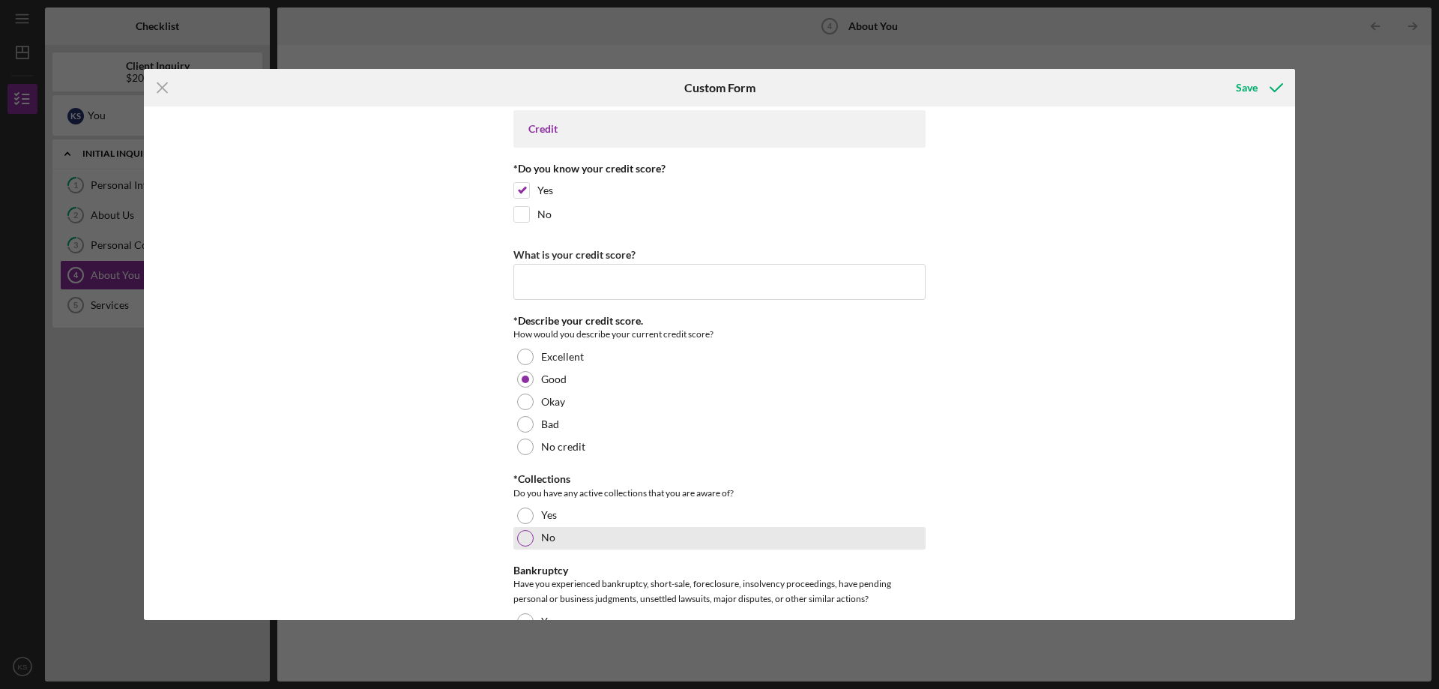
click at [584, 537] on div "No" at bounding box center [719, 538] width 412 height 22
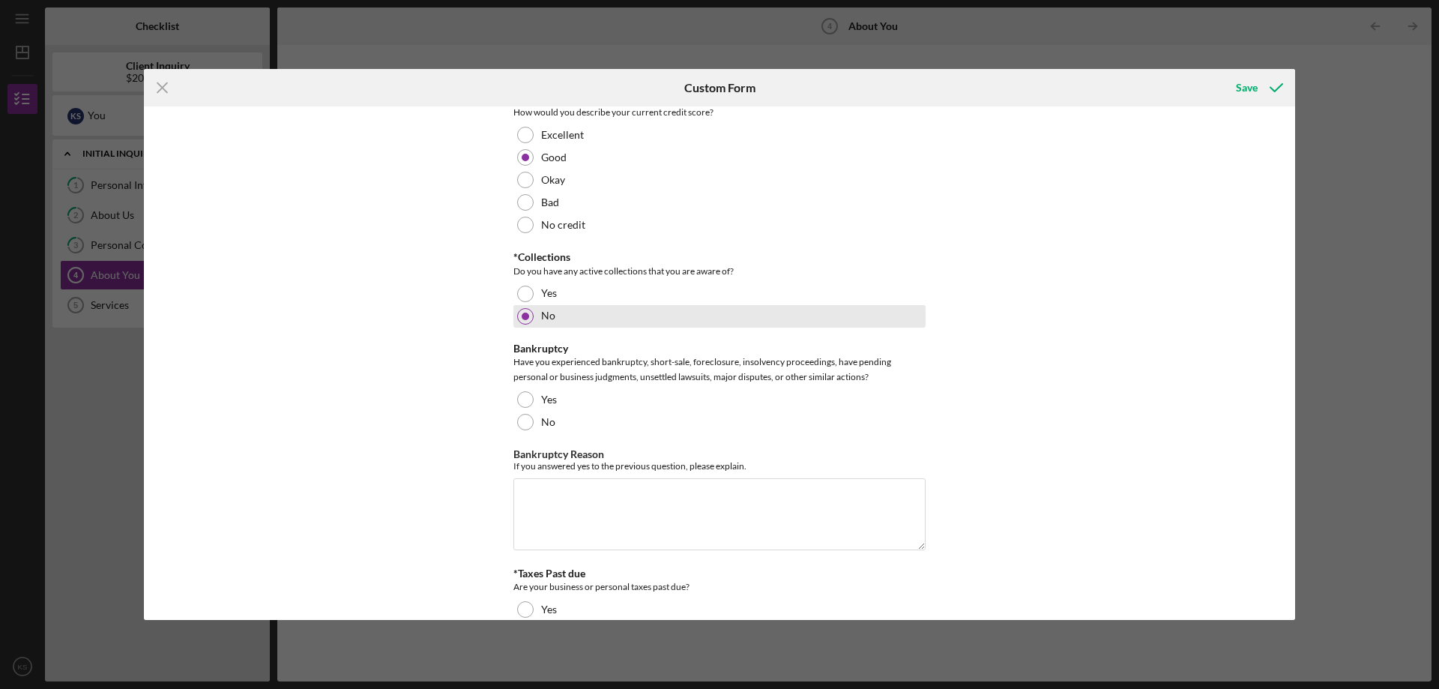
scroll to position [2248, 0]
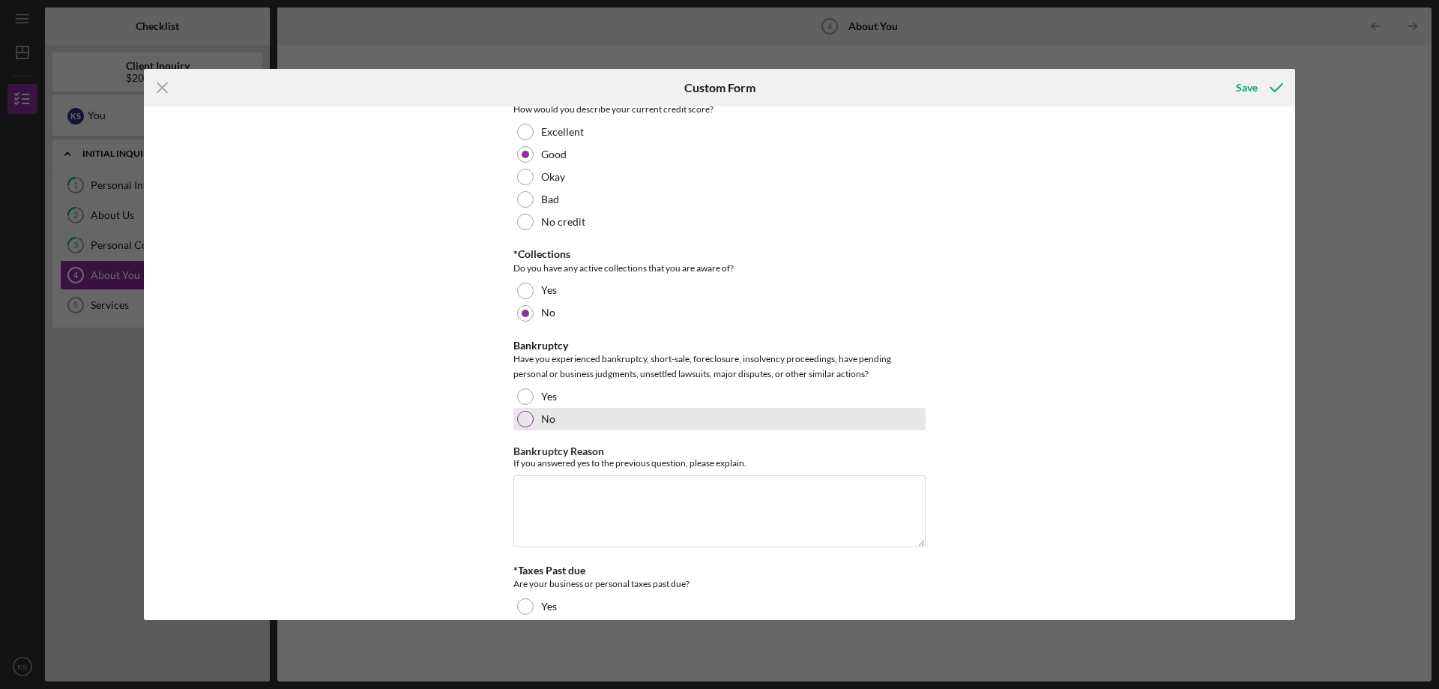
click at [557, 413] on div "No" at bounding box center [719, 419] width 412 height 22
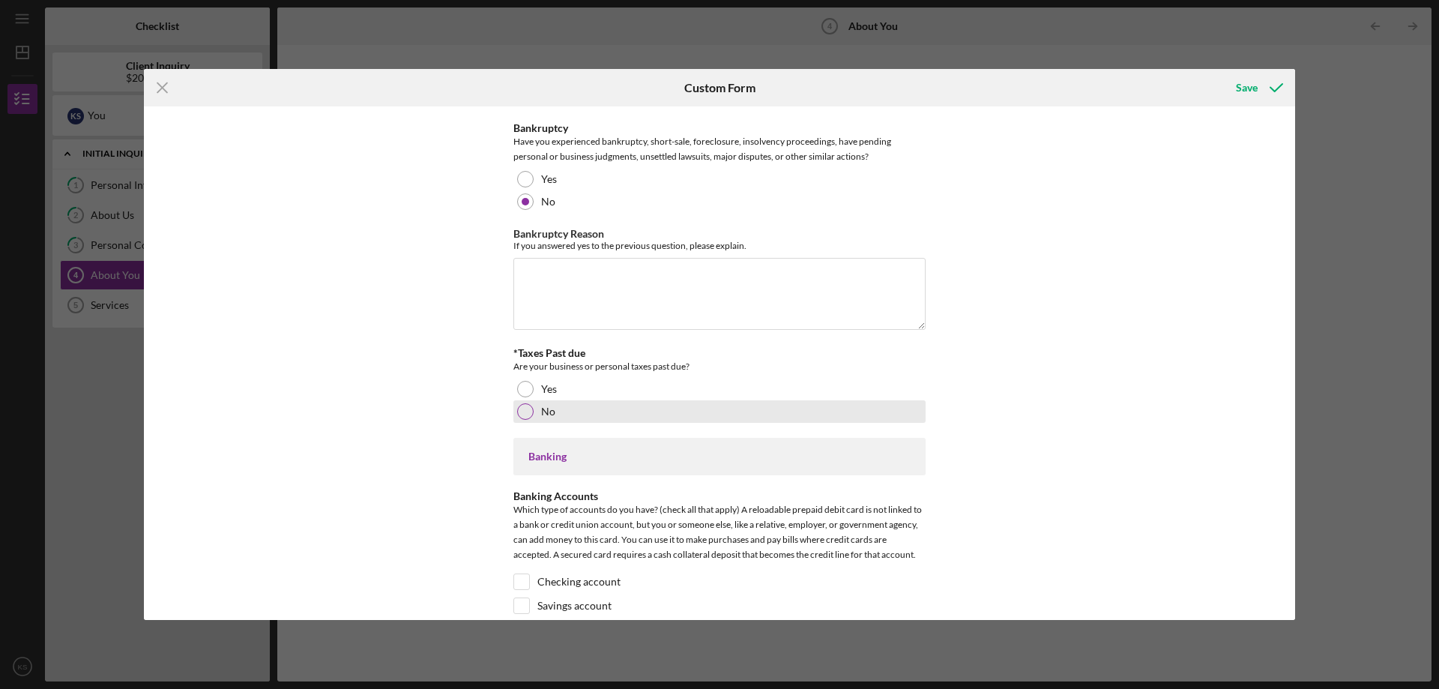
scroll to position [2473, 0]
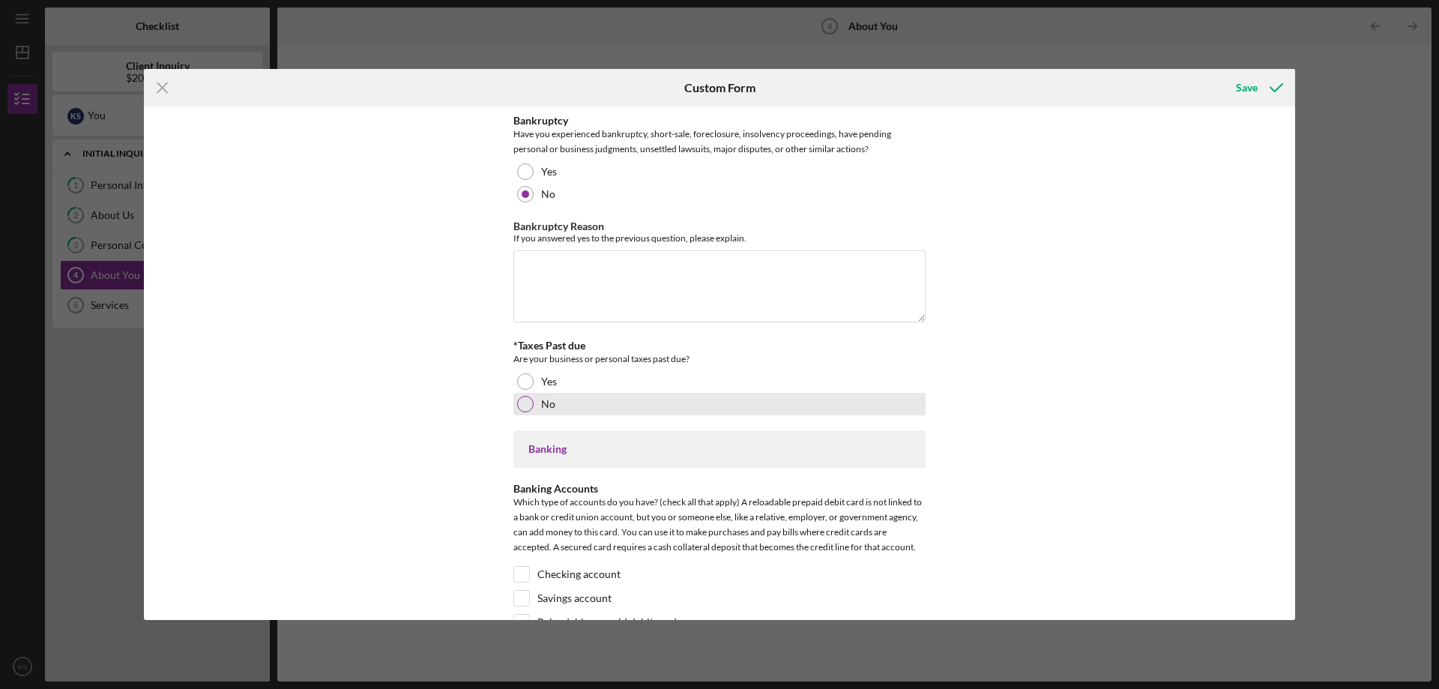
click at [569, 406] on div "No" at bounding box center [719, 404] width 412 height 22
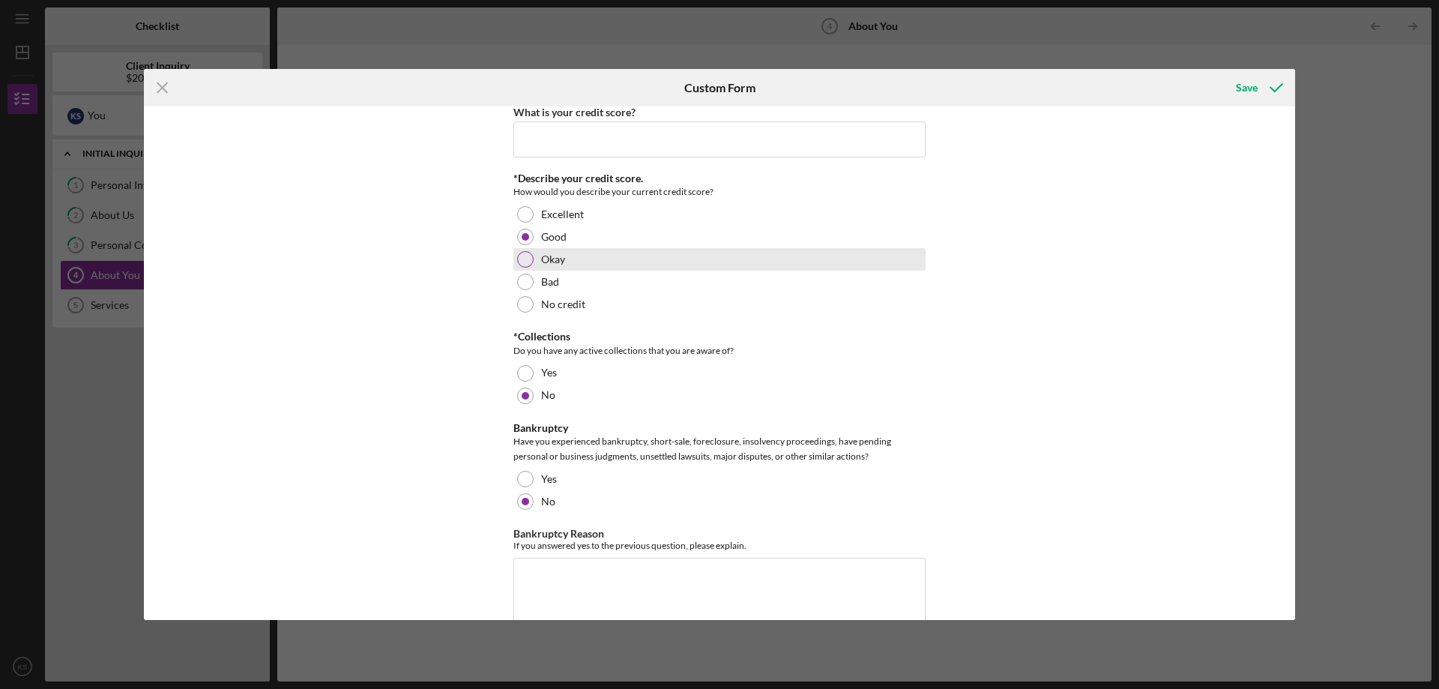
scroll to position [1948, 0]
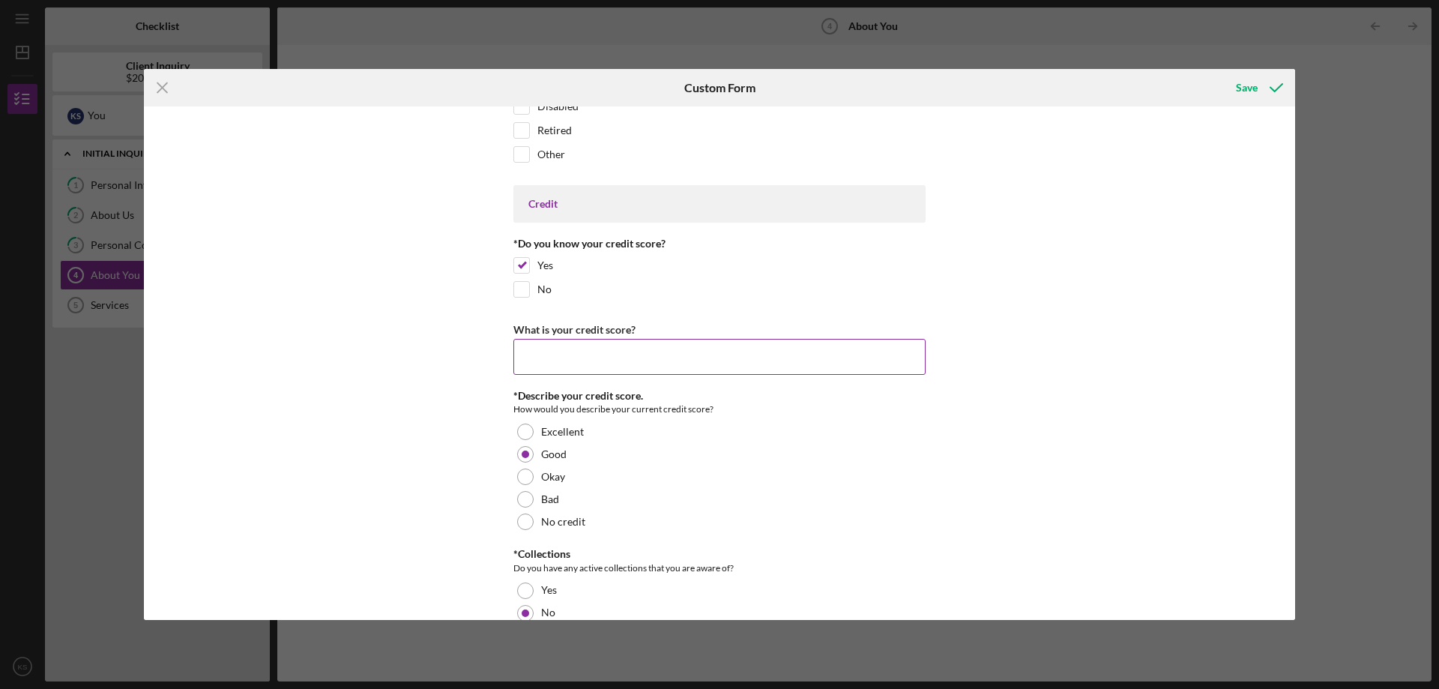
click at [593, 363] on input "What is your credit score?" at bounding box center [719, 357] width 412 height 36
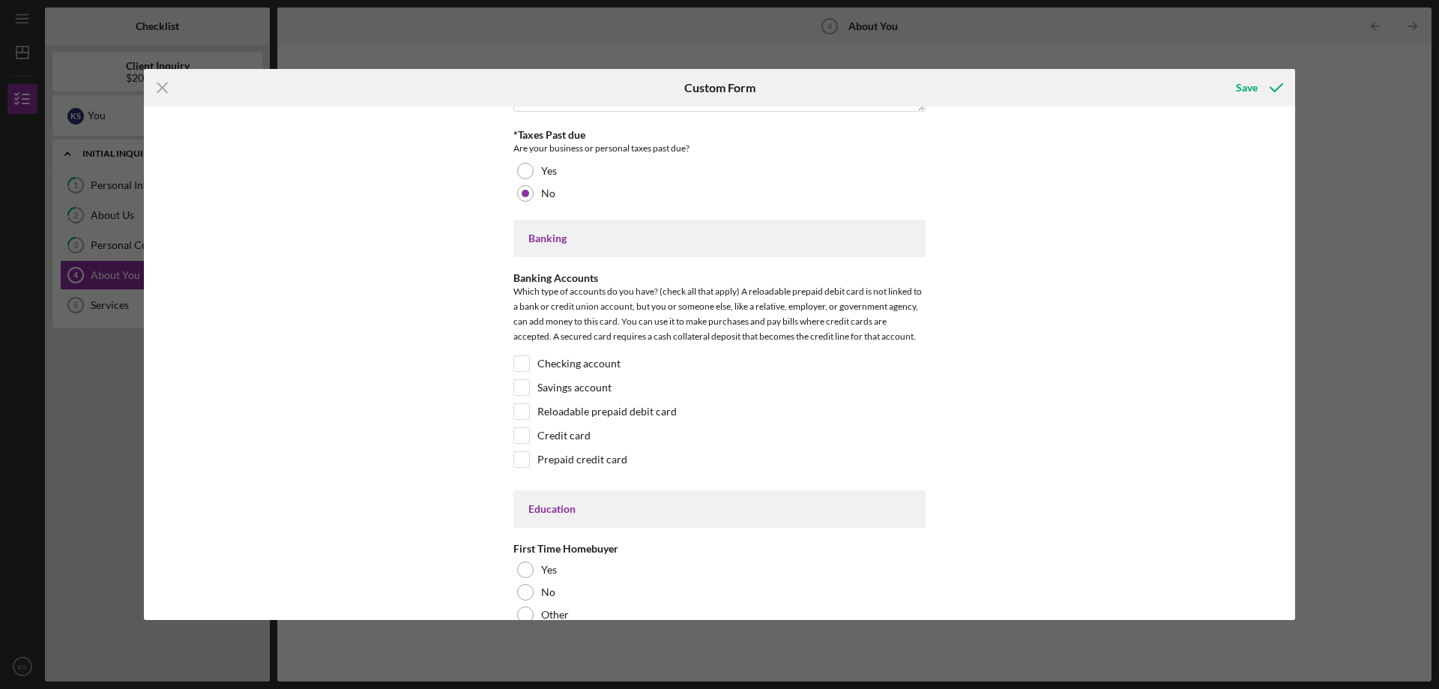
scroll to position [2697, 0]
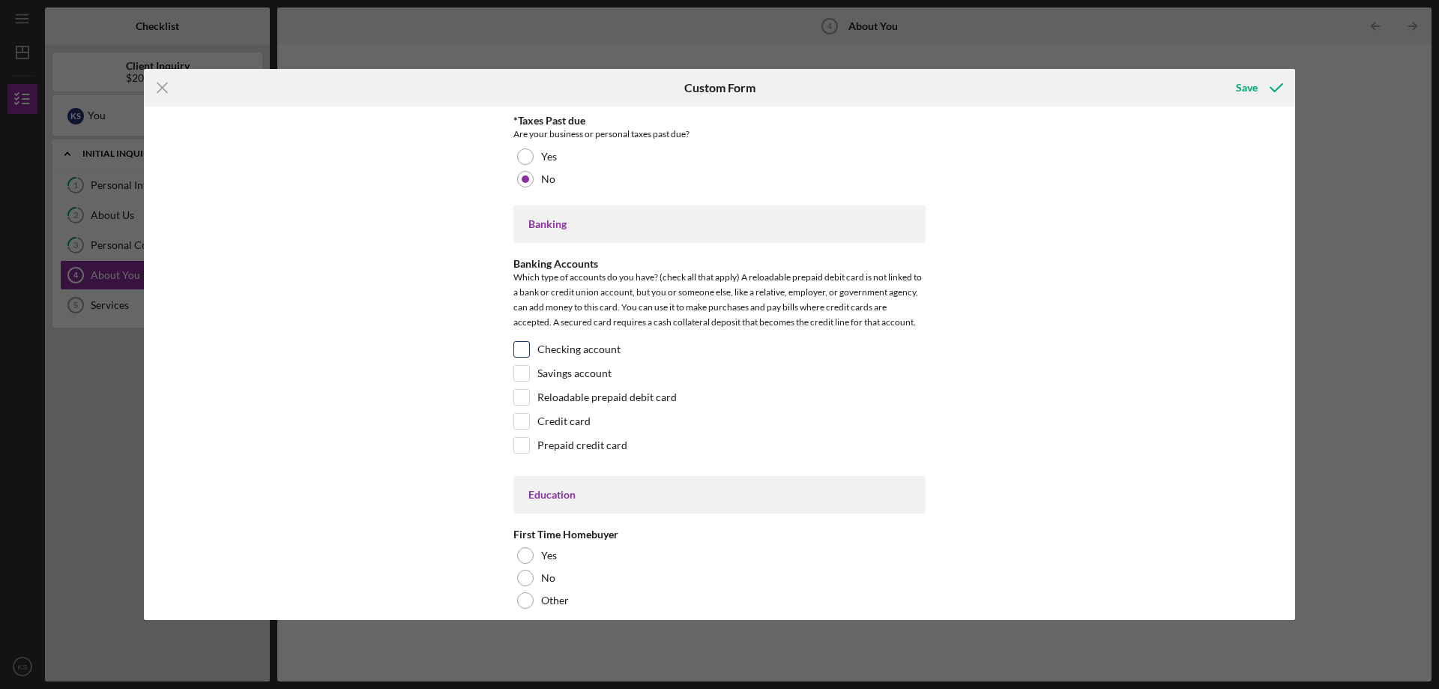
type input "679"
click at [614, 351] on label "Checking account" at bounding box center [578, 349] width 83 height 15
click at [529, 351] on input "Checking account" at bounding box center [521, 349] width 15 height 15
checkbox input "true"
click at [603, 375] on label "Savings account" at bounding box center [574, 373] width 74 height 15
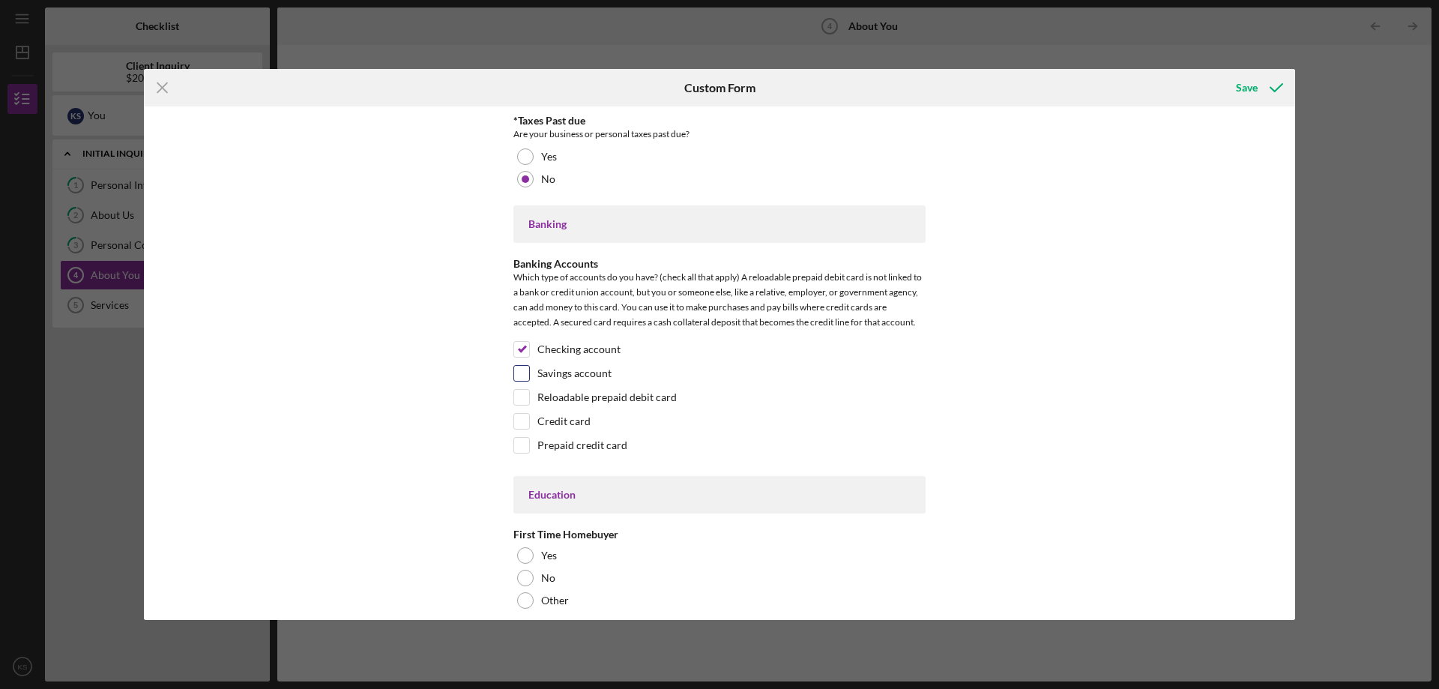
click at [529, 375] on input "Savings account" at bounding box center [521, 373] width 15 height 15
checkbox input "true"
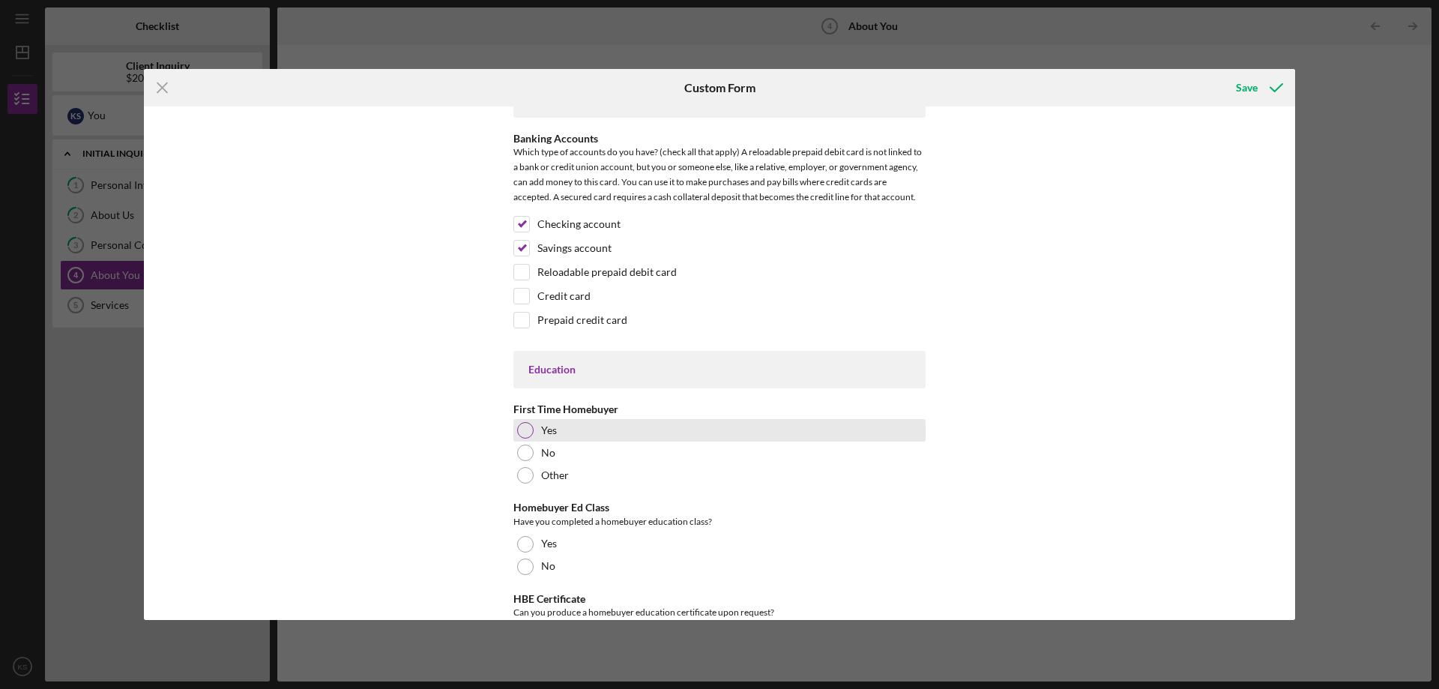
scroll to position [2847, 0]
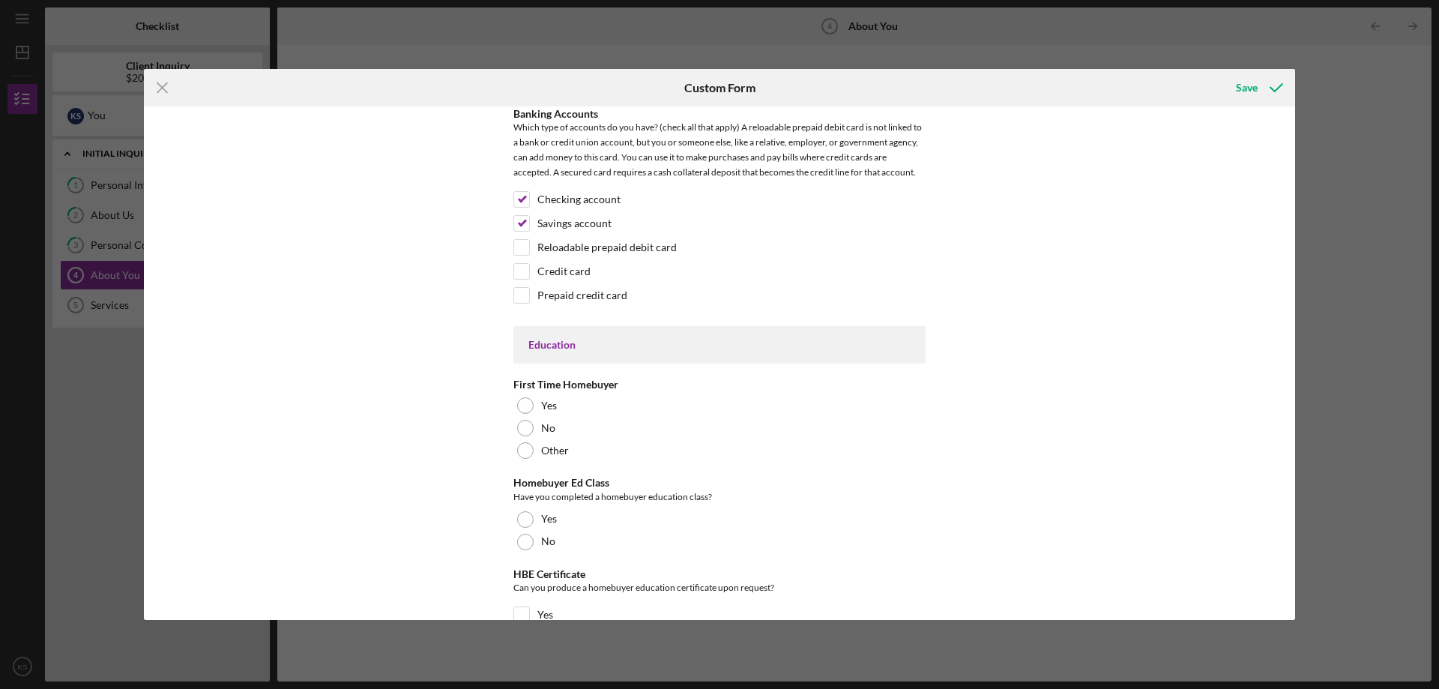
click at [592, 393] on div "First Time Homebuyer Yes No Other" at bounding box center [719, 419] width 412 height 83
click at [592, 401] on div "Yes" at bounding box center [719, 405] width 412 height 22
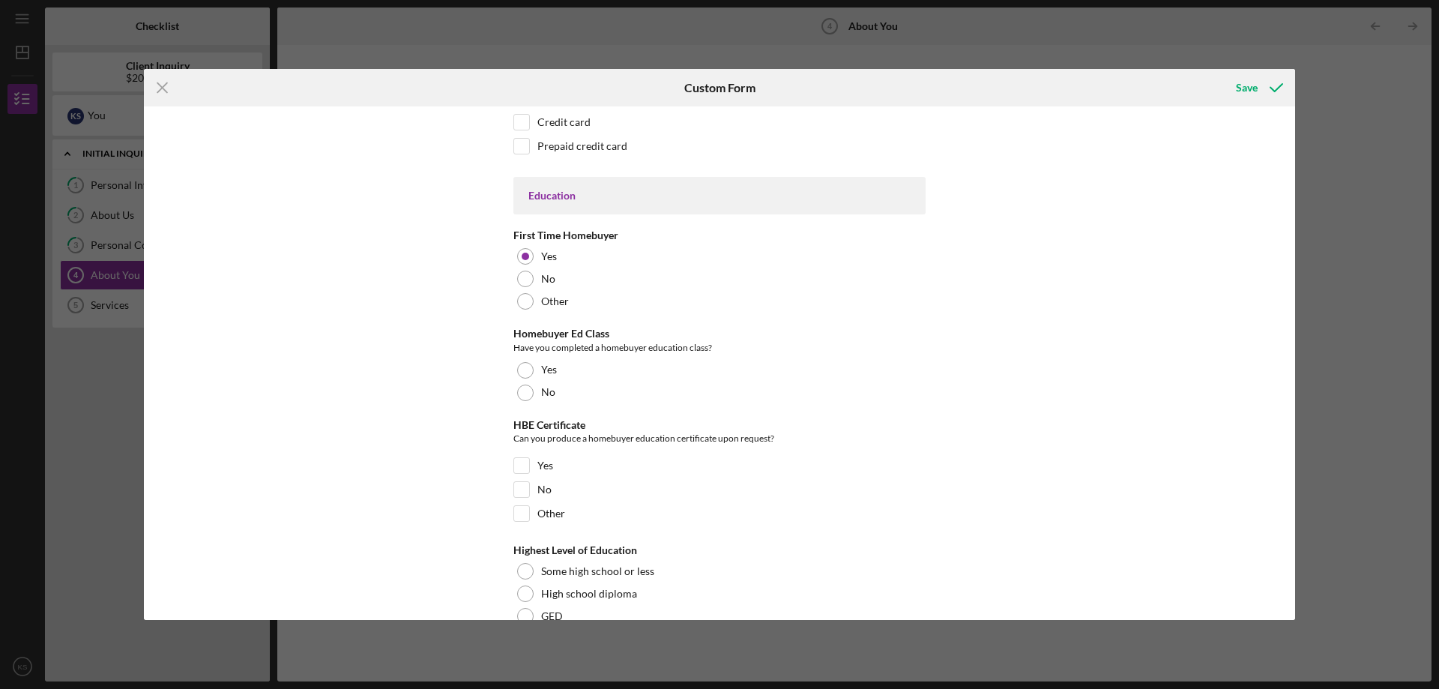
scroll to position [2997, 0]
click at [568, 396] on div "No" at bounding box center [719, 392] width 412 height 22
click at [547, 489] on label "No" at bounding box center [544, 488] width 14 height 15
click at [529, 489] on input "No" at bounding box center [521, 488] width 15 height 15
checkbox input "true"
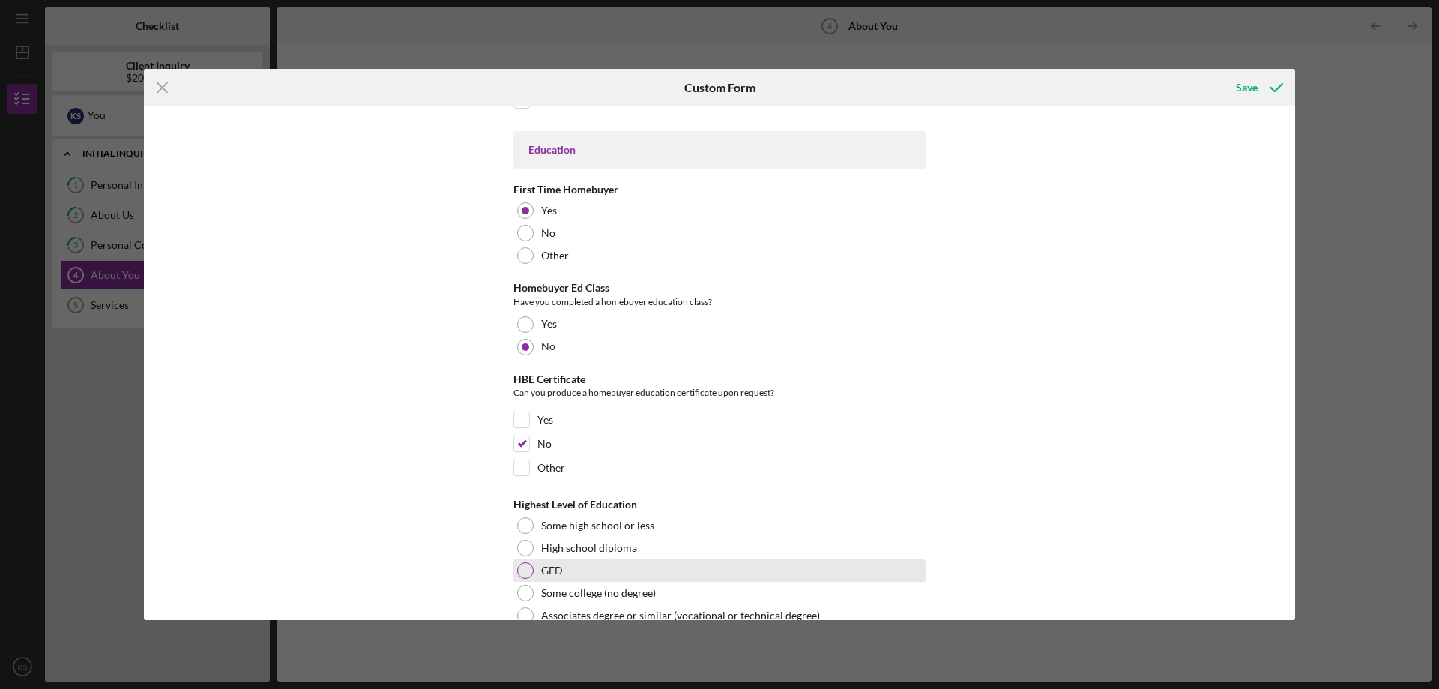
scroll to position [3116, 0]
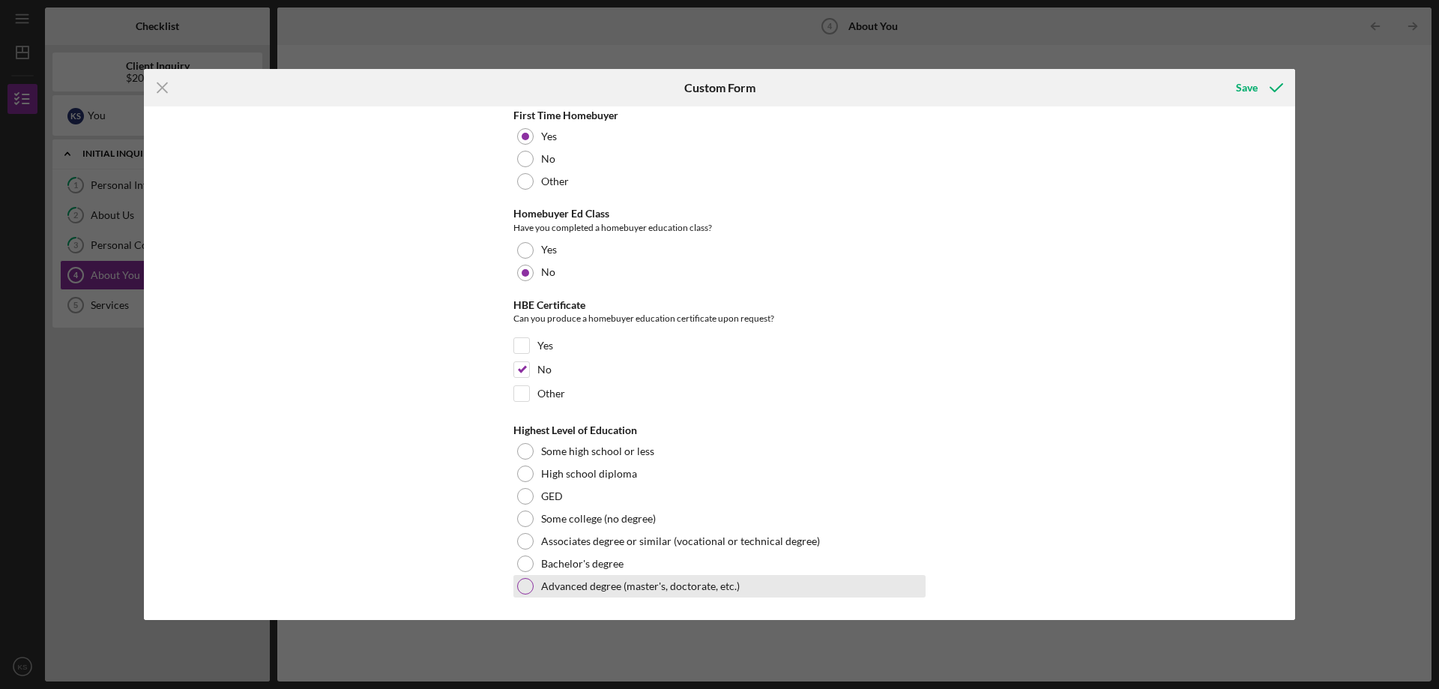
click at [669, 590] on label "Advanced degree (master's, doctorate, etc.)" at bounding box center [640, 586] width 199 height 12
click at [1254, 91] on div "Save" at bounding box center [1247, 88] width 22 height 30
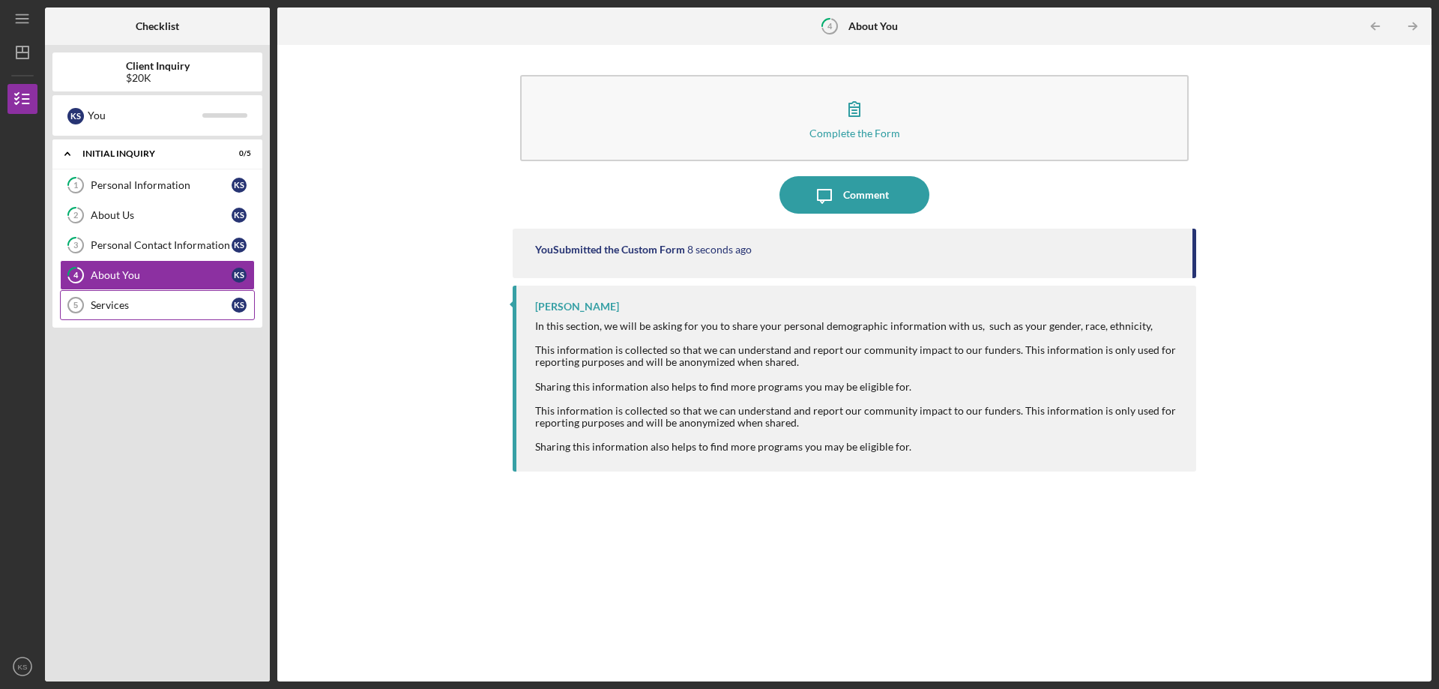
click at [96, 304] on div "Services" at bounding box center [161, 305] width 141 height 12
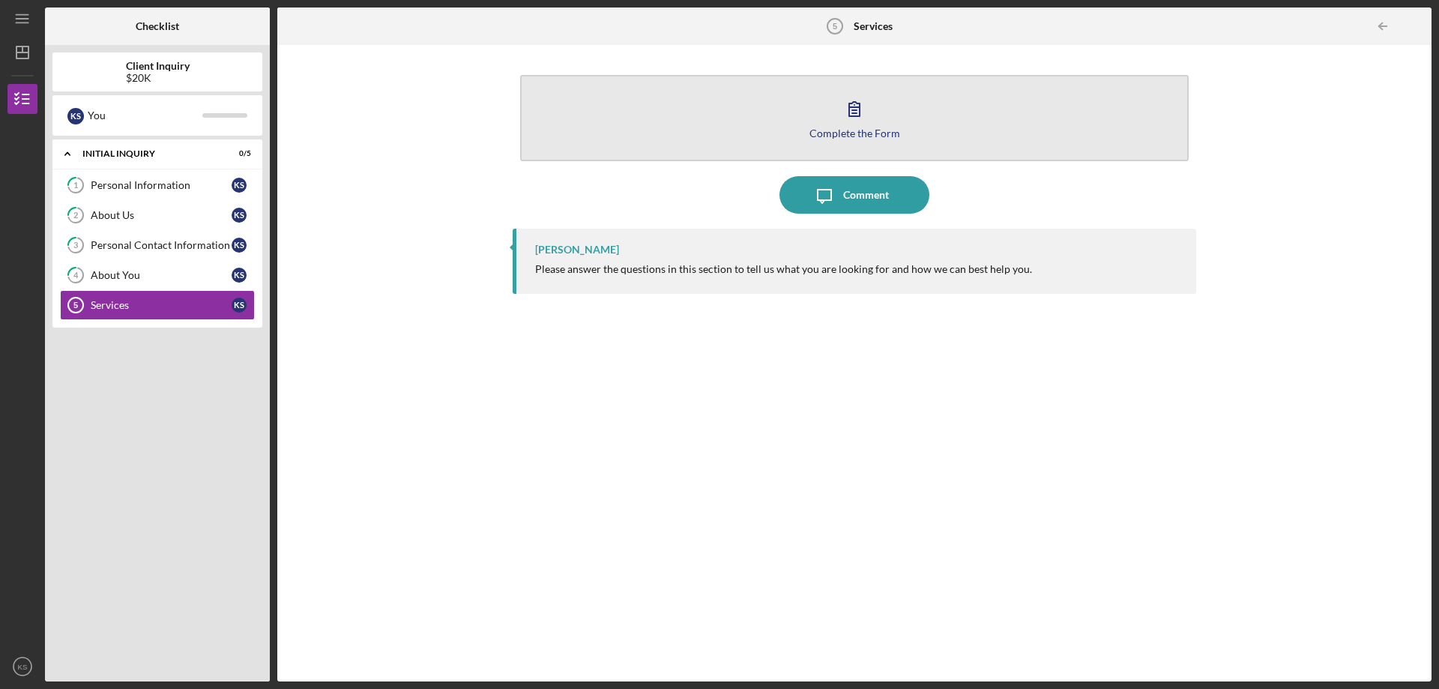
click at [862, 121] on icon "button" at bounding box center [853, 108] width 37 height 37
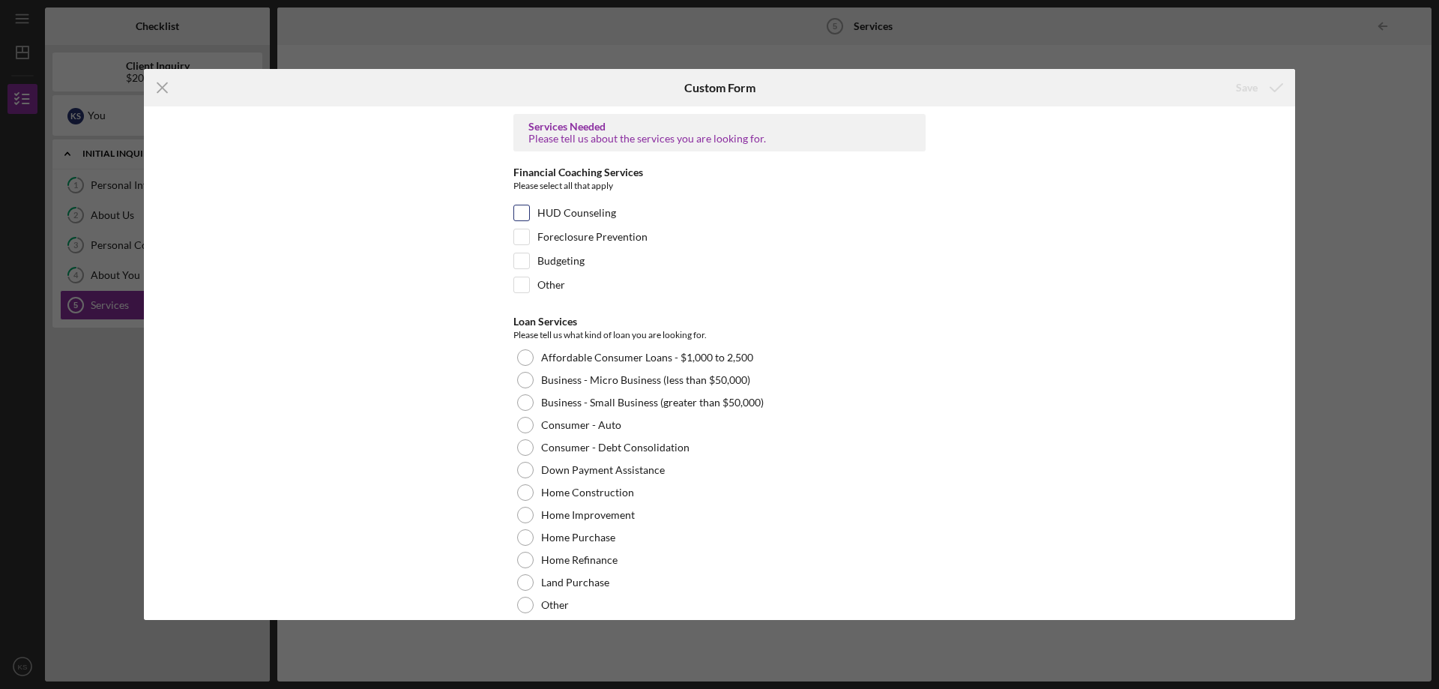
click at [585, 213] on label "HUD Counseling" at bounding box center [576, 212] width 79 height 15
click at [529, 213] on input "HUD Counseling" at bounding box center [521, 212] width 15 height 15
checkbox input "true"
click at [566, 261] on label "Budgeting" at bounding box center [560, 260] width 47 height 15
click at [529, 261] on input "Budgeting" at bounding box center [521, 260] width 15 height 15
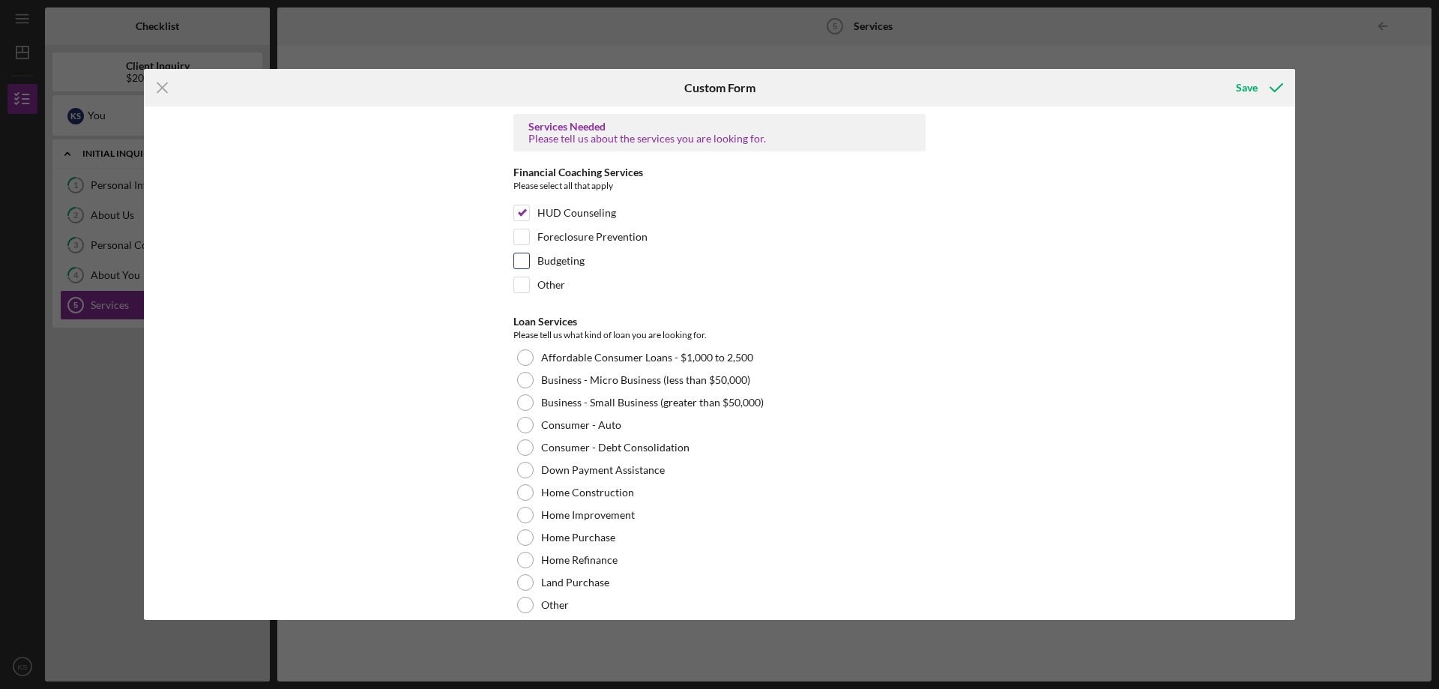
checkbox input "true"
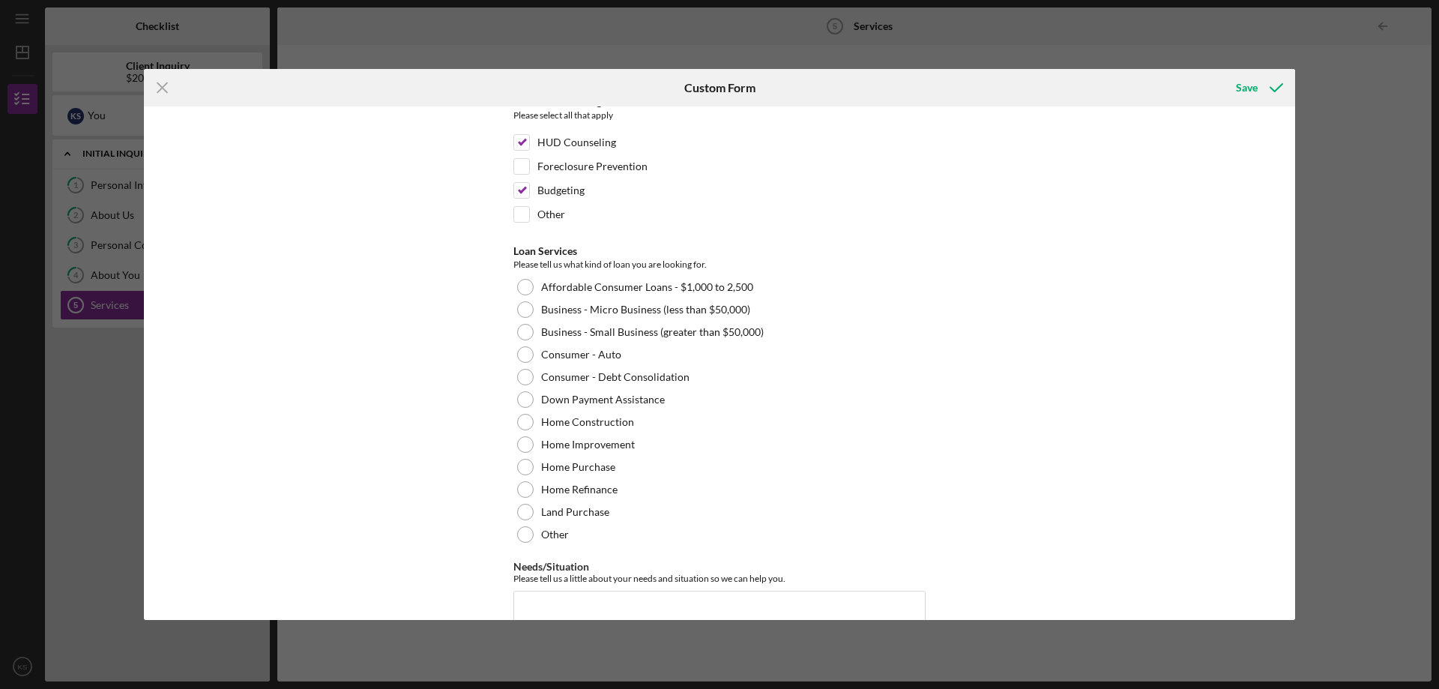
scroll to position [139, 0]
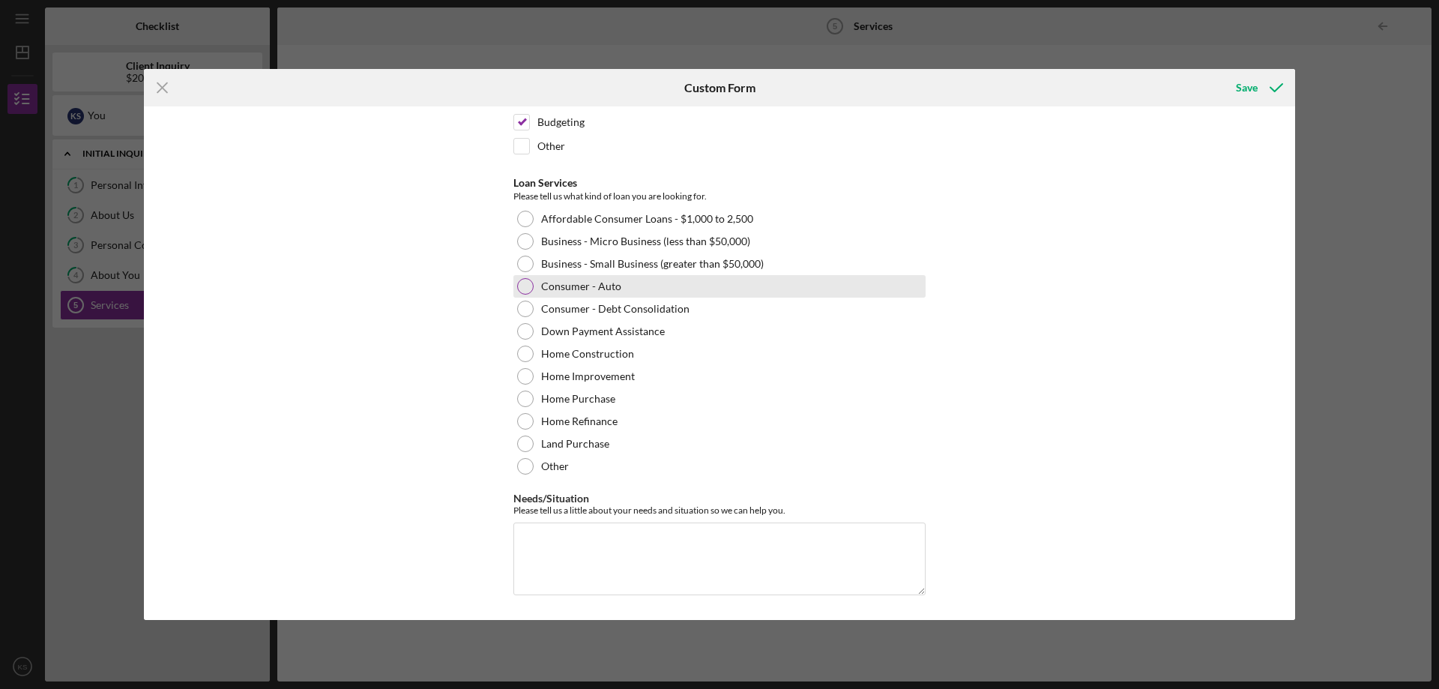
click at [598, 280] on label "Consumer - Auto" at bounding box center [581, 286] width 80 height 12
click at [695, 554] on textarea "Needs/Situation" at bounding box center [719, 558] width 412 height 72
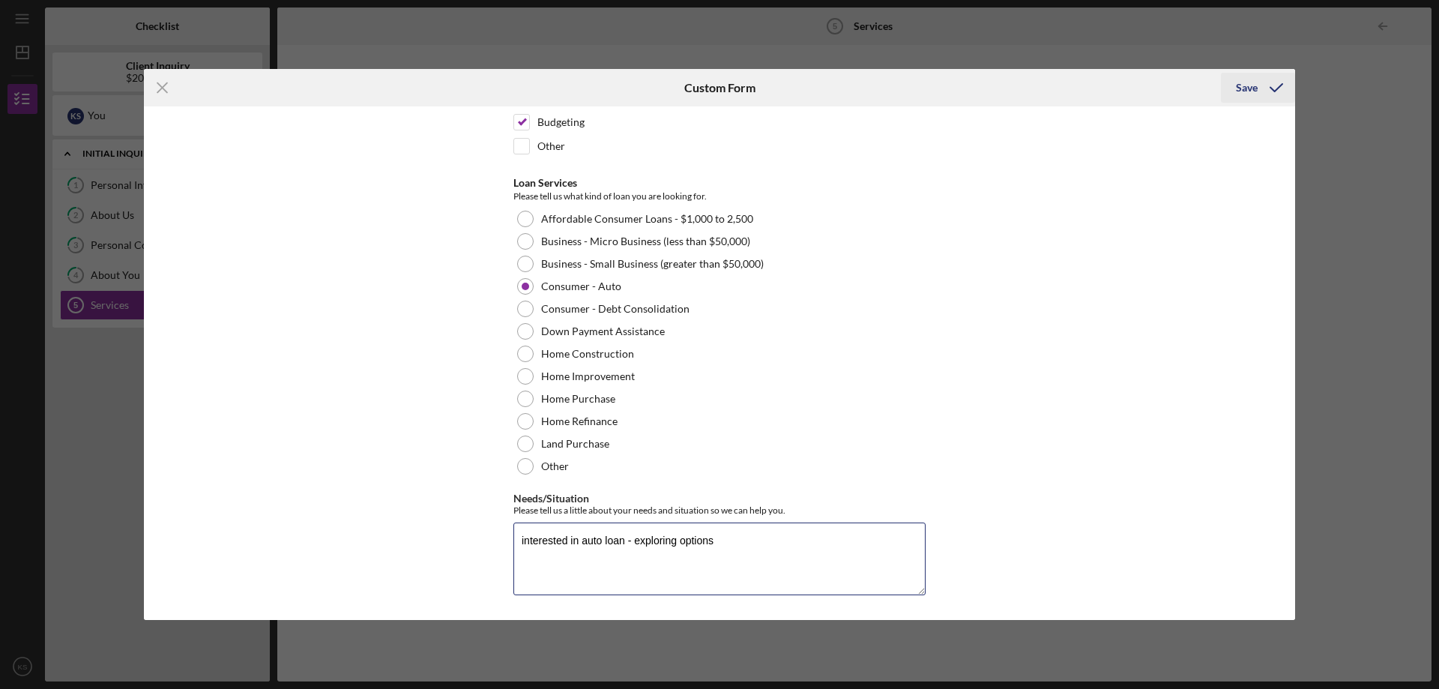
type textarea "interested in auto loan - exploring options"
click at [1251, 88] on div "Save" at bounding box center [1247, 88] width 22 height 30
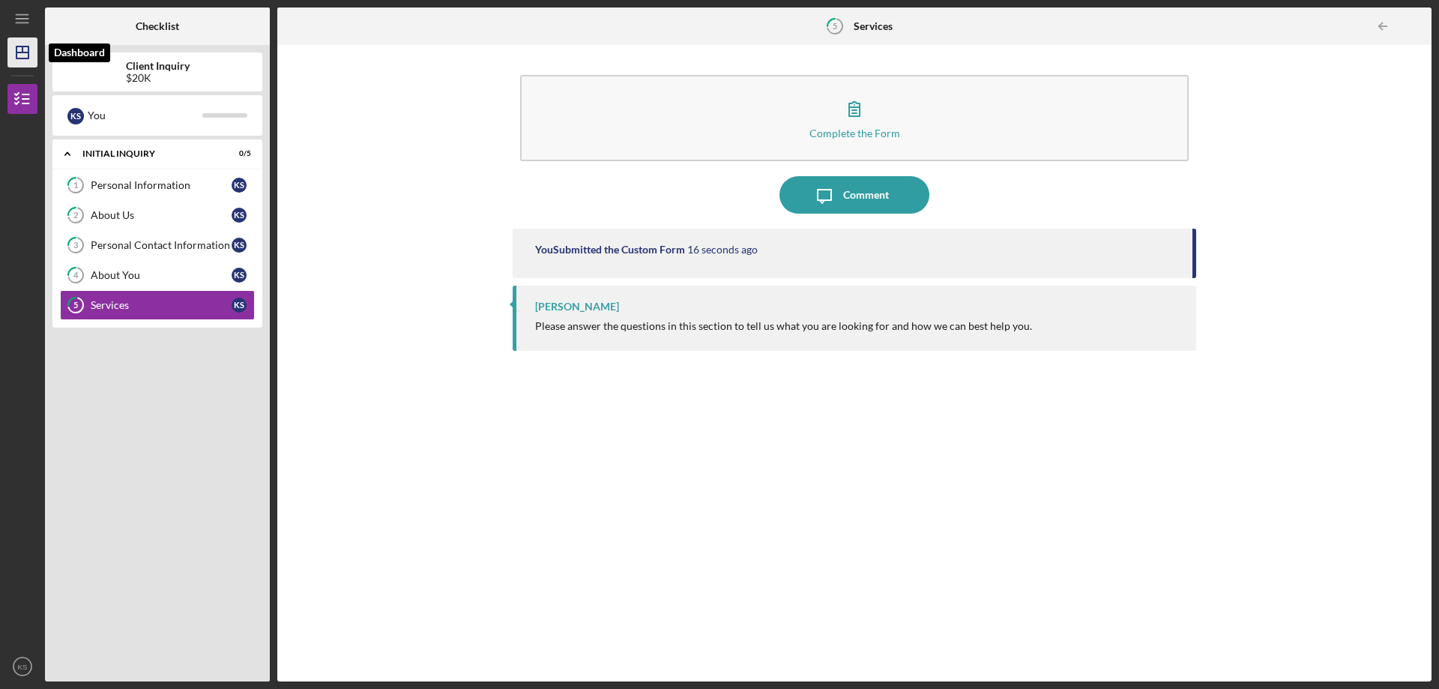
click at [16, 48] on polygon "button" at bounding box center [22, 52] width 12 height 12
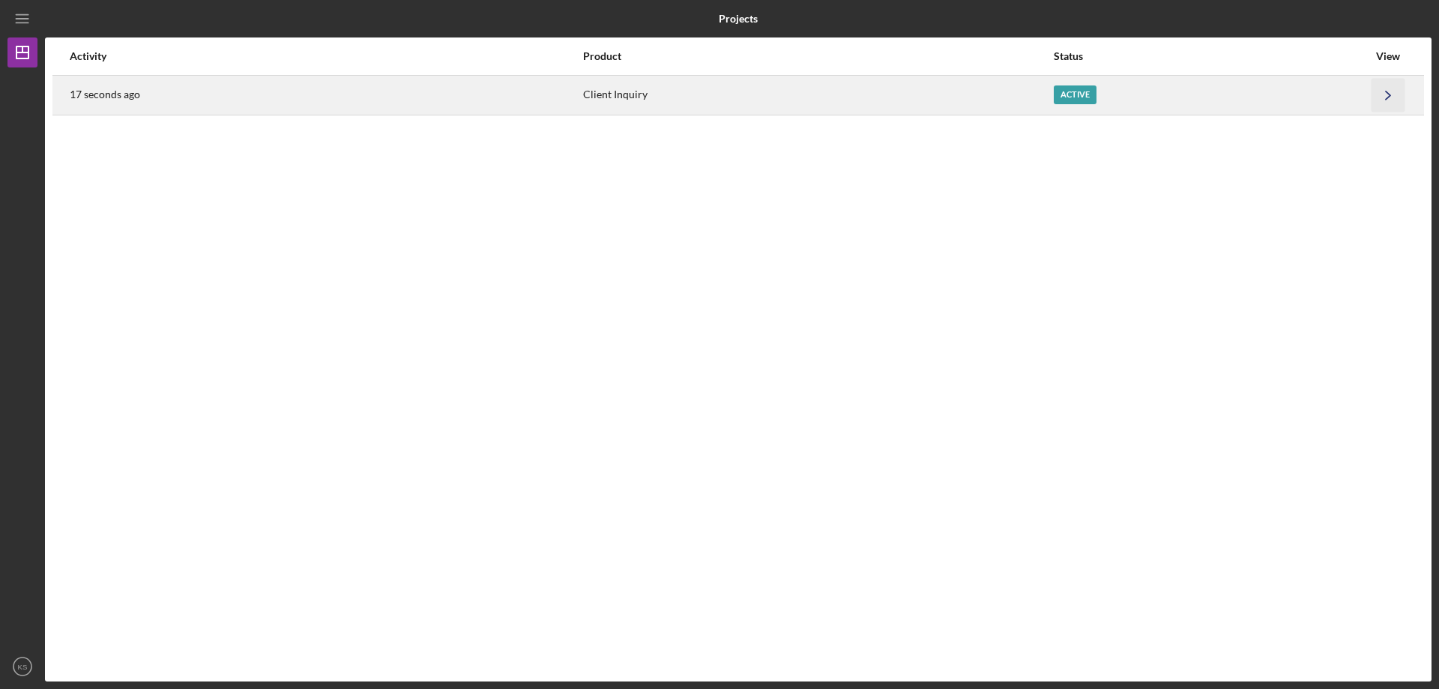
click at [1386, 94] on icon "Icon/Navigate" at bounding box center [1388, 95] width 34 height 34
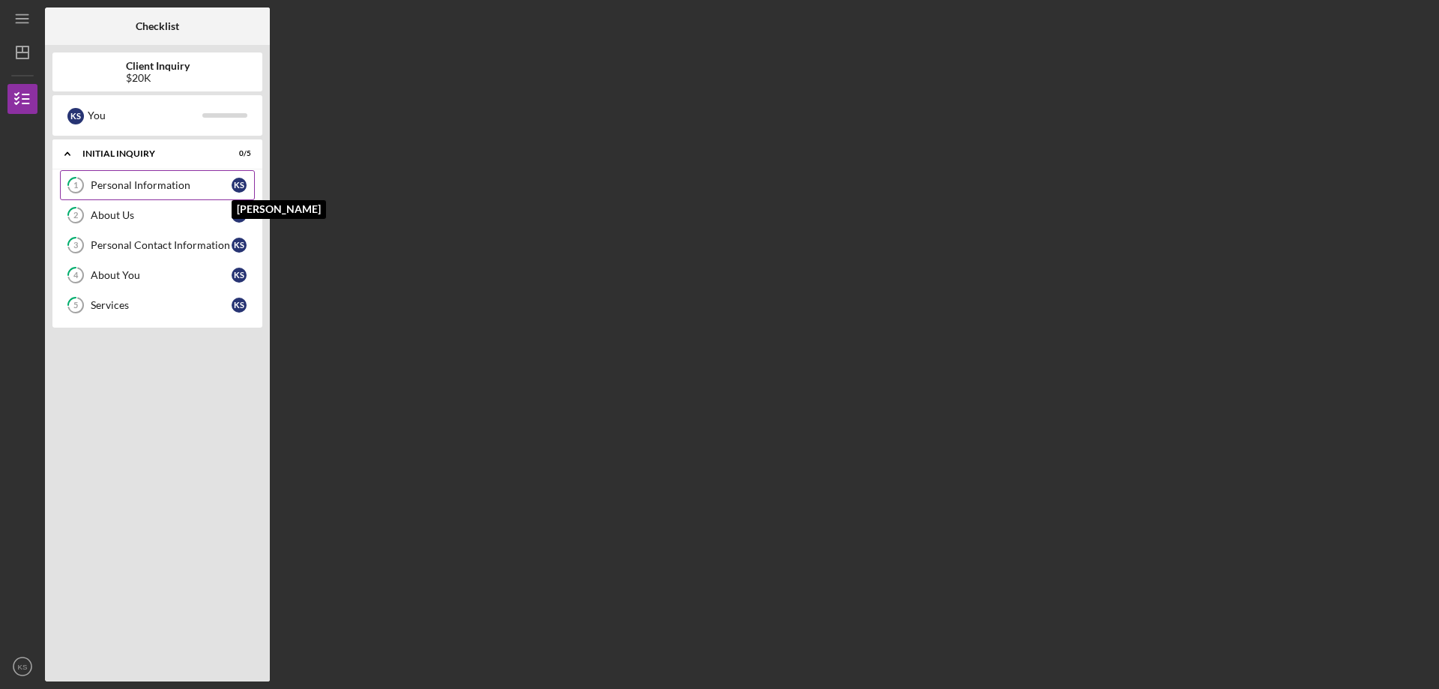
click at [239, 182] on div "K S" at bounding box center [239, 185] width 15 height 15
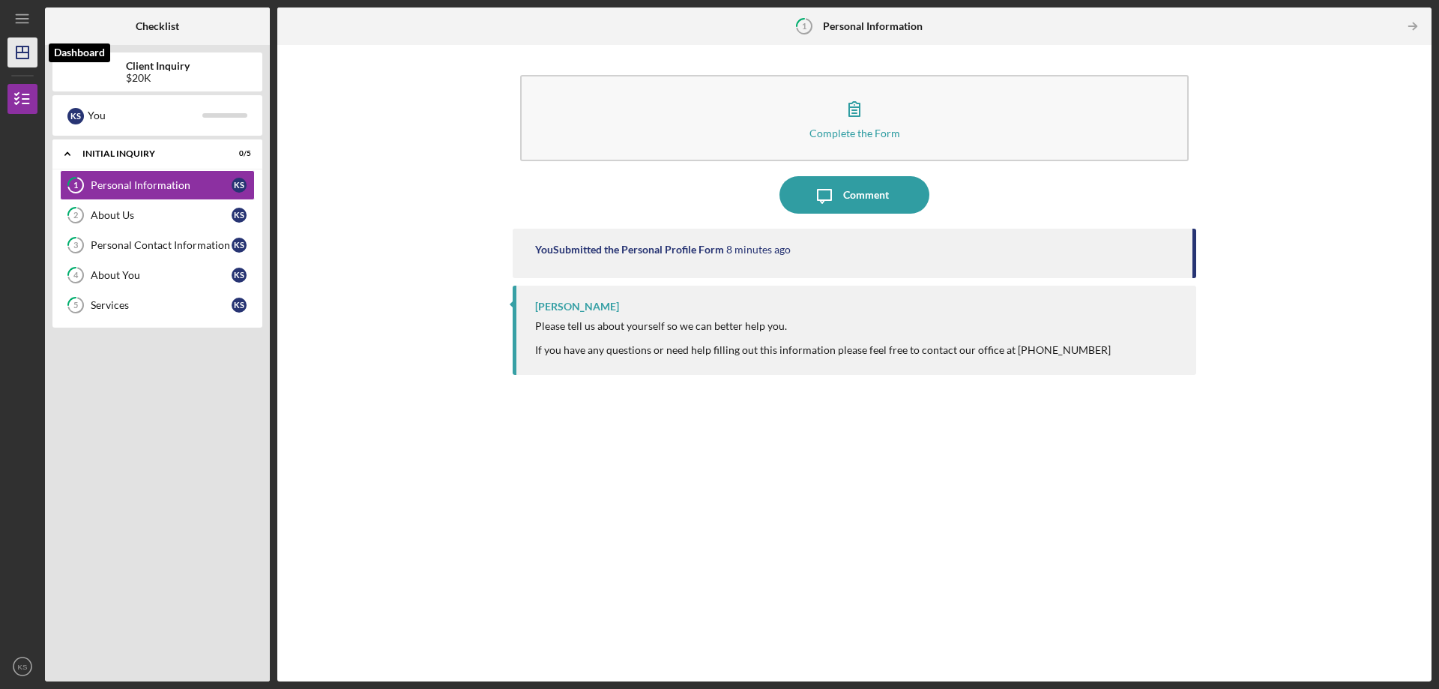
click at [18, 50] on icon "Icon/Dashboard" at bounding box center [22, 52] width 37 height 37
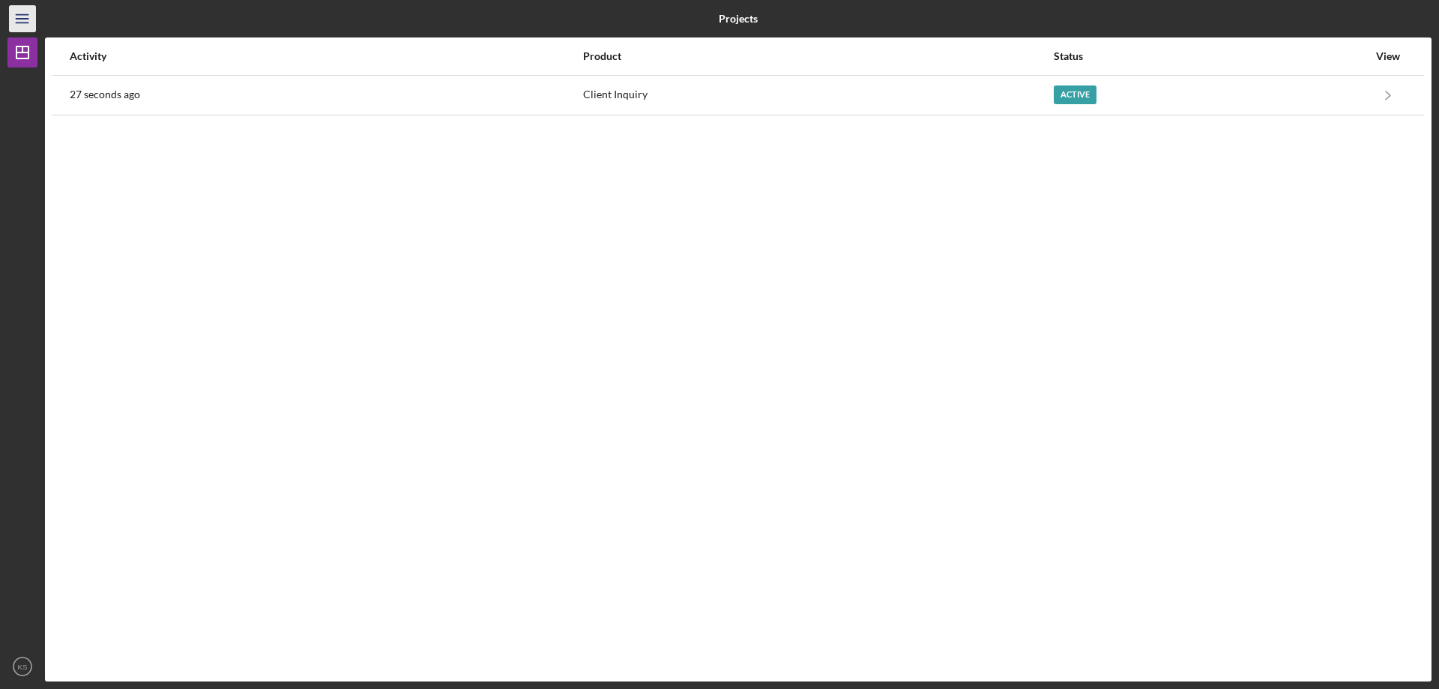
click at [17, 29] on icon "Icon/Menu" at bounding box center [23, 19] width 34 height 34
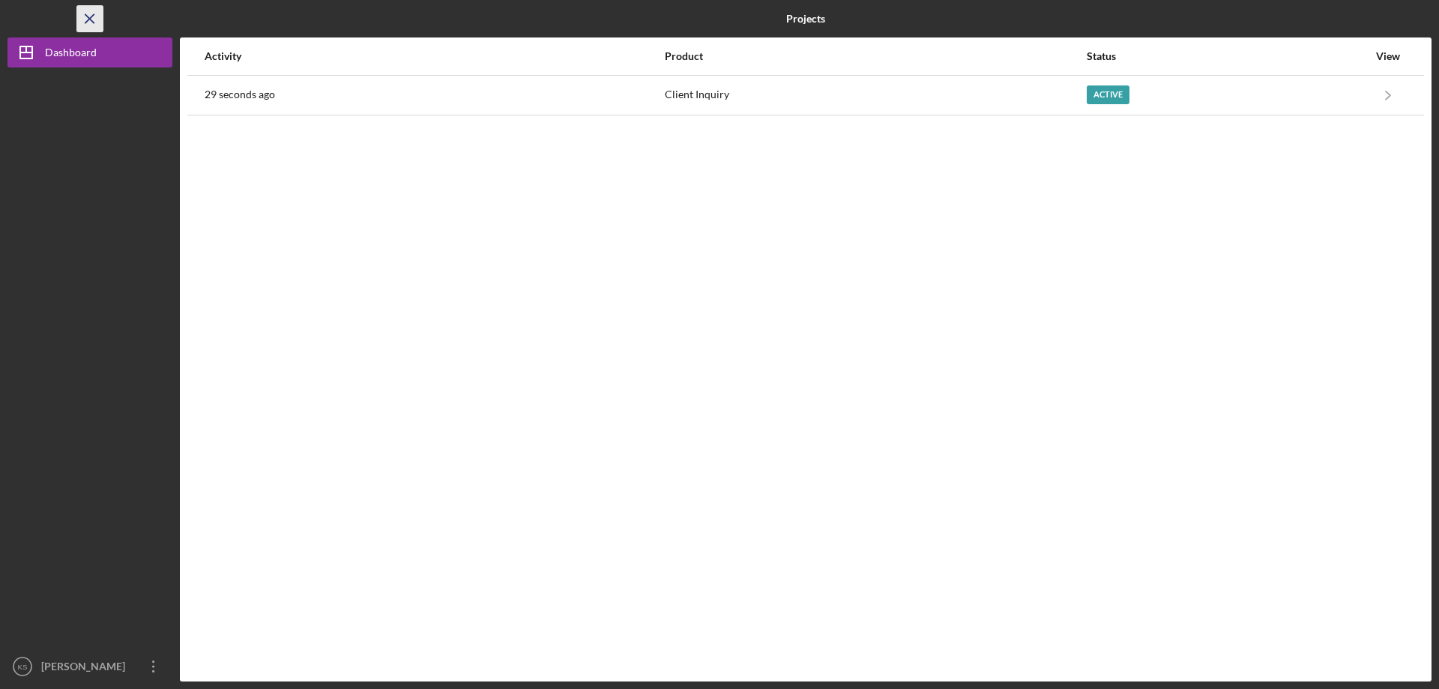
click at [80, 15] on icon "Icon/Menu Close" at bounding box center [90, 19] width 34 height 34
